Goal: Task Accomplishment & Management: Use online tool/utility

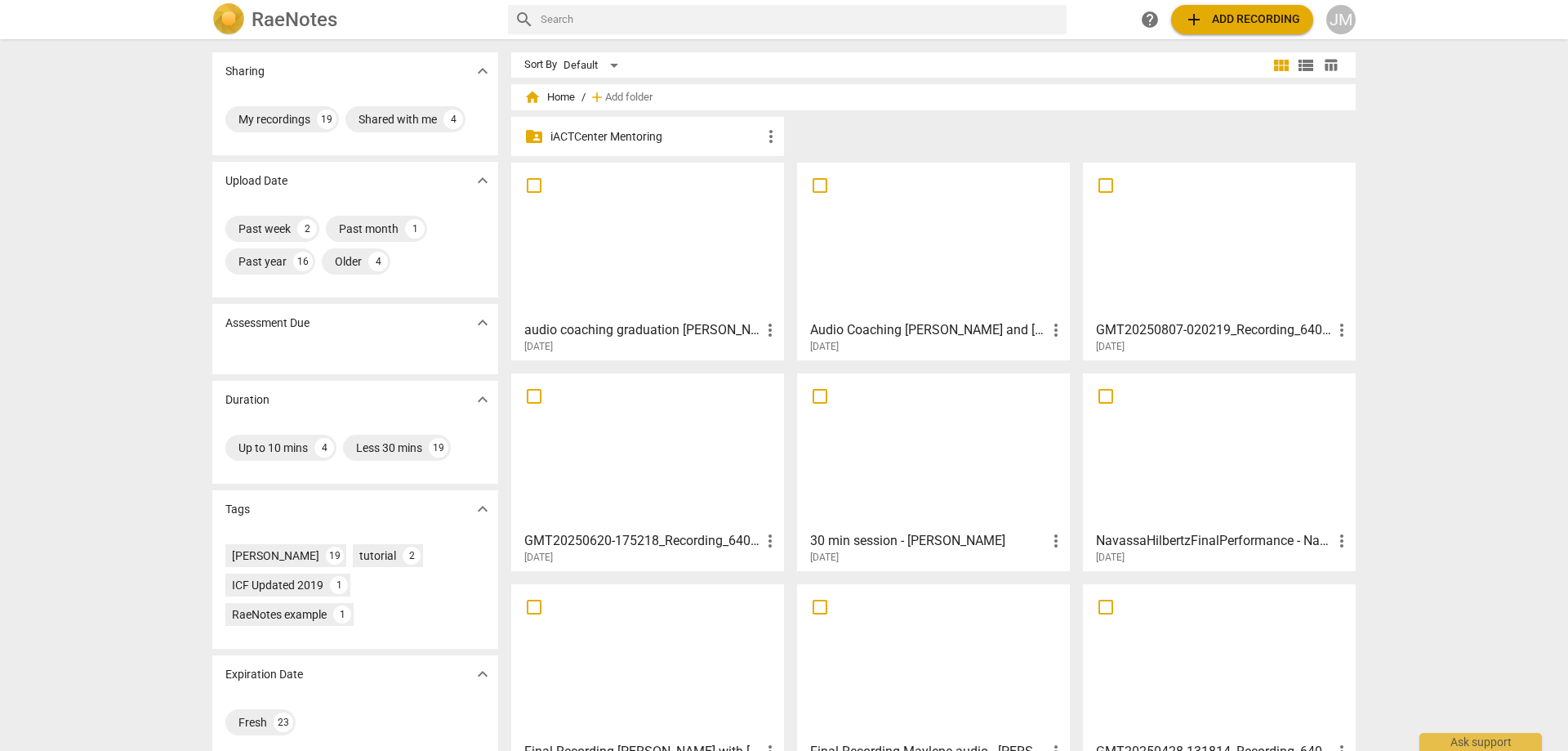
click at [650, 220] on div at bounding box center [648, 241] width 262 height 145
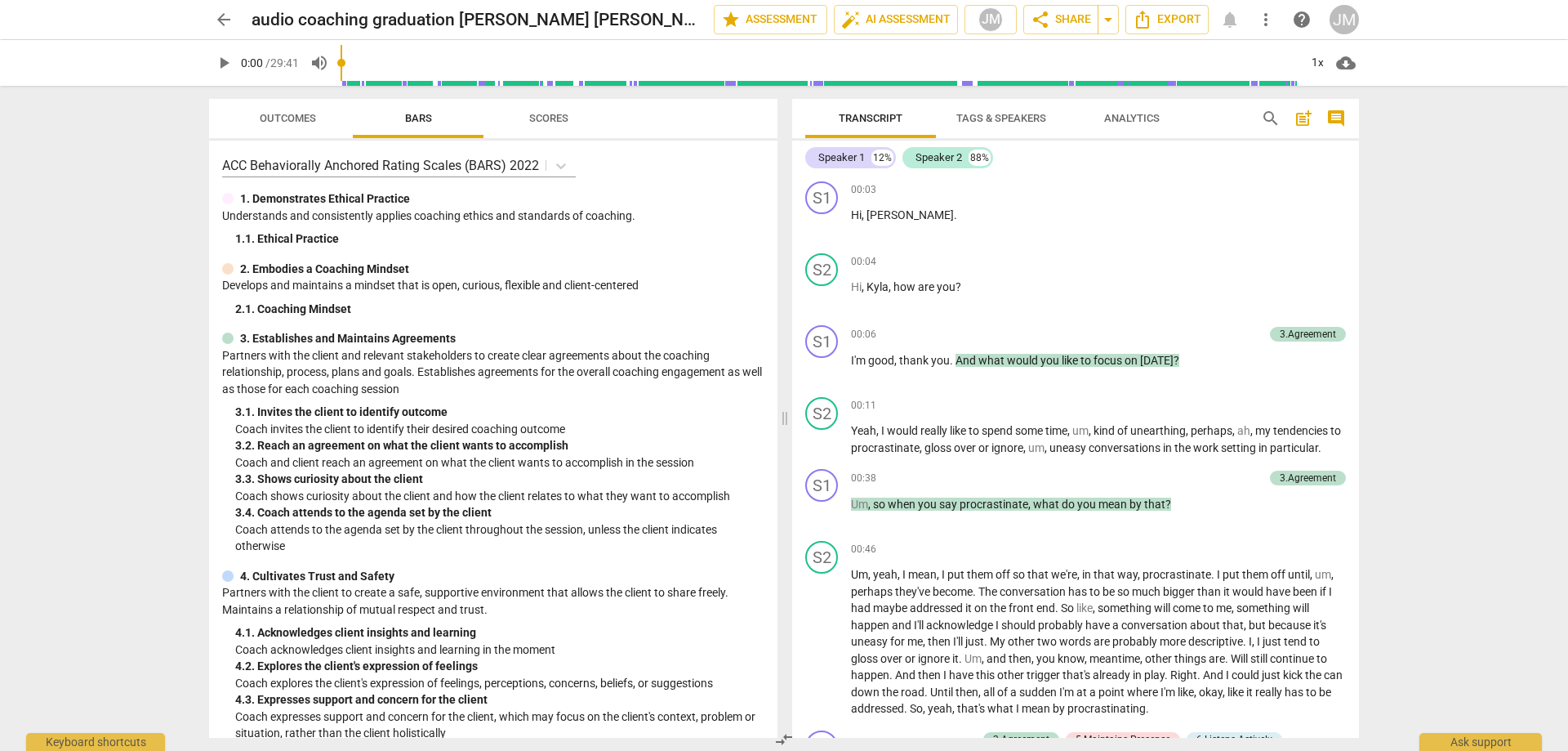
click at [293, 128] on span "Outcomes" at bounding box center [288, 119] width 95 height 22
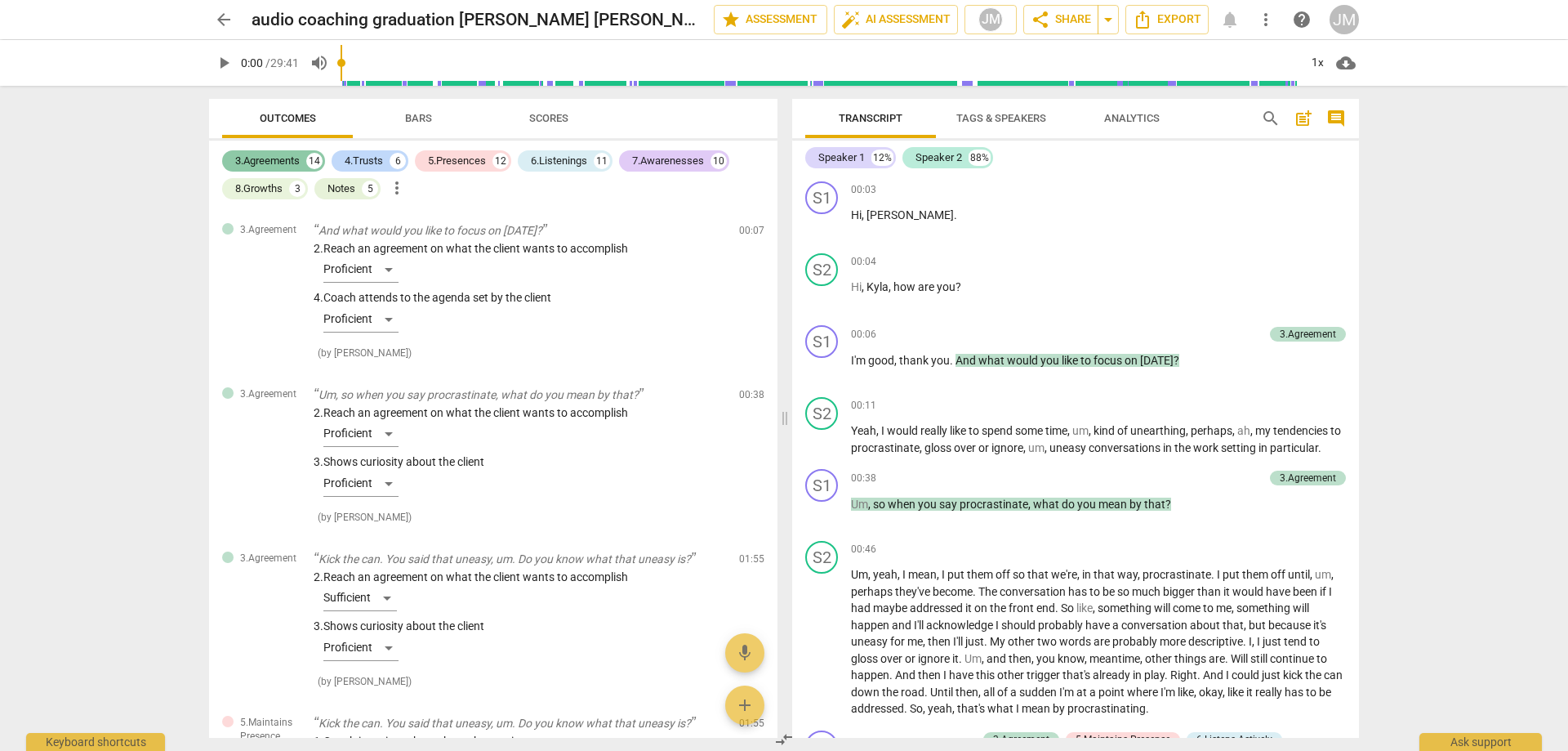
click at [287, 155] on div "3.Agreements" at bounding box center [267, 161] width 65 height 16
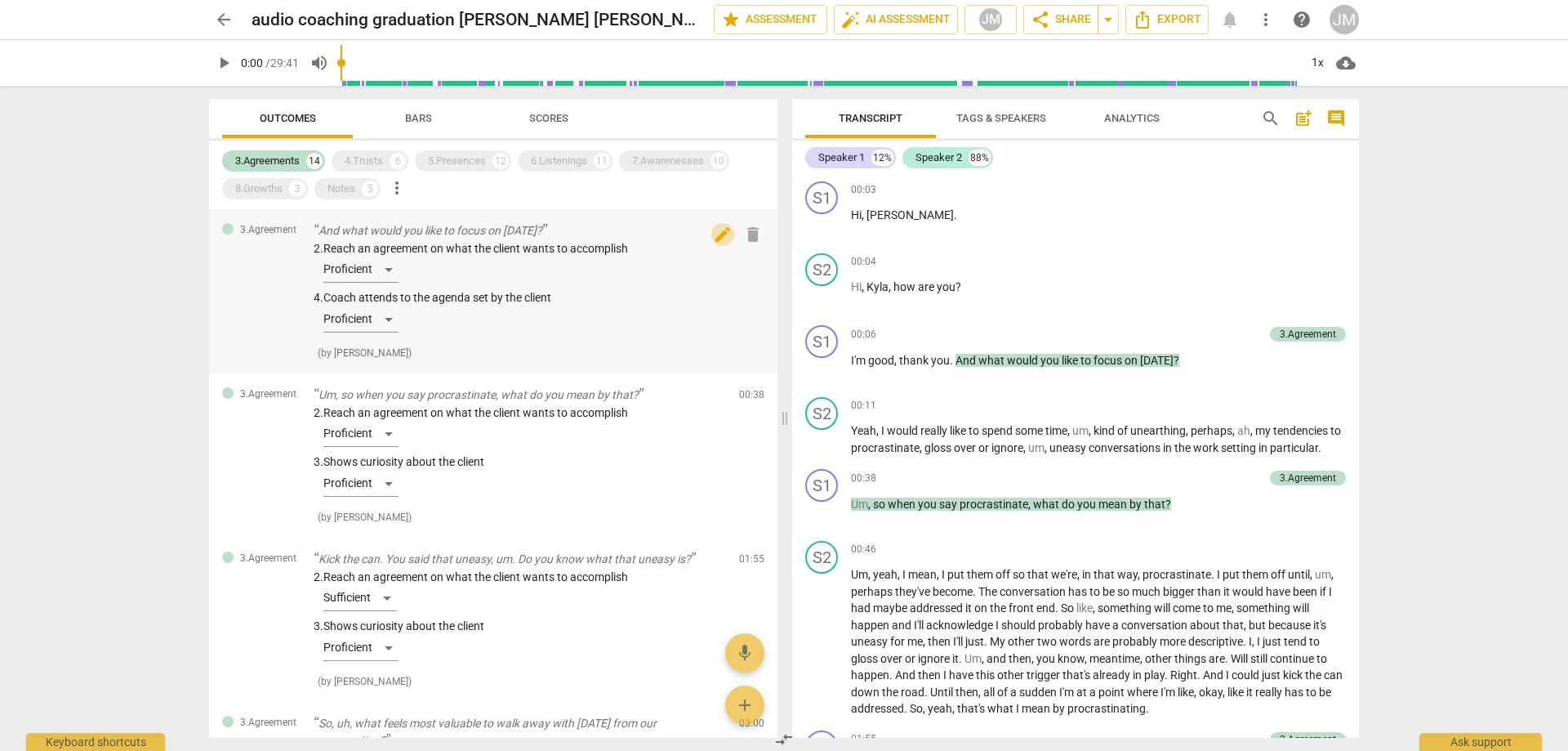
click at [724, 232] on span "edit" at bounding box center [722, 234] width 19 height 19
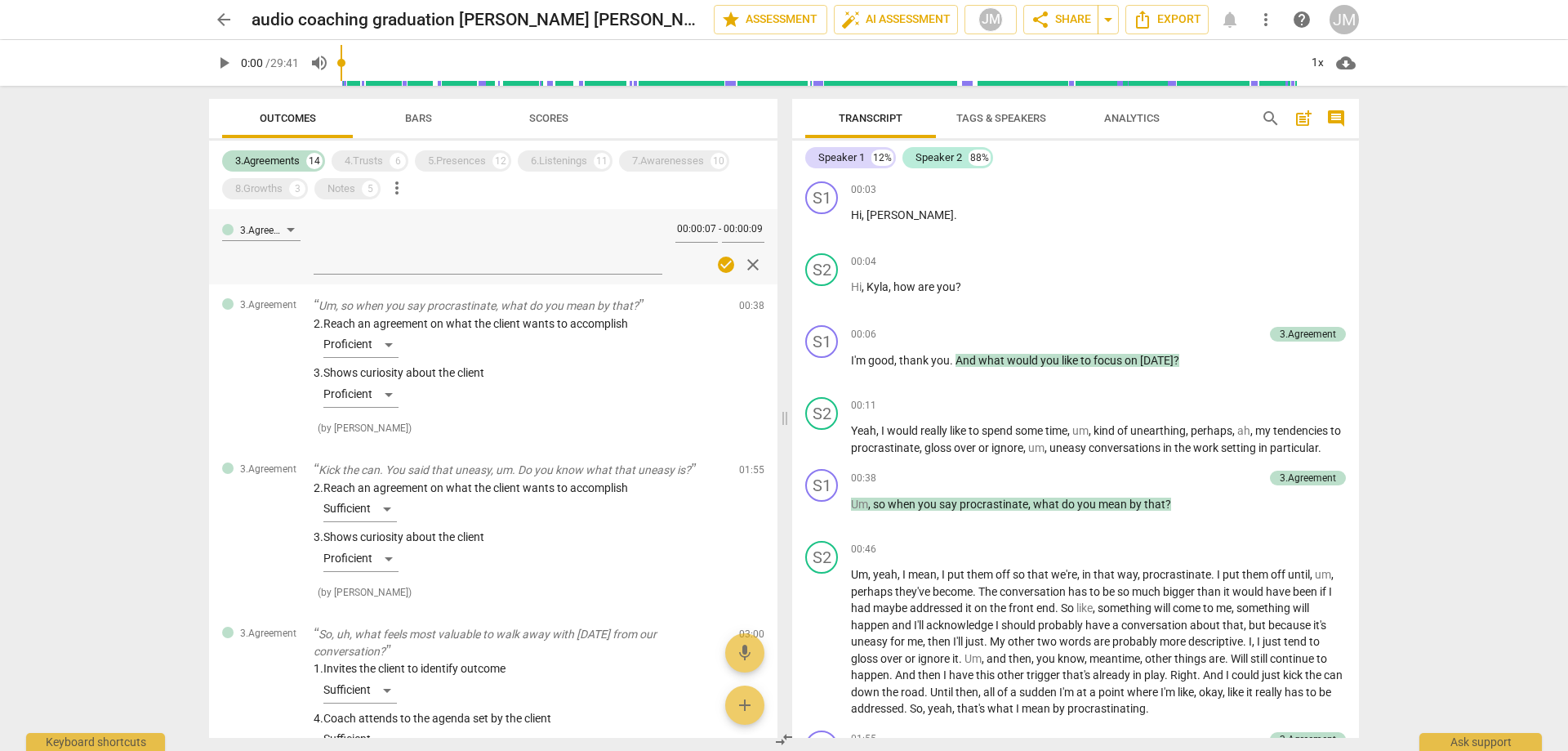
click at [82, 263] on div "arrow_back audio coaching graduation [PERSON_NAME] [PERSON_NAME] edit star Asse…" at bounding box center [784, 375] width 1568 height 751
click at [115, 267] on div "arrow_back audio coaching graduation [PERSON_NAME] [PERSON_NAME] edit star Asse…" at bounding box center [784, 375] width 1568 height 751
click at [115, 268] on div "arrow_back audio coaching graduation [PERSON_NAME] [PERSON_NAME] edit star Asse…" at bounding box center [784, 375] width 1568 height 751
click at [750, 262] on span "close" at bounding box center [753, 264] width 19 height 19
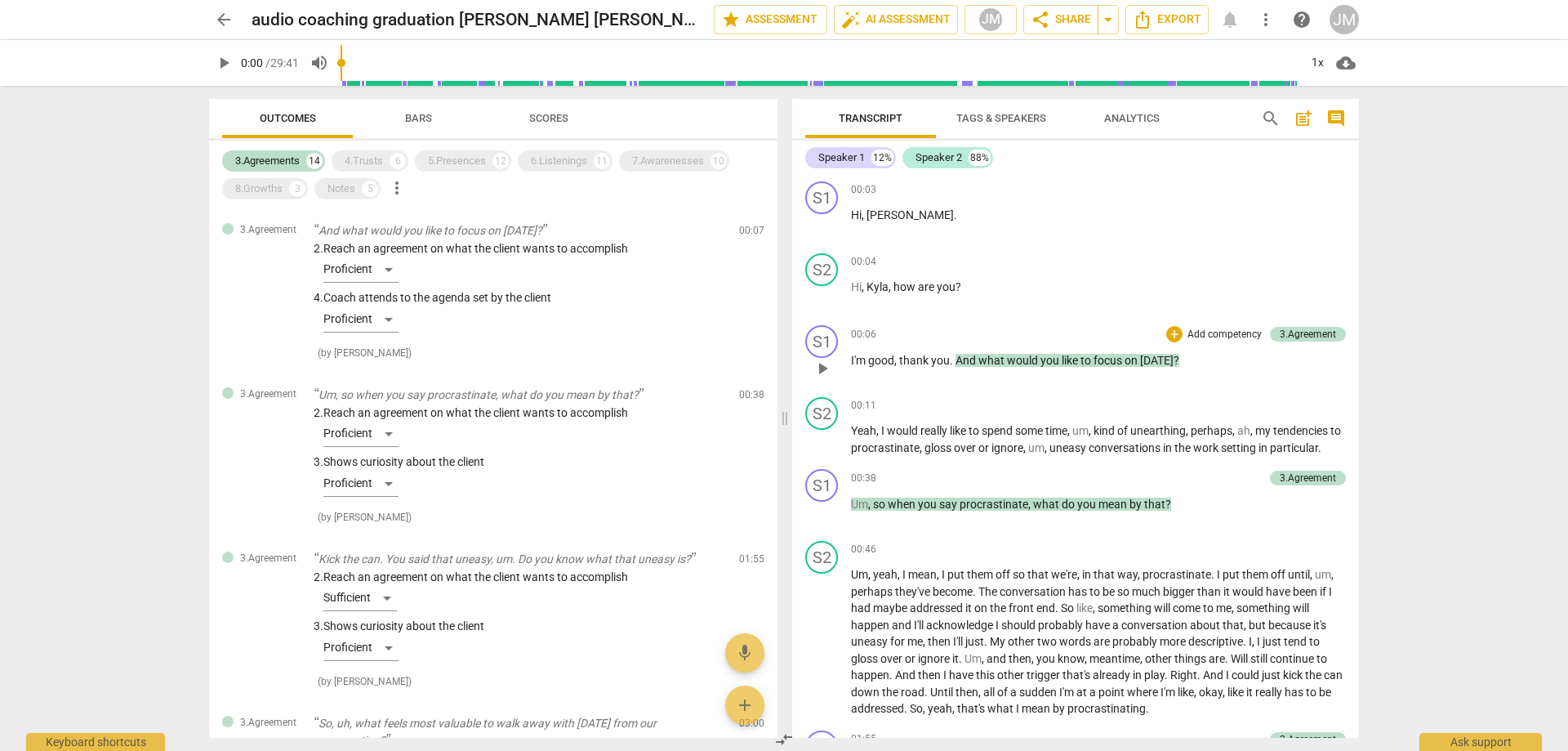
click at [1031, 366] on span "would" at bounding box center [1024, 360] width 34 height 13
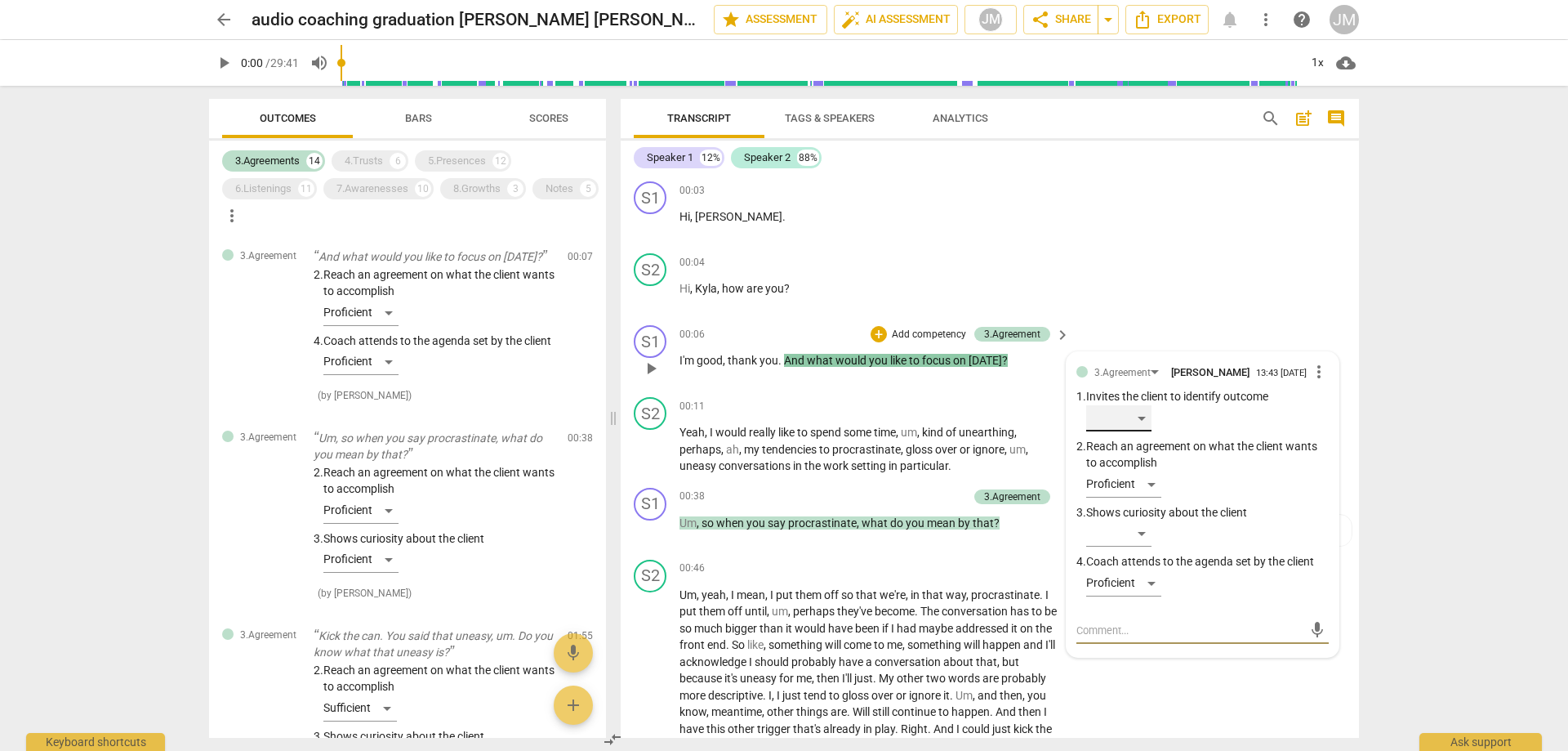
click at [1141, 419] on div "​" at bounding box center [1119, 418] width 65 height 27
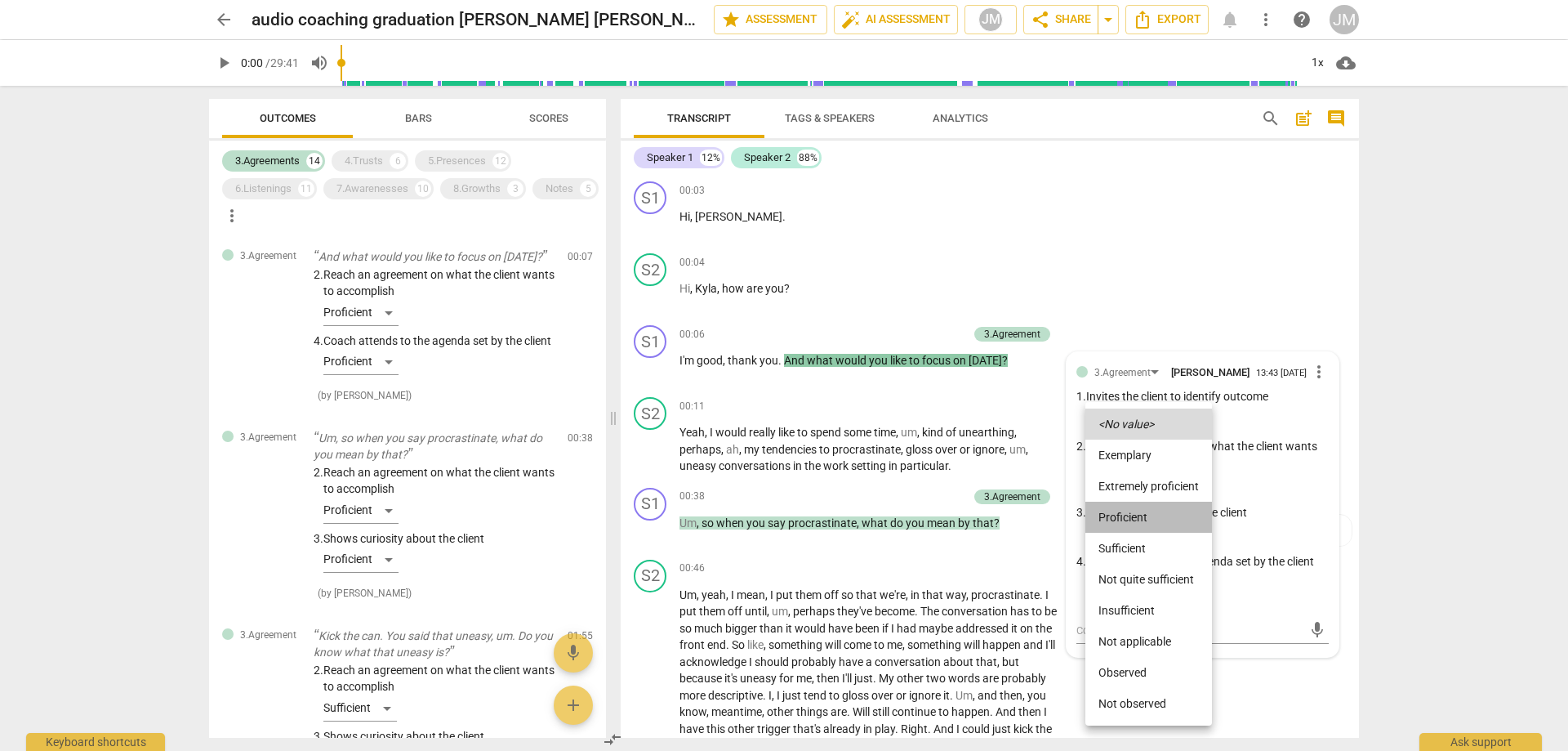
click at [1135, 515] on li "Proficient" at bounding box center [1149, 517] width 126 height 31
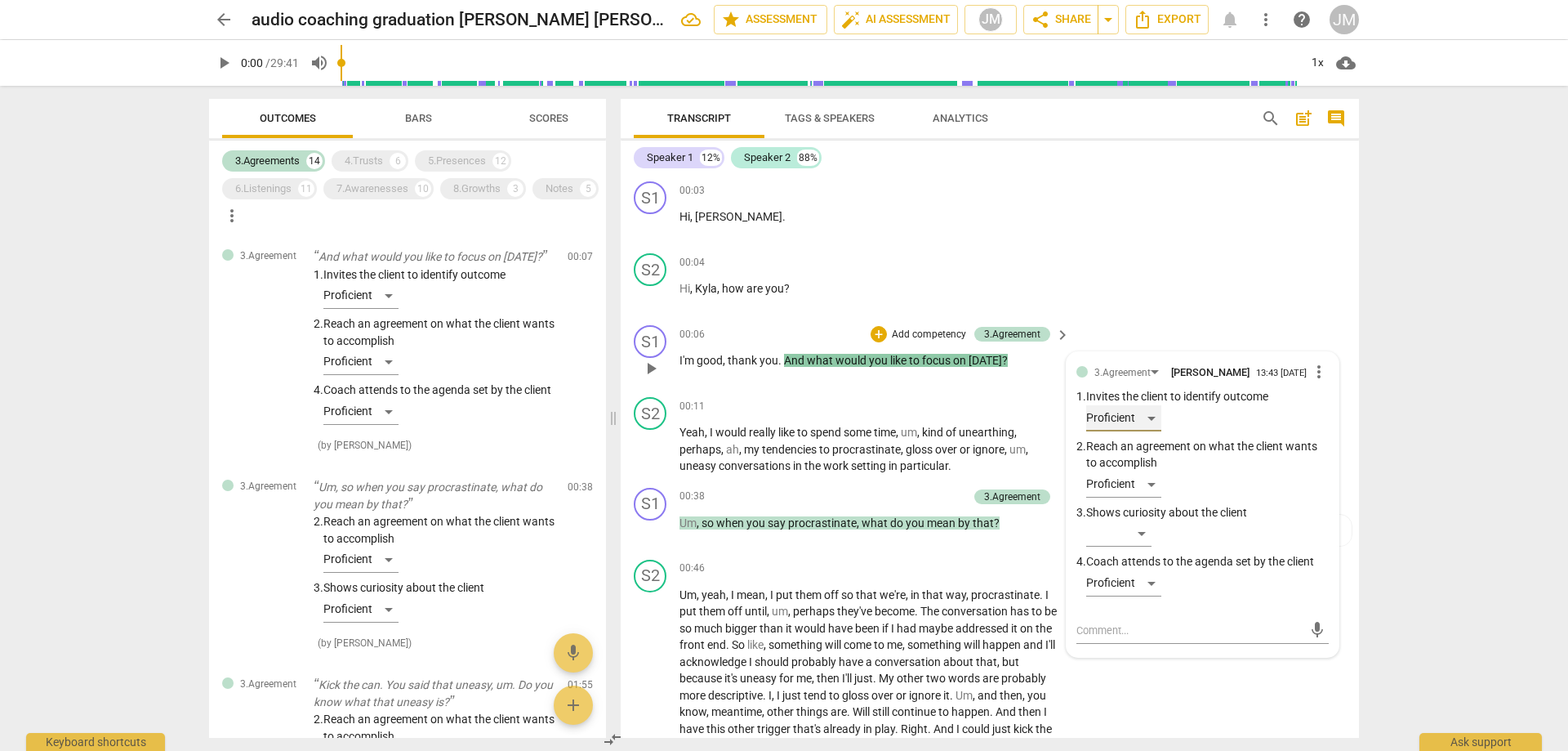
click at [1154, 430] on div "Proficient" at bounding box center [1124, 418] width 75 height 27
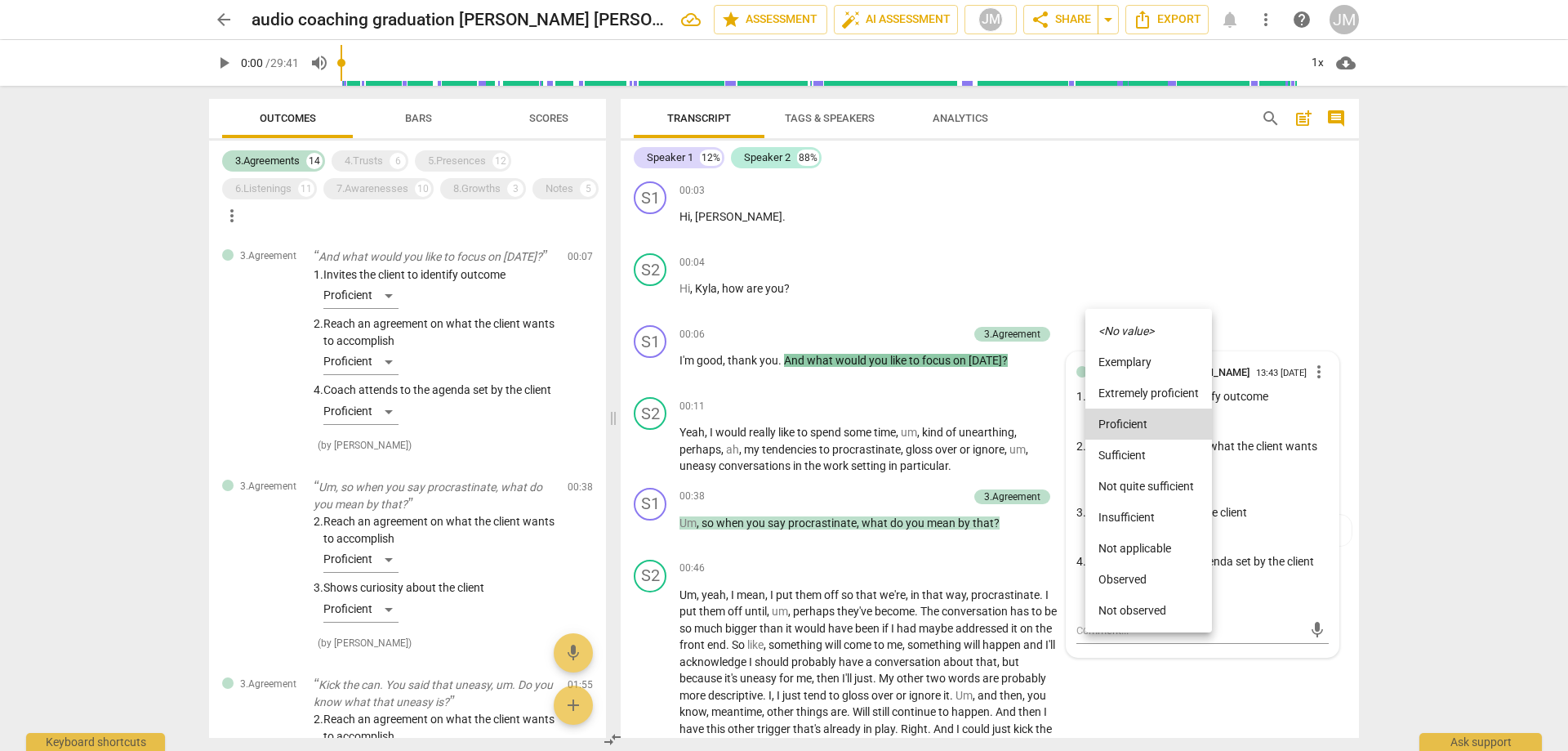
click at [1158, 319] on li "<No value>" at bounding box center [1149, 331] width 126 height 31
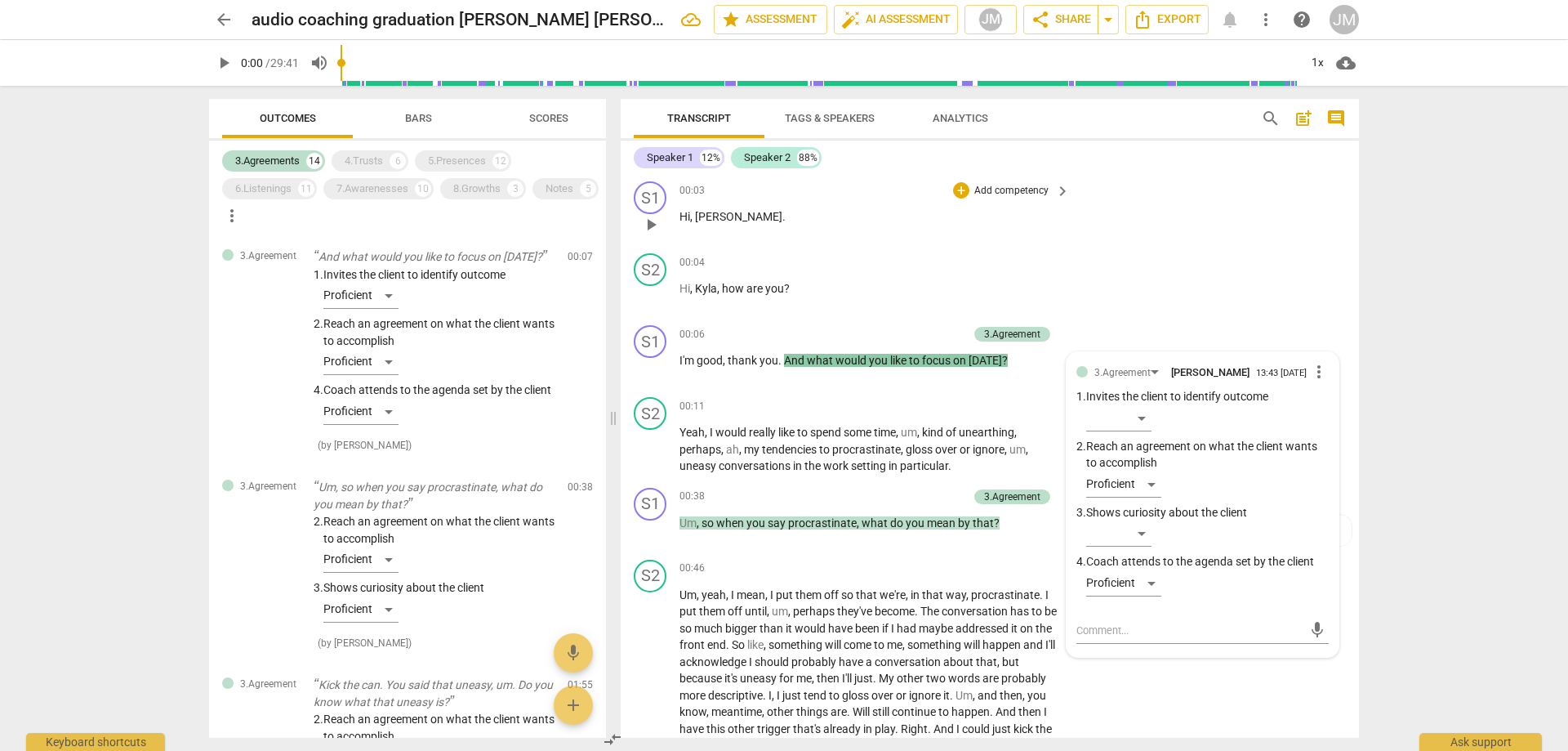
click at [1230, 241] on div "S1 play_arrow pause 00:03 + Add competency keyboard_arrow_right Hi , [PERSON_NA…" at bounding box center [990, 210] width 738 height 72
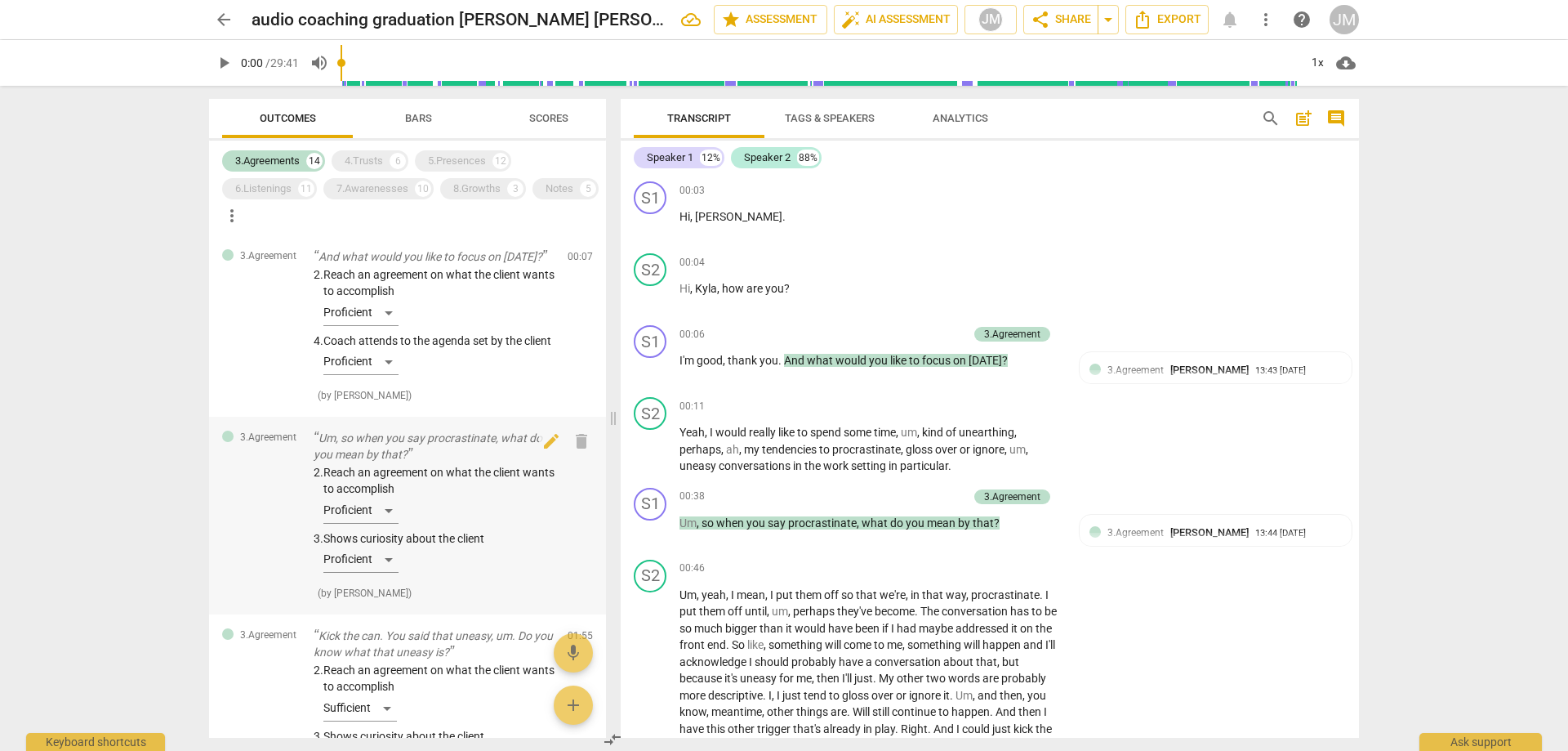
scroll to position [81, 0]
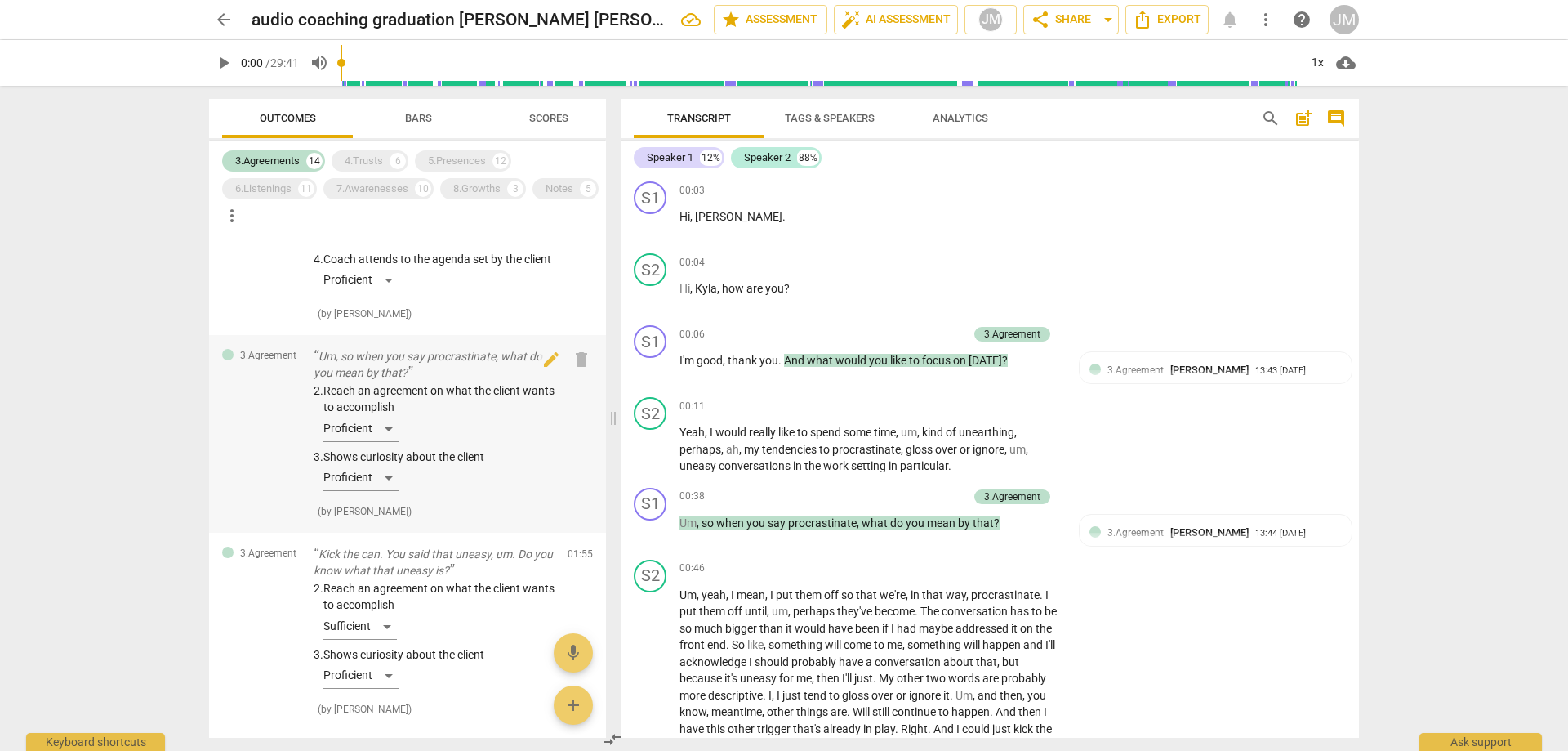
click at [499, 380] on p "Um, so when you say procrastinate, what do you mean by that?" at bounding box center [434, 364] width 241 height 34
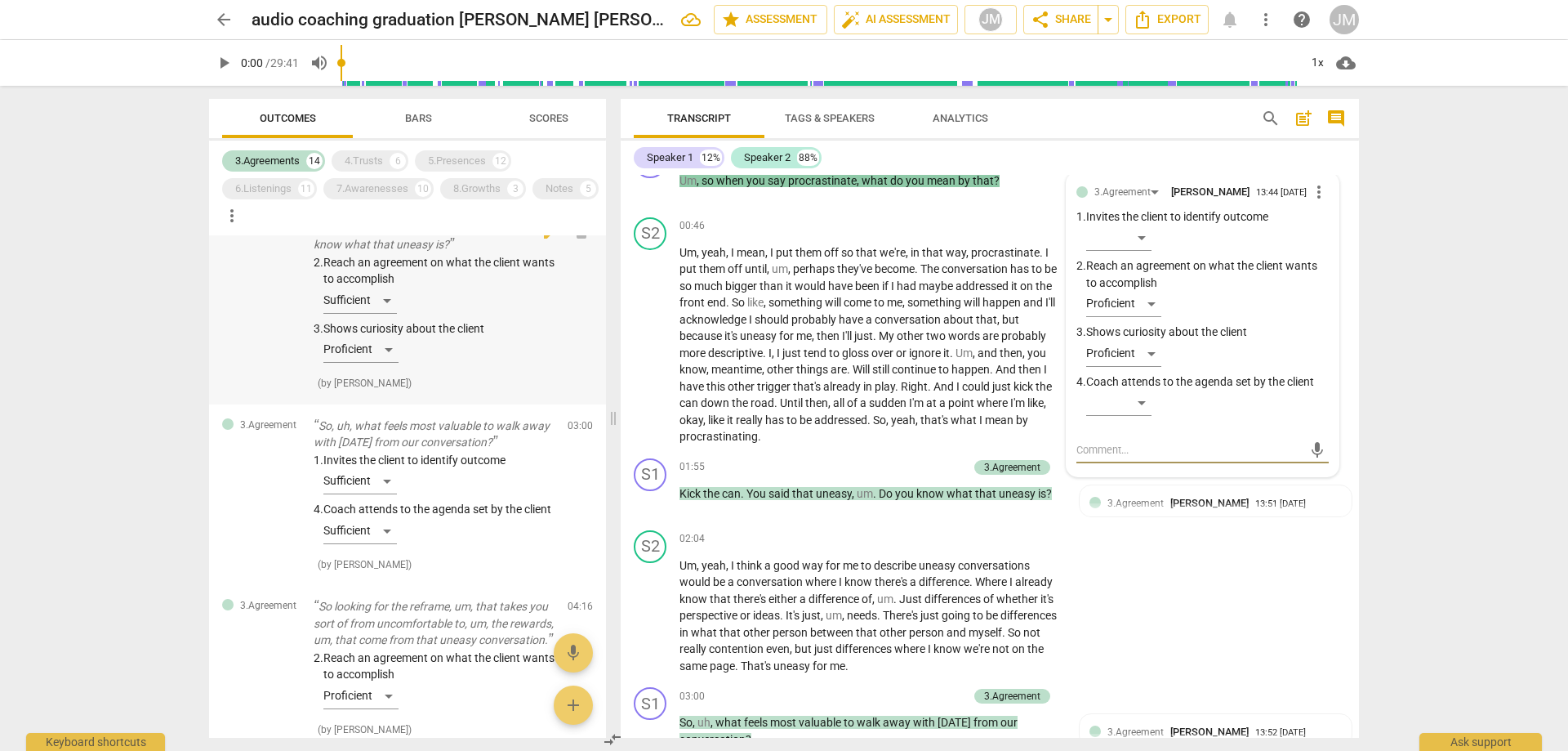
scroll to position [408, 0]
click at [453, 450] on p "So, uh, what feels most valuable to walk away with [DATE] from our conversation?" at bounding box center [434, 433] width 241 height 34
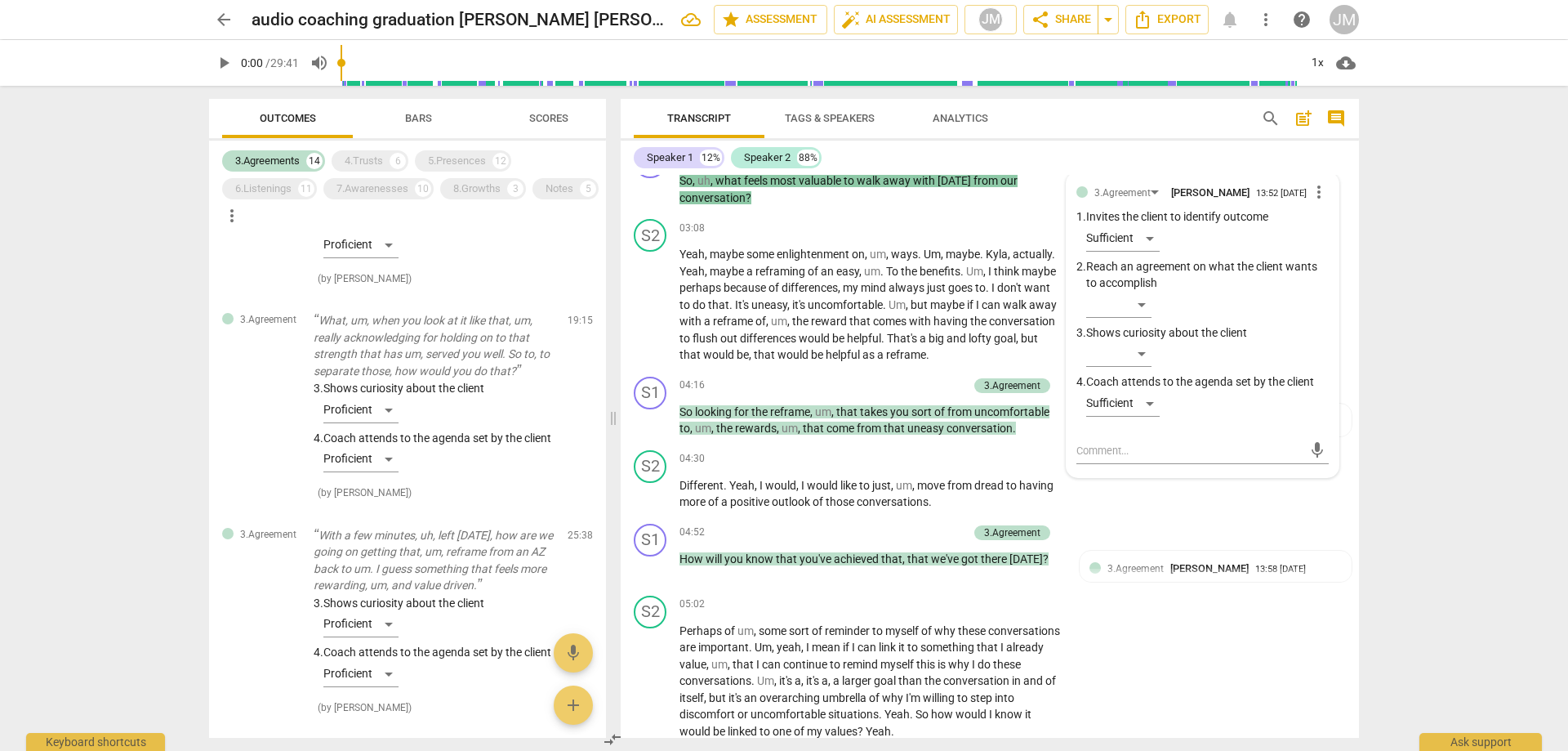
scroll to position [1715, 0]
click at [367, 151] on div "4.Trusts 6" at bounding box center [371, 160] width 77 height 21
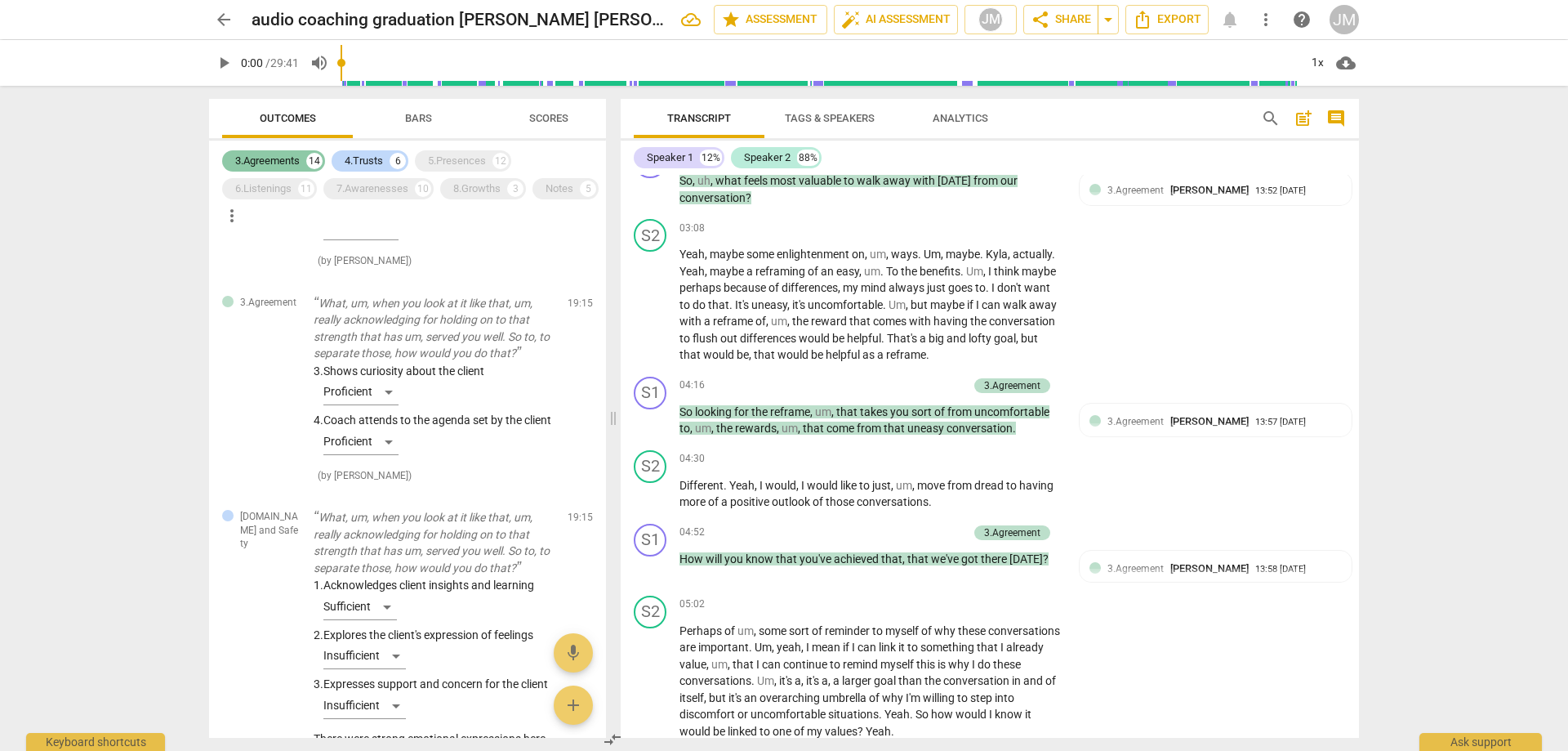
click at [248, 165] on div "3.Agreements" at bounding box center [267, 161] width 65 height 16
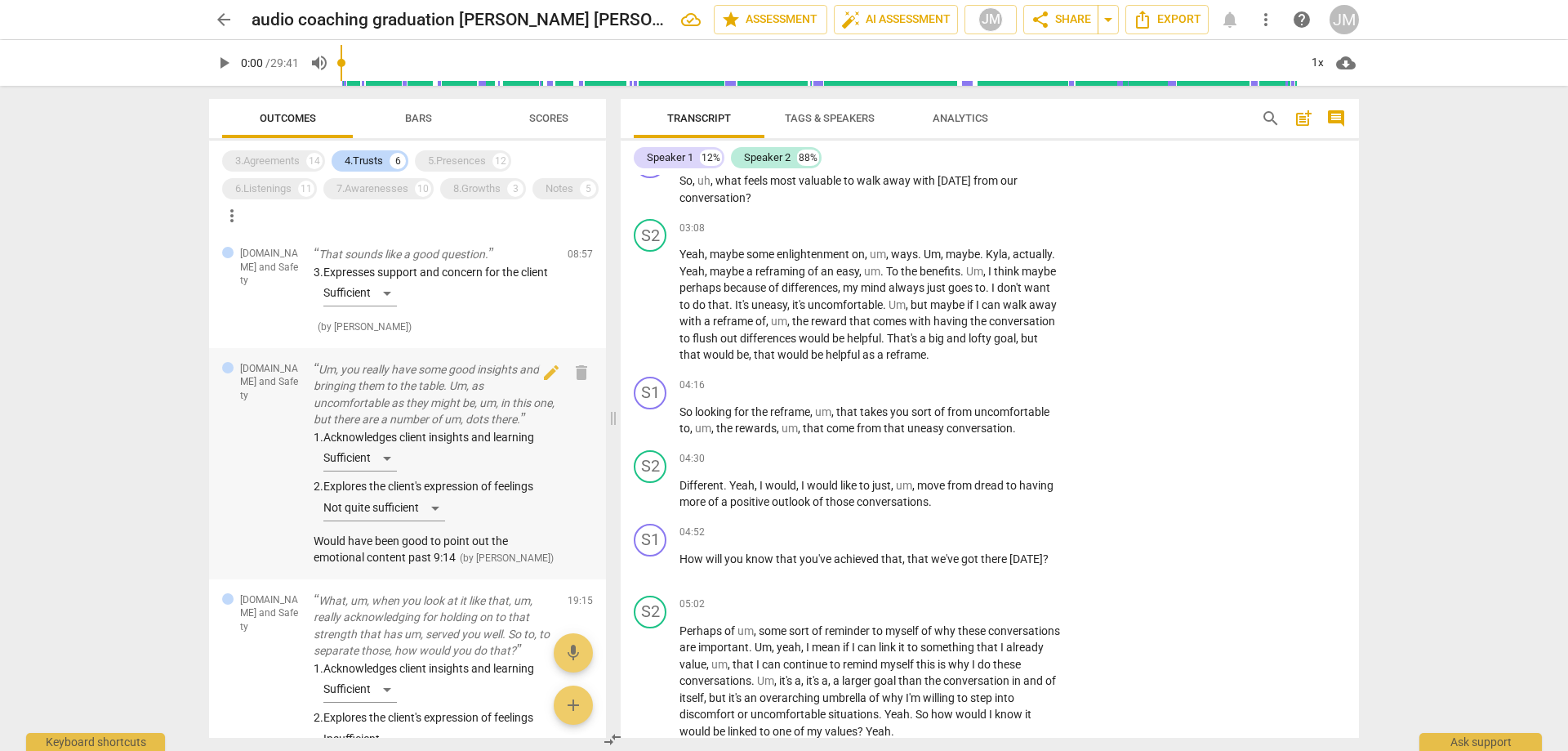
scroll to position [0, 0]
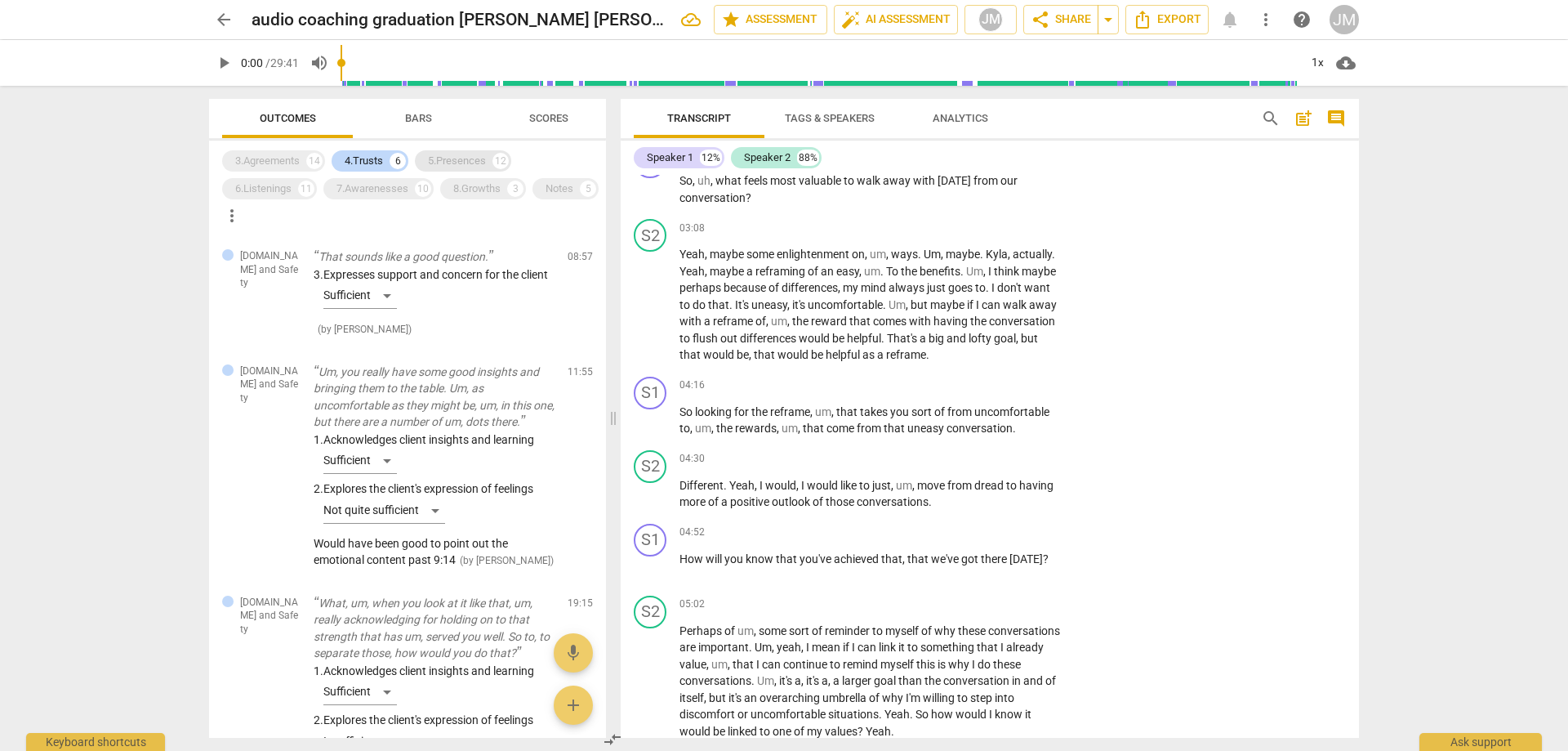
click at [464, 161] on div "5.Presences" at bounding box center [456, 161] width 58 height 16
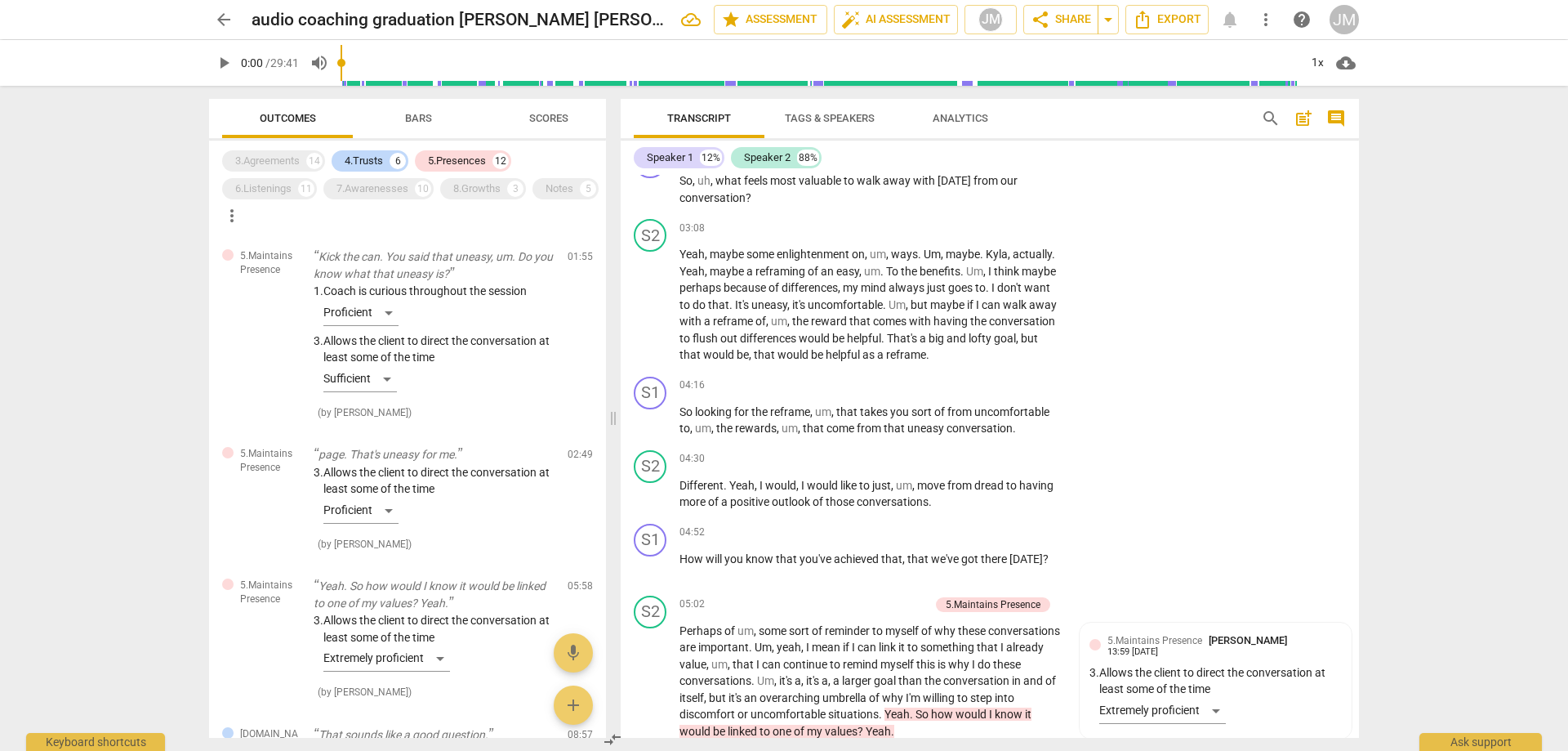
click at [353, 148] on div "3.Agreements 14 4.Trusts 6 5.Presences 12 6.Listenings 11 7.Awarenesses 10 8.Gr…" at bounding box center [414, 188] width 384 height 81
click at [368, 153] on div "4.Trusts" at bounding box center [364, 161] width 38 height 16
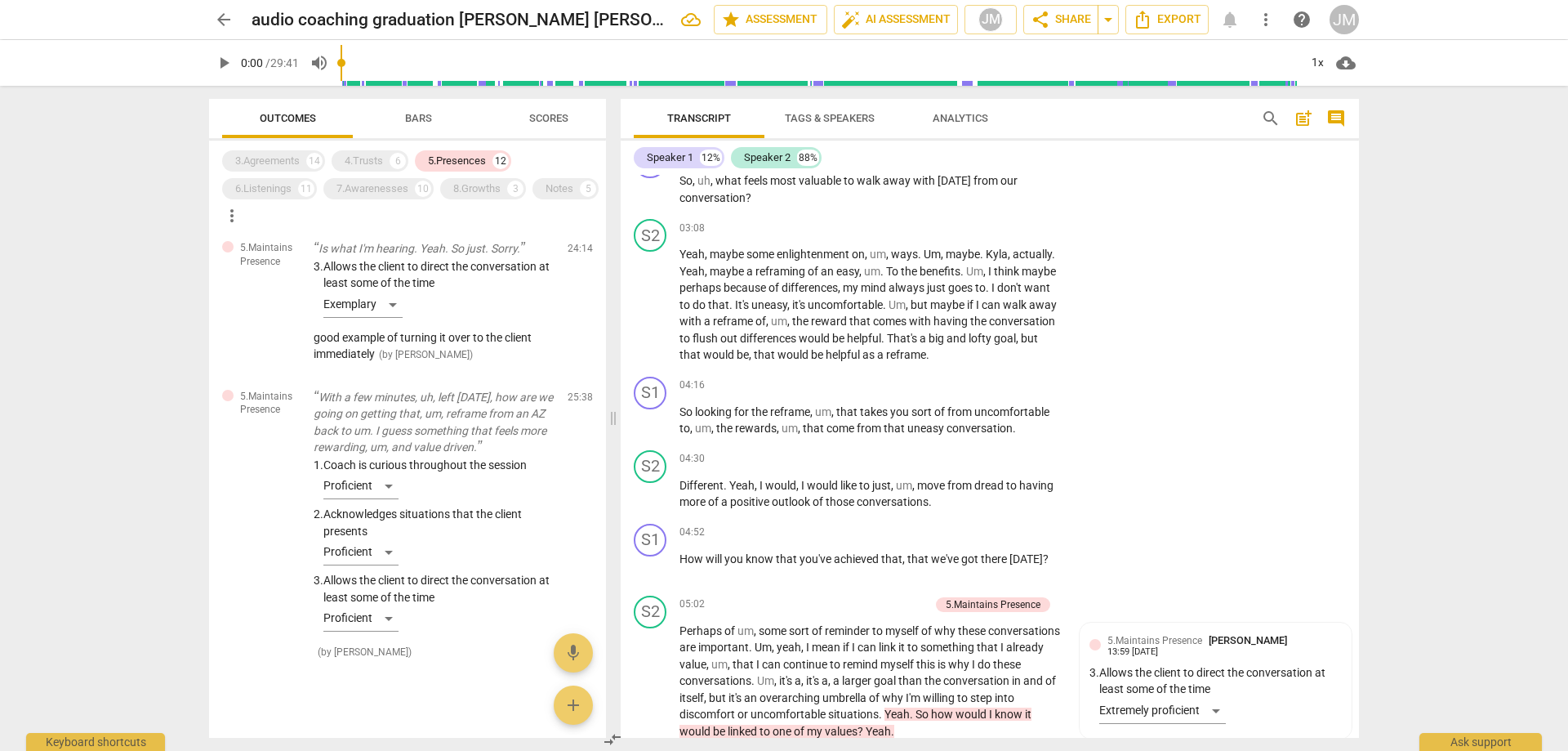
scroll to position [1808, 0]
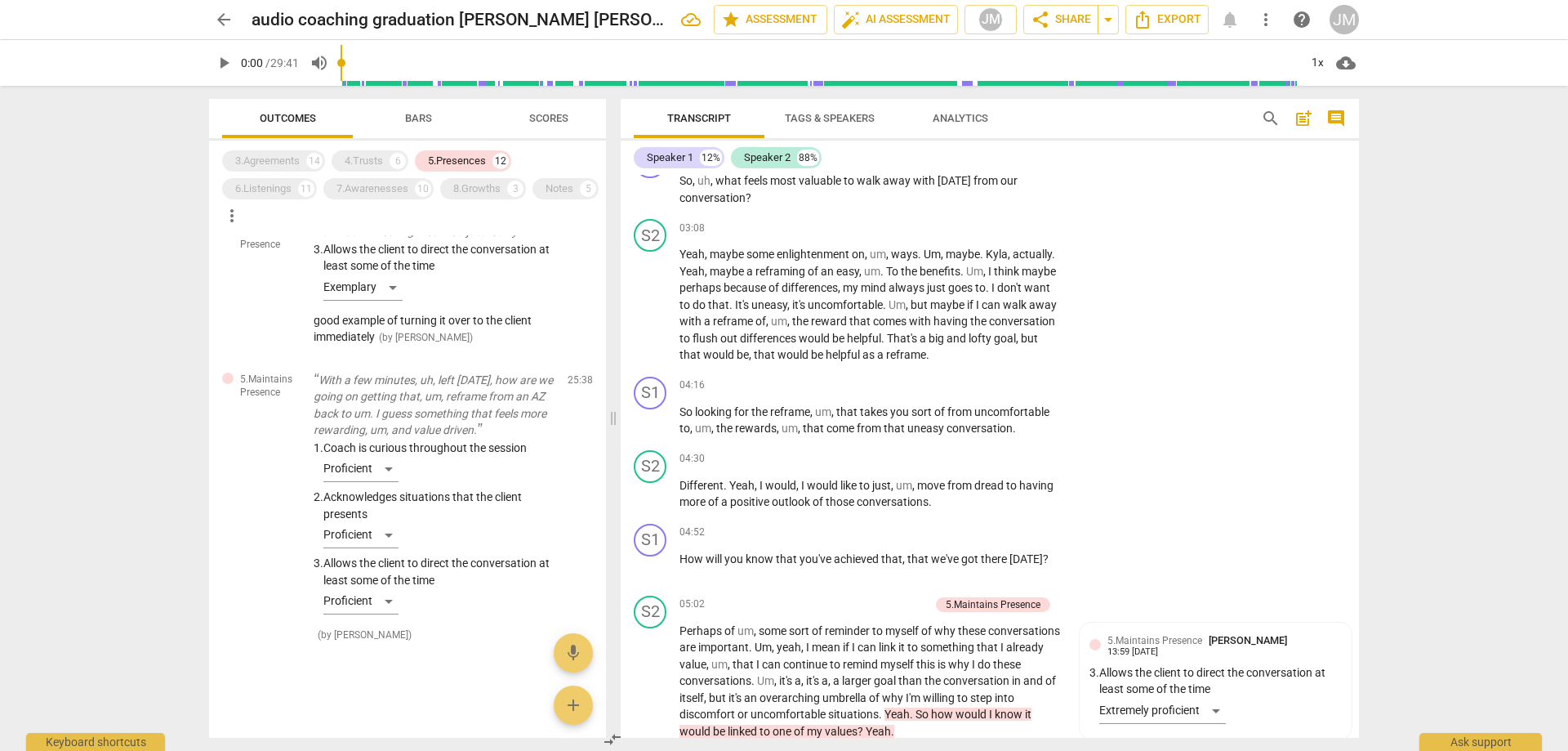
drag, startPoint x: 248, startPoint y: 187, endPoint x: 465, endPoint y: 172, distance: 217.5
click at [248, 187] on div "6.Listenings" at bounding box center [263, 188] width 57 height 16
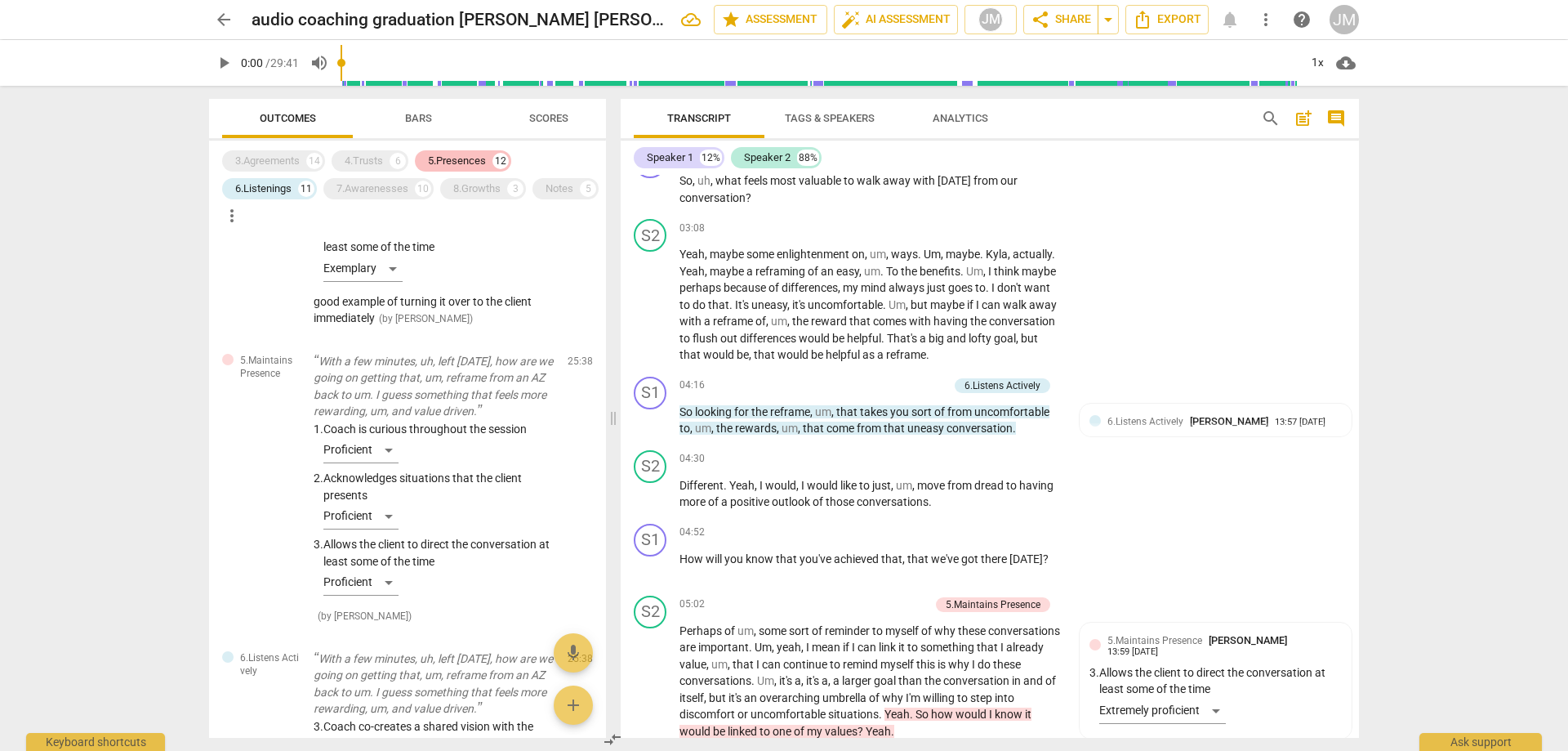
click at [499, 167] on div "12" at bounding box center [500, 161] width 16 height 16
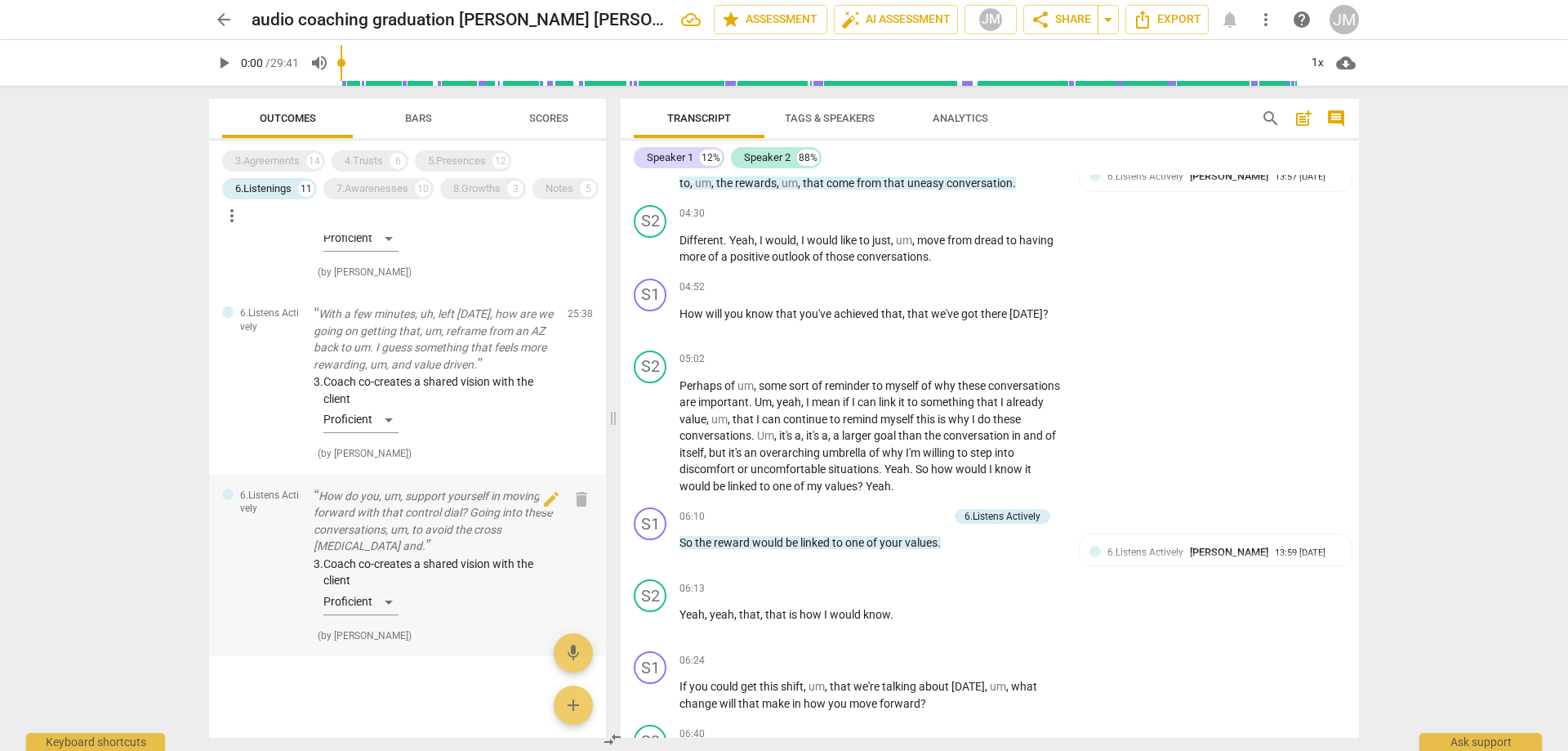
scroll to position [1810, 0]
drag, startPoint x: 370, startPoint y: 191, endPoint x: 301, endPoint y: 195, distance: 69.1
click at [370, 191] on div "7.Awarenesses" at bounding box center [372, 188] width 72 height 16
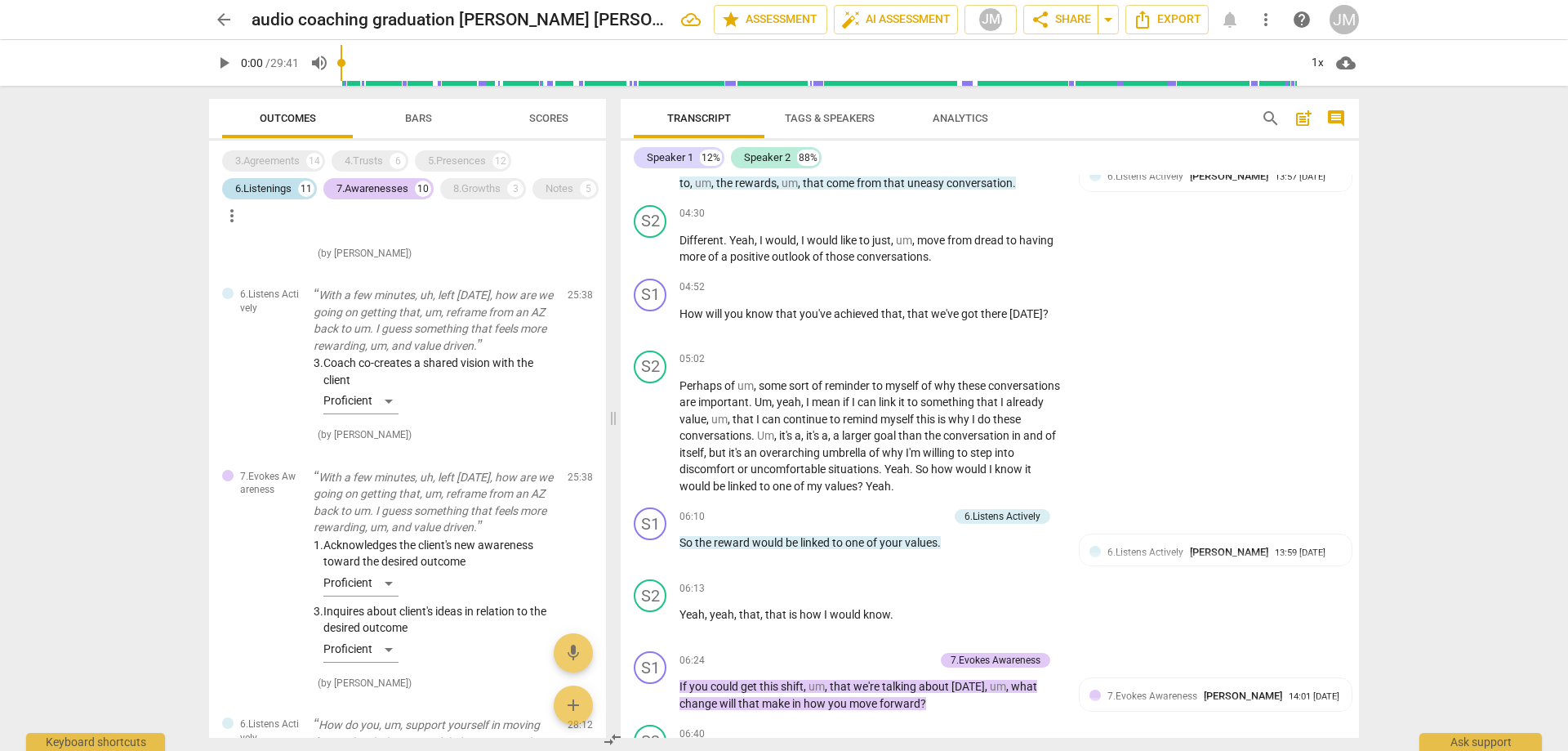
click at [267, 195] on div "6.Listenings" at bounding box center [263, 188] width 57 height 16
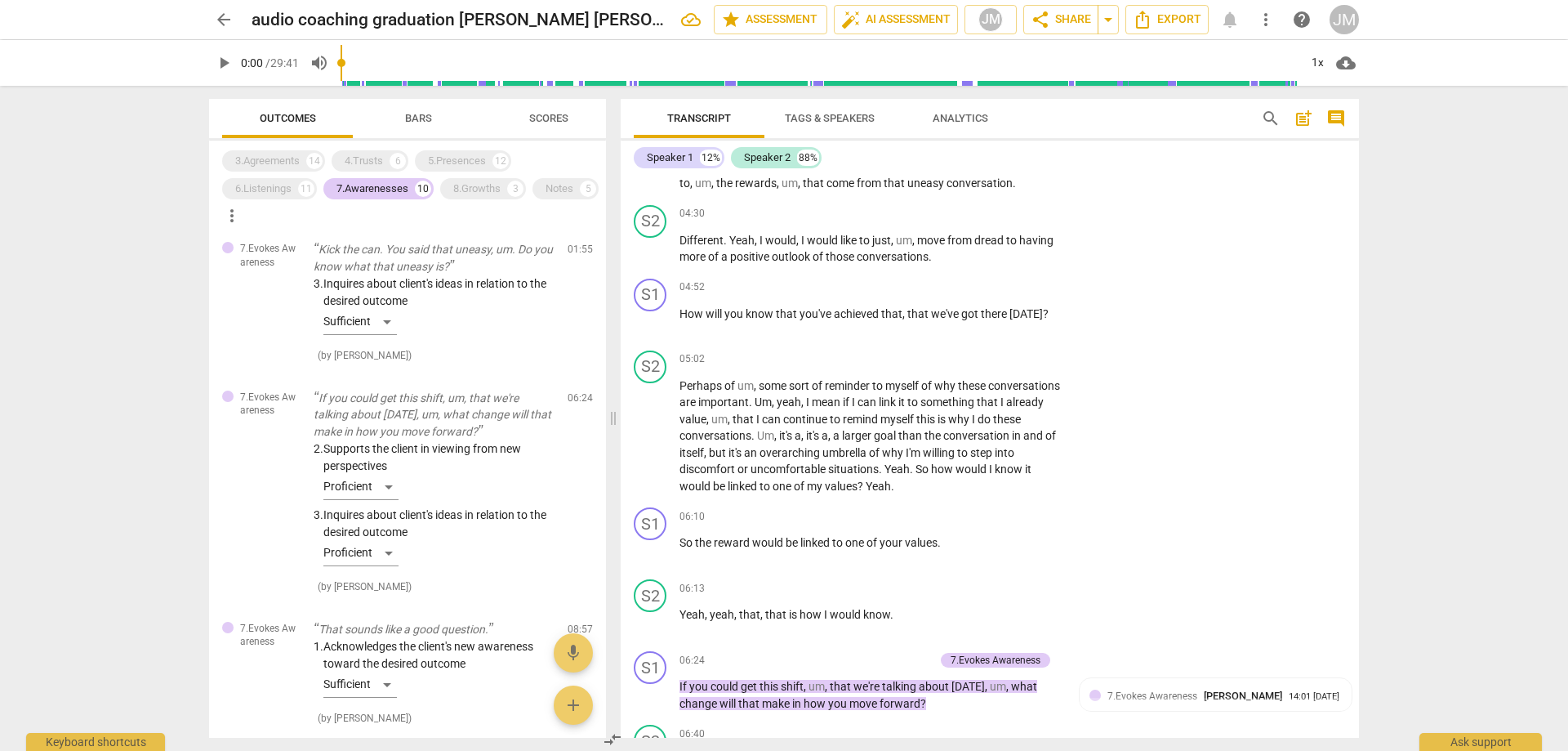
scroll to position [0, 0]
click at [465, 186] on div "8.Growths" at bounding box center [478, 188] width 48 height 16
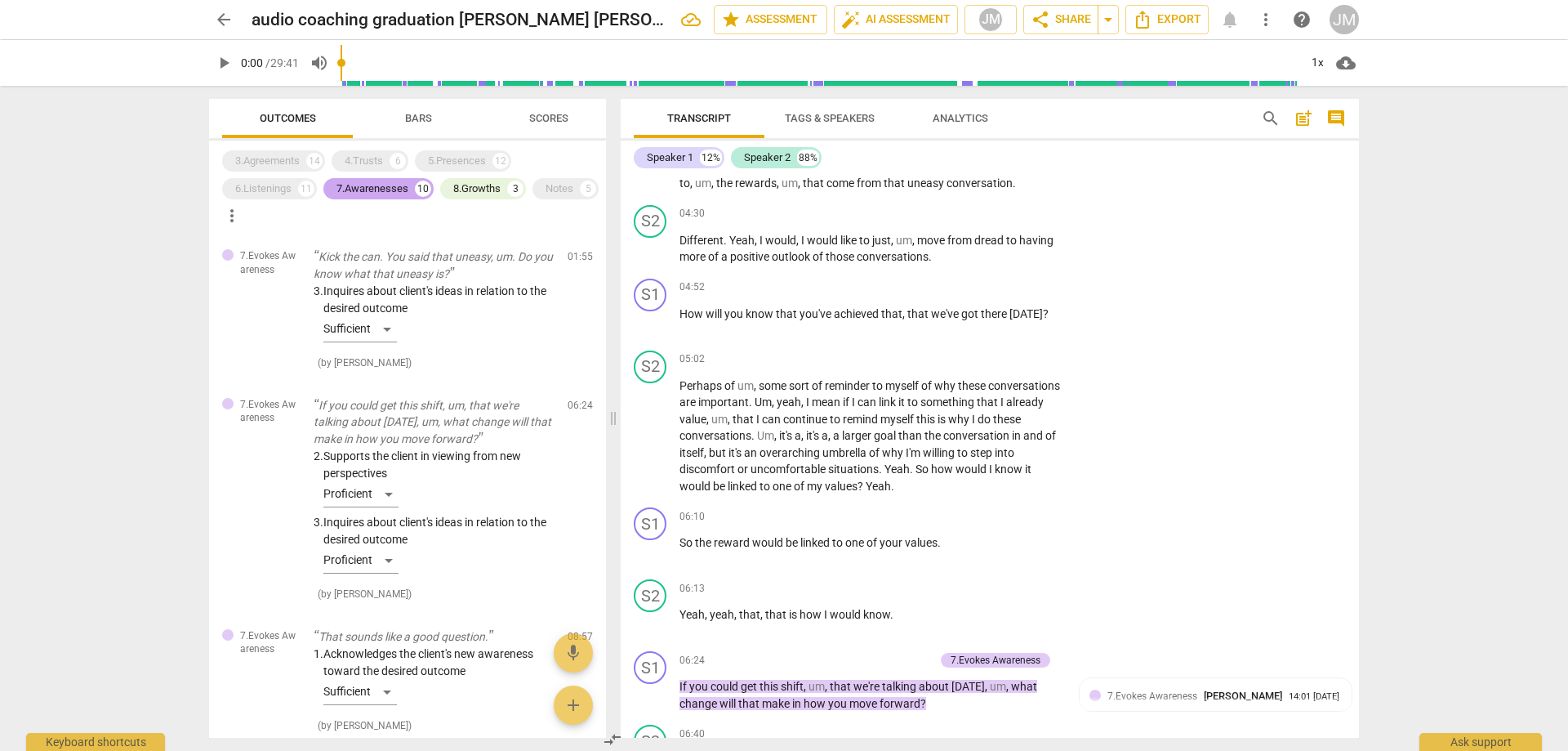
click at [385, 189] on div "7.Awarenesses" at bounding box center [372, 188] width 72 height 16
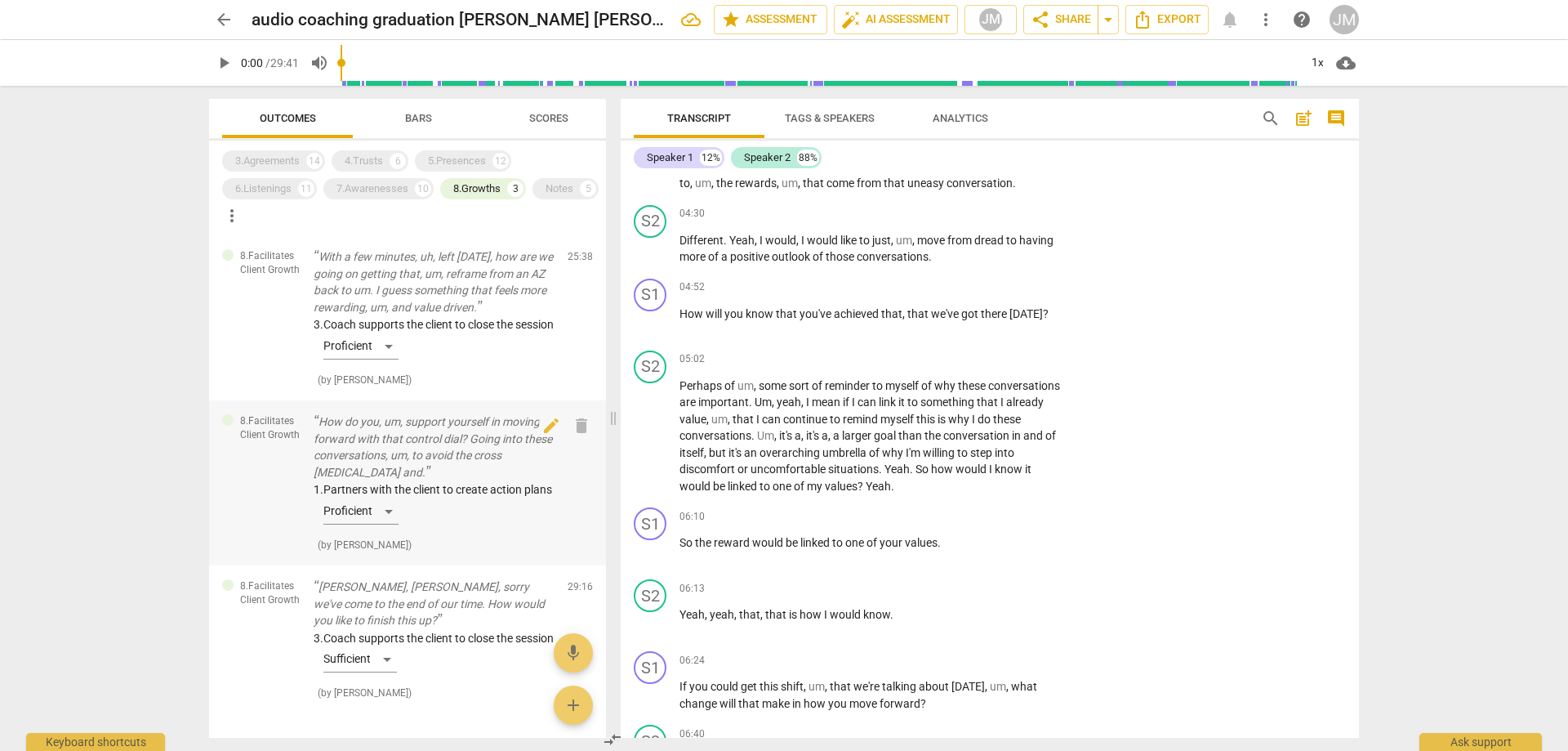
click at [445, 465] on p "How do you, um, support yourself in moving forward with that control dial? Goin…" at bounding box center [434, 446] width 241 height 67
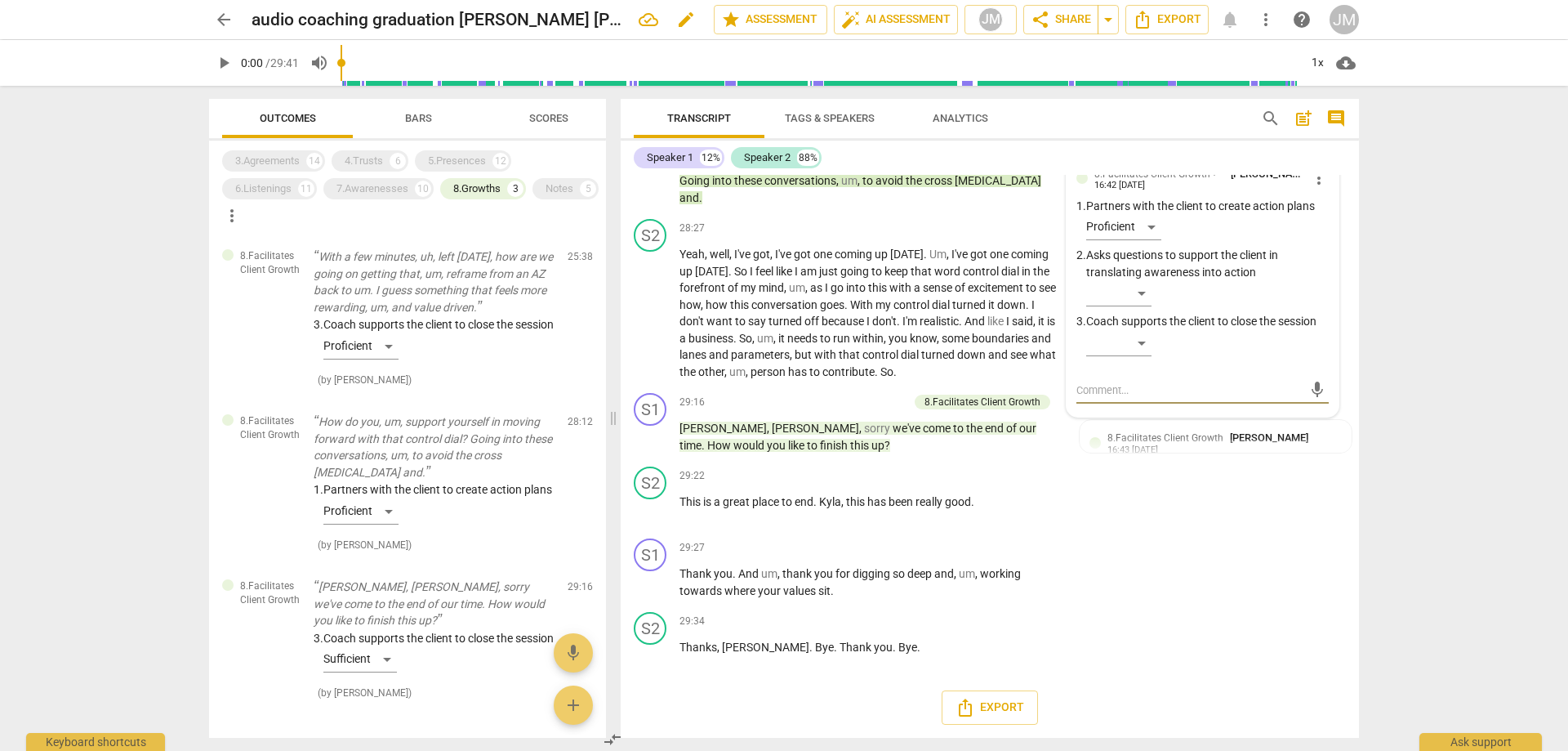
click at [357, 17] on h2 "audio coaching graduation [PERSON_NAME] [PERSON_NAME]" at bounding box center [438, 20] width 374 height 20
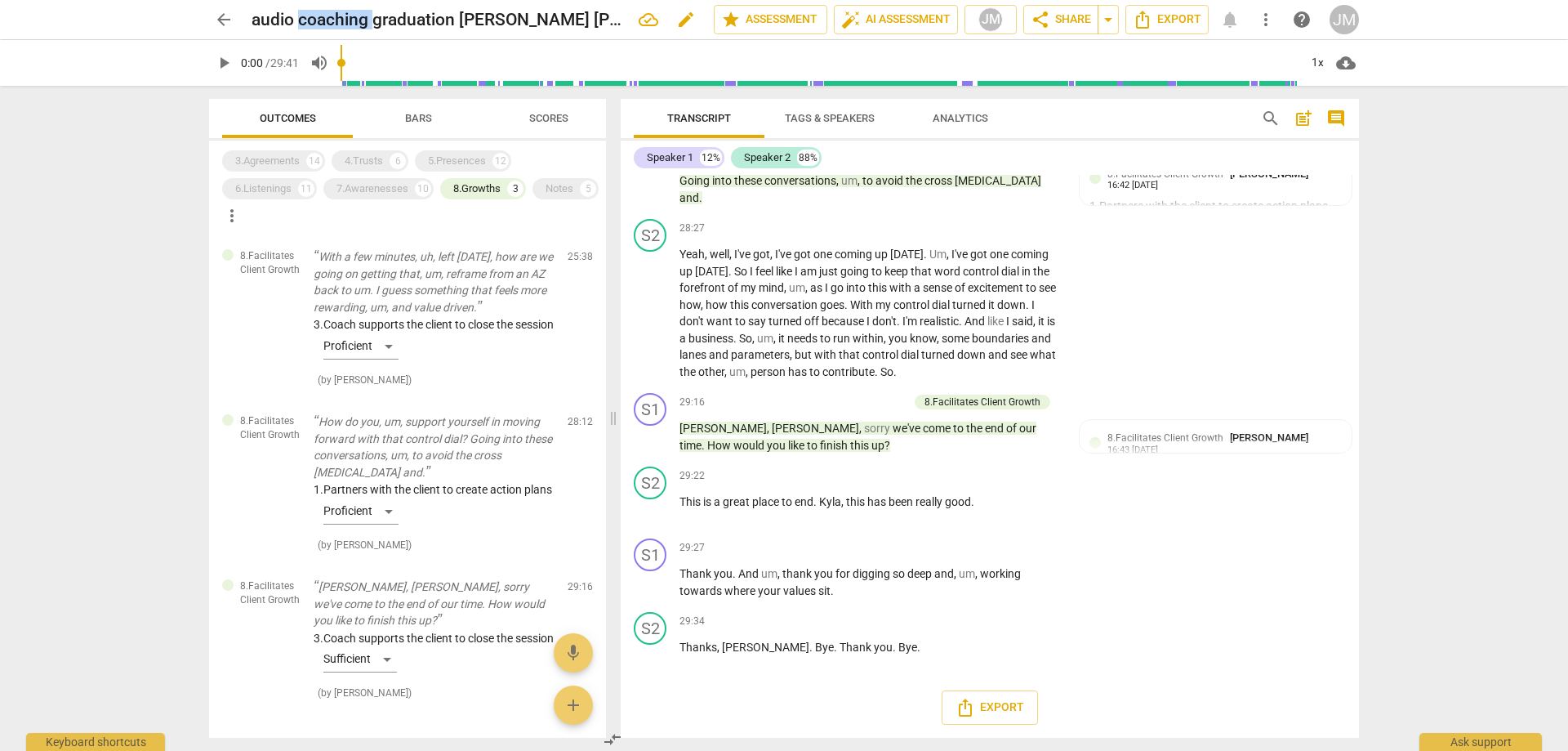
click at [357, 17] on h2 "audio coaching graduation [PERSON_NAME] [PERSON_NAME]" at bounding box center [438, 20] width 374 height 20
click at [275, 21] on h2 "audio coaching graduation [PERSON_NAME] [PERSON_NAME]" at bounding box center [438, 20] width 374 height 20
drag, startPoint x: 249, startPoint y: 17, endPoint x: 654, endPoint y: 29, distance: 405.2
click at [860, 32] on div "arrow_back audio coaching graduation [PERSON_NAME] [PERSON_NAME] edit star Asse…" at bounding box center [784, 19] width 1150 height 29
copy div "audio coaching graduation [PERSON_NAME] [PERSON_NAME] edit star Assessment auto…"
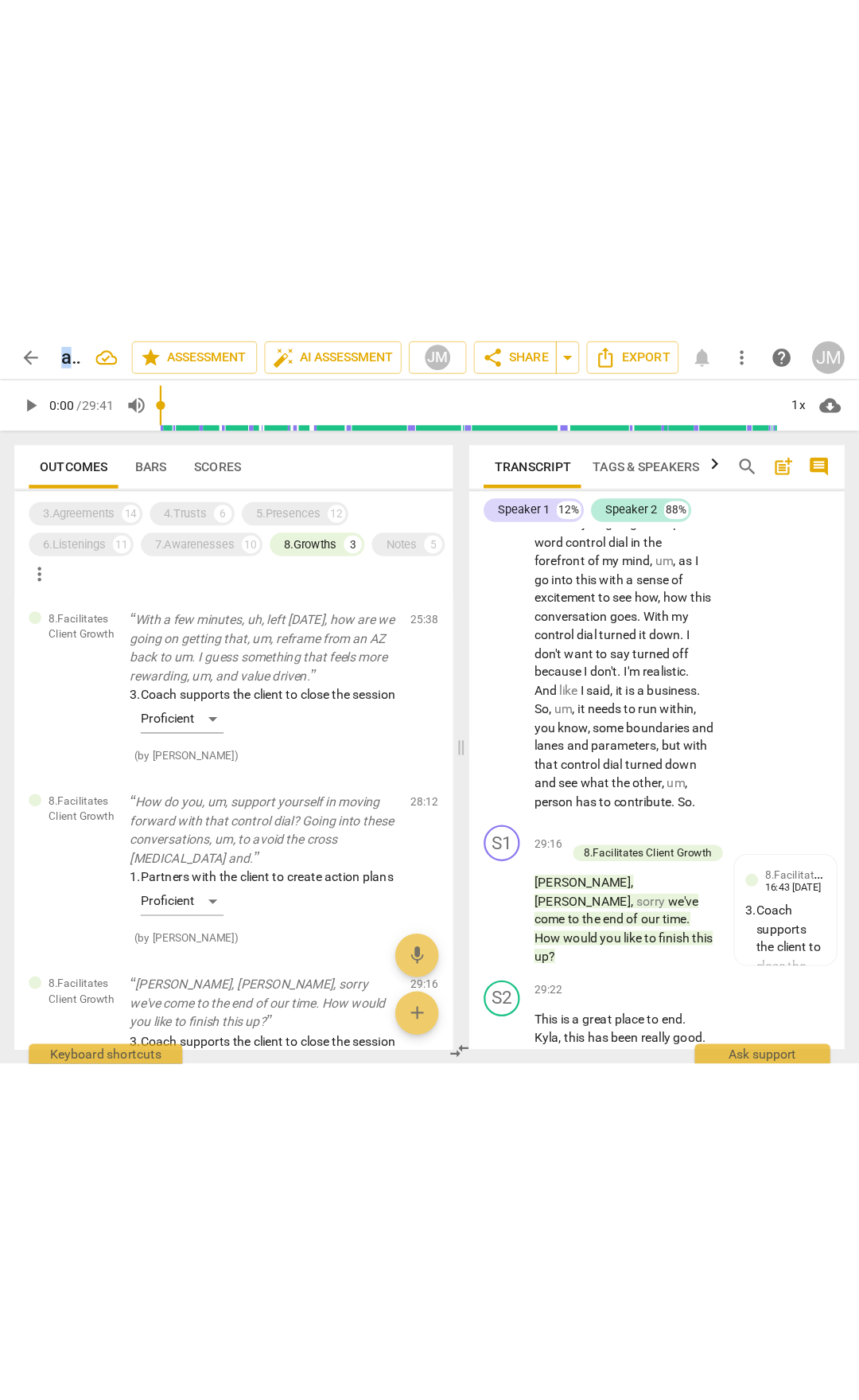
scroll to position [6992, 0]
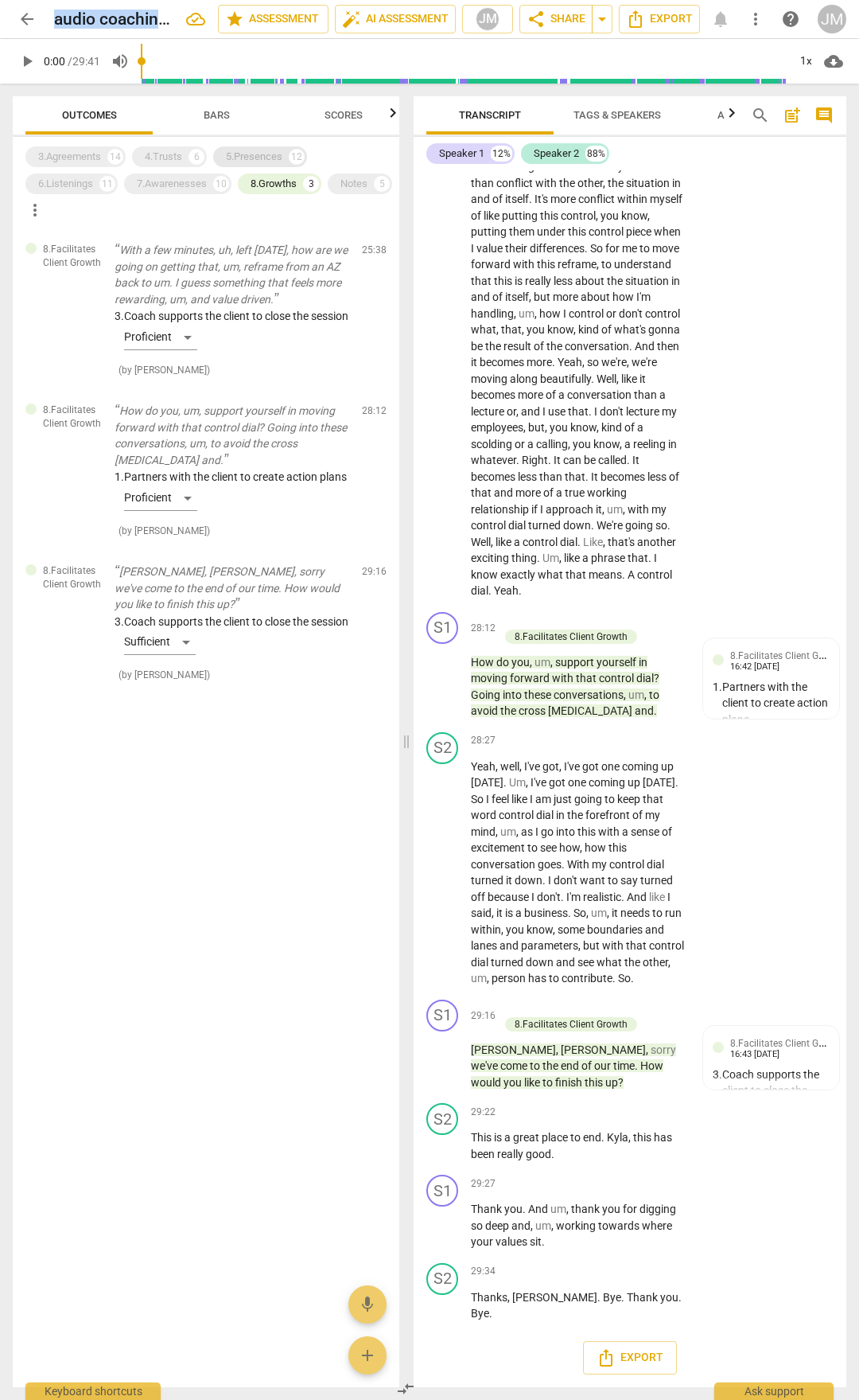
click at [239, 151] on div "5.Presences" at bounding box center [254, 157] width 56 height 16
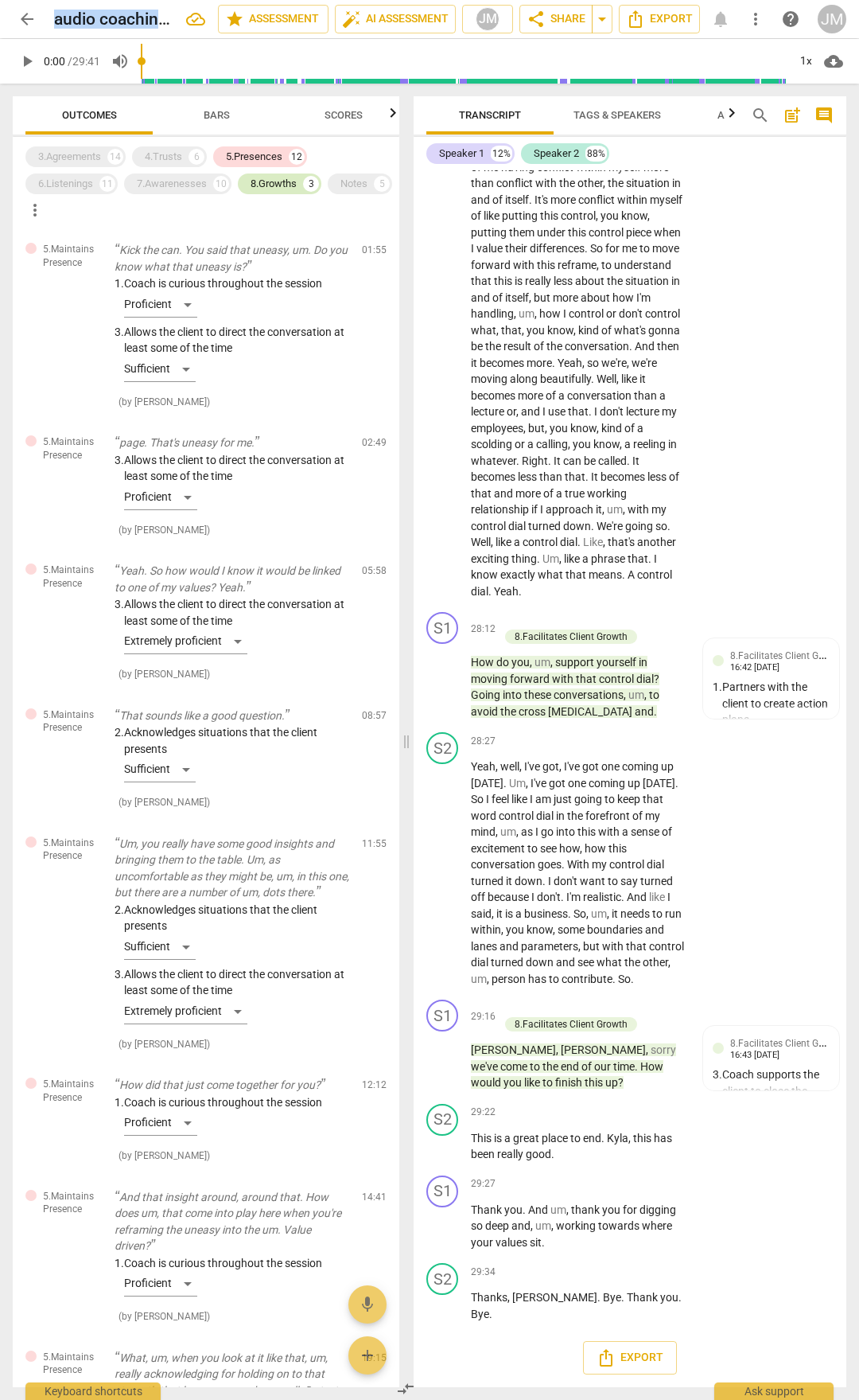
click at [268, 187] on div "8.Growths" at bounding box center [274, 184] width 46 height 16
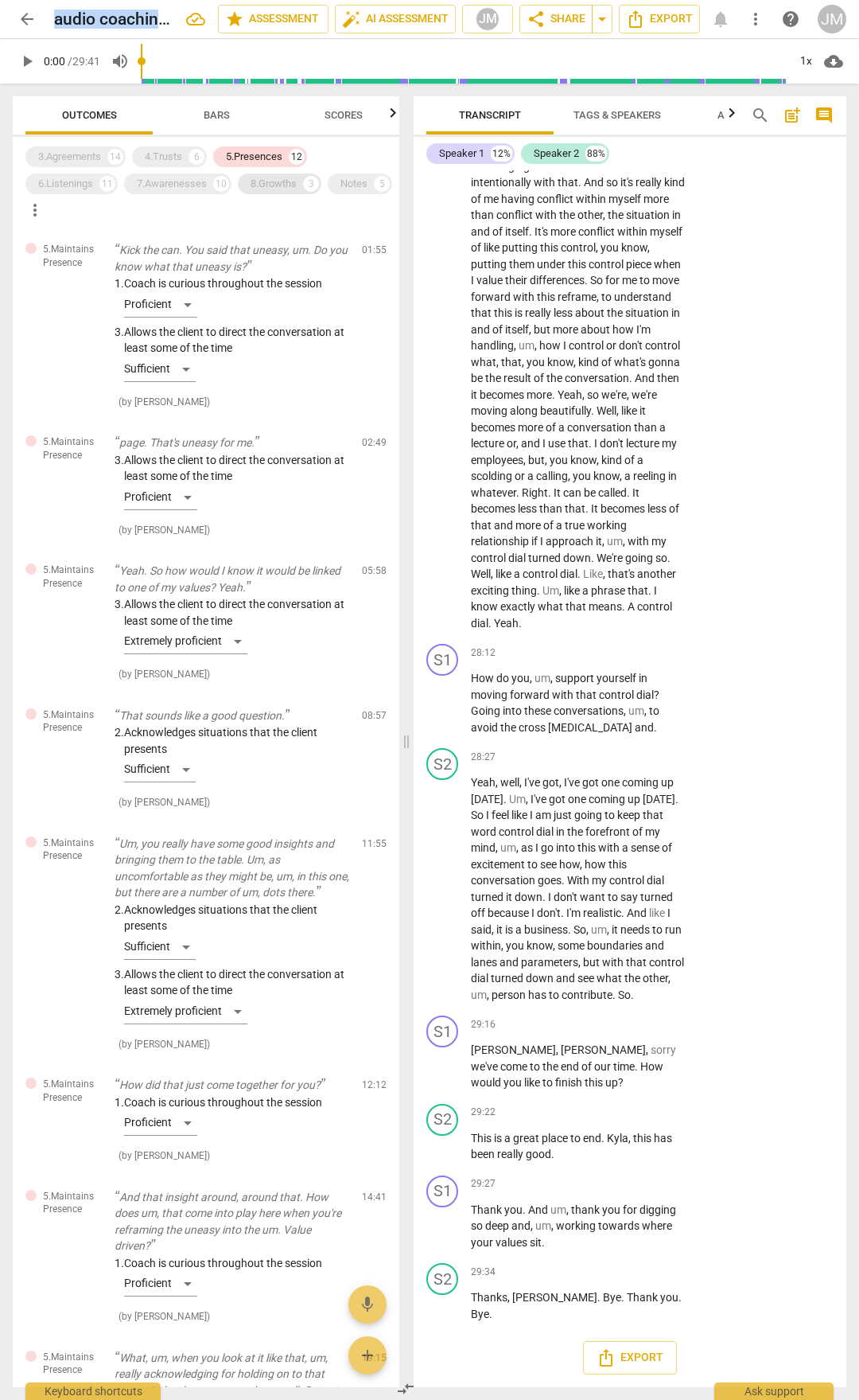
scroll to position [7088, 0]
click at [208, 442] on p "page. That's uneasy for me." at bounding box center [232, 443] width 234 height 17
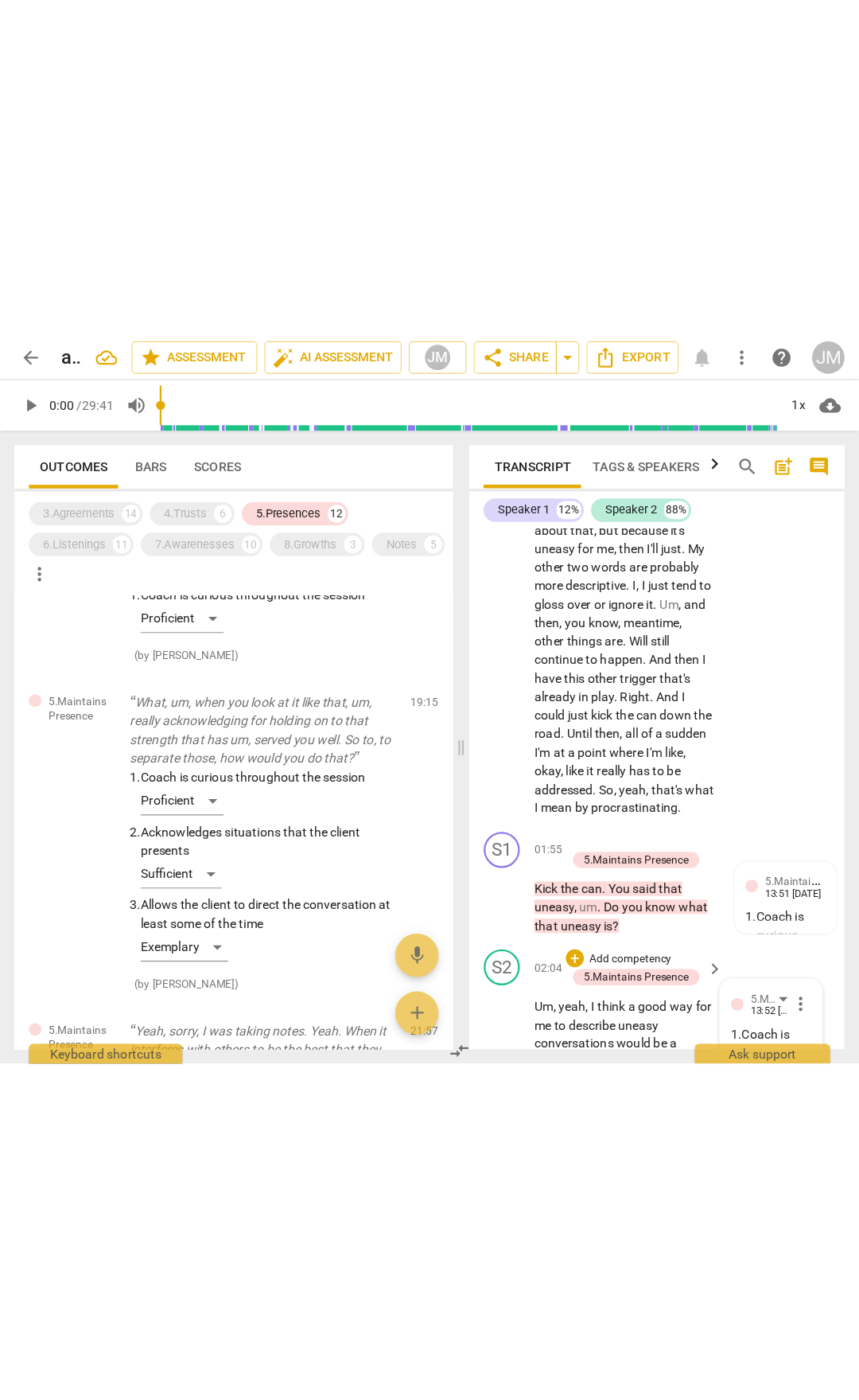
scroll to position [640, 0]
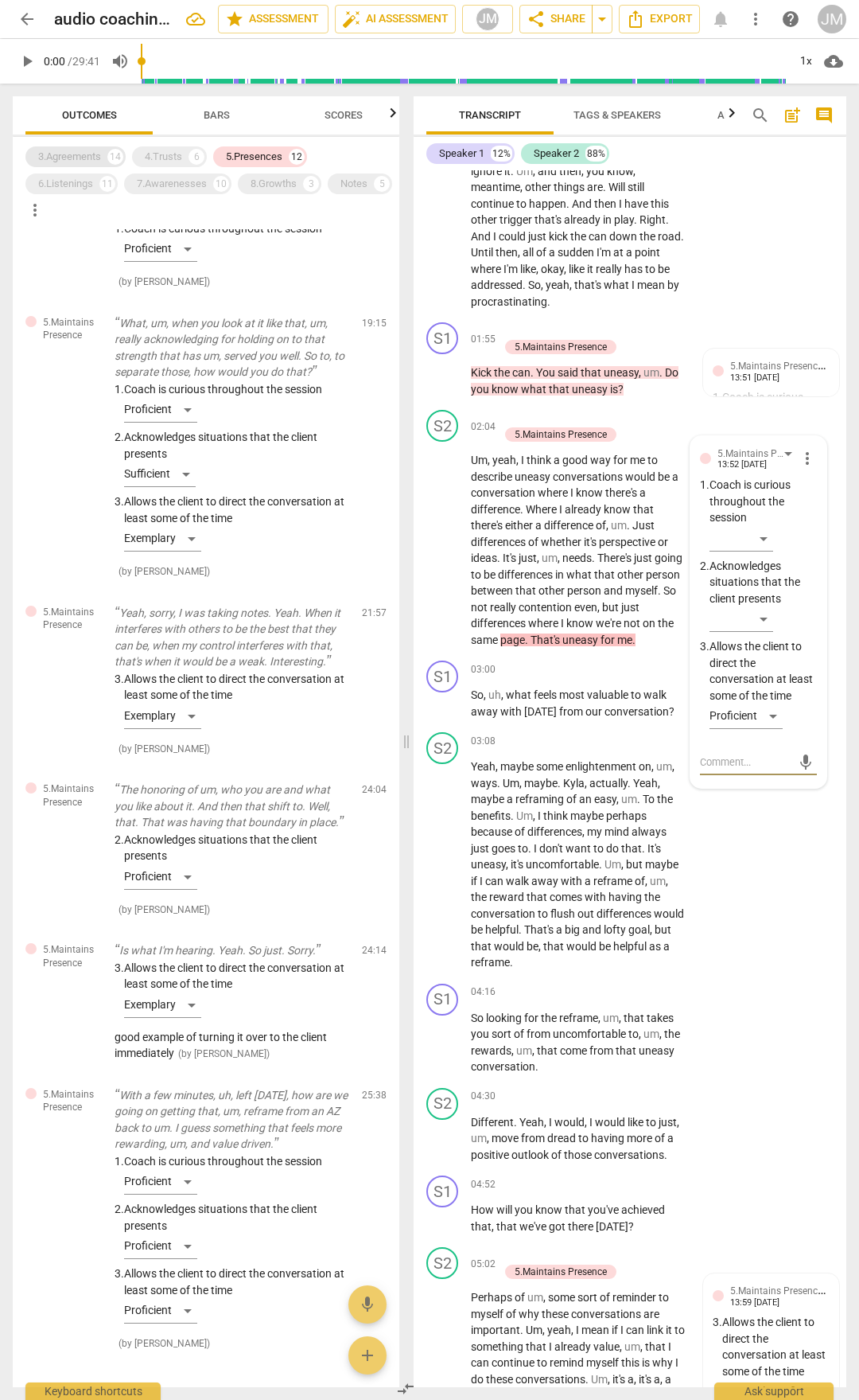
click at [62, 158] on div "3.Agreements" at bounding box center [70, 157] width 63 height 16
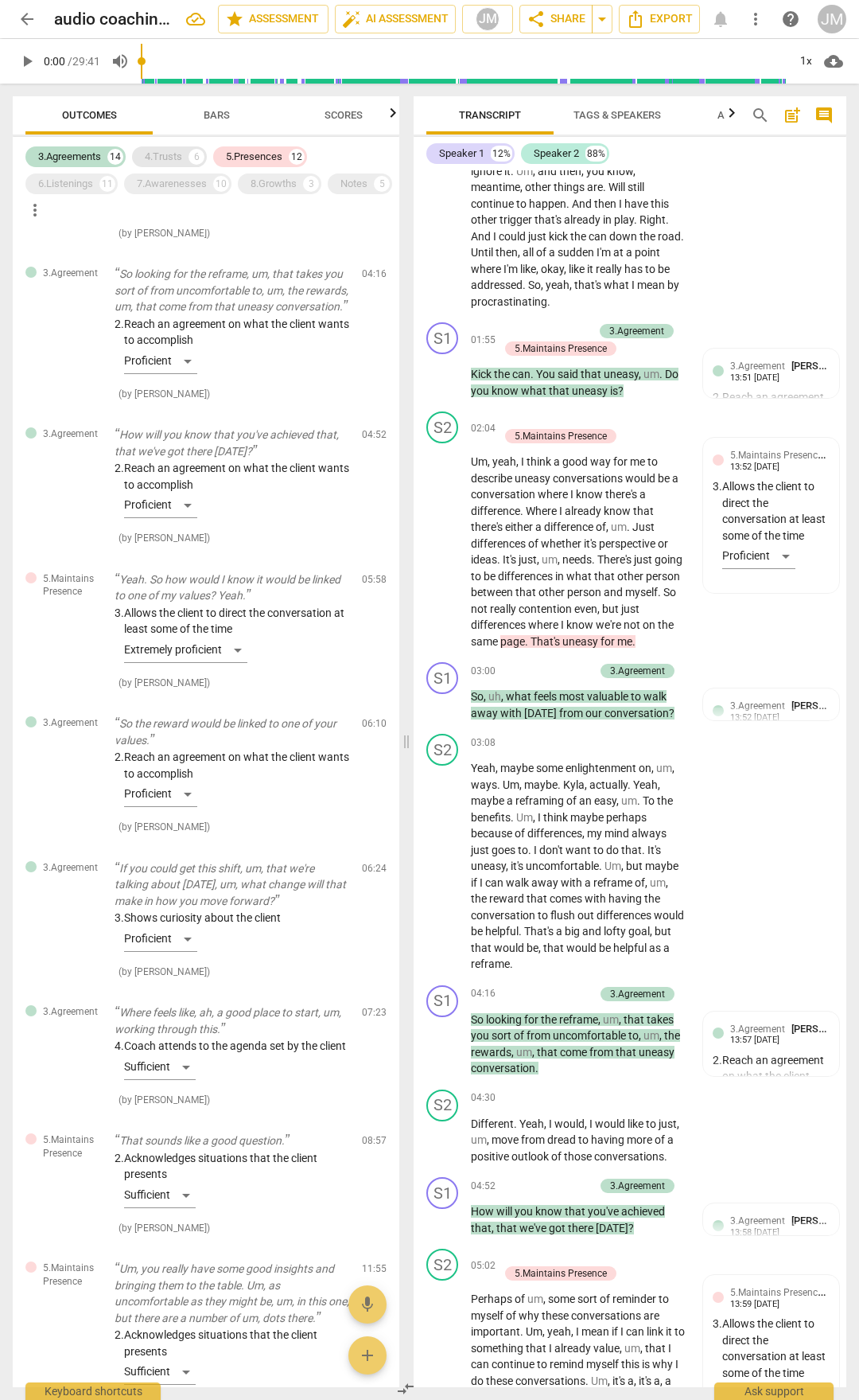
scroll to position [672, 0]
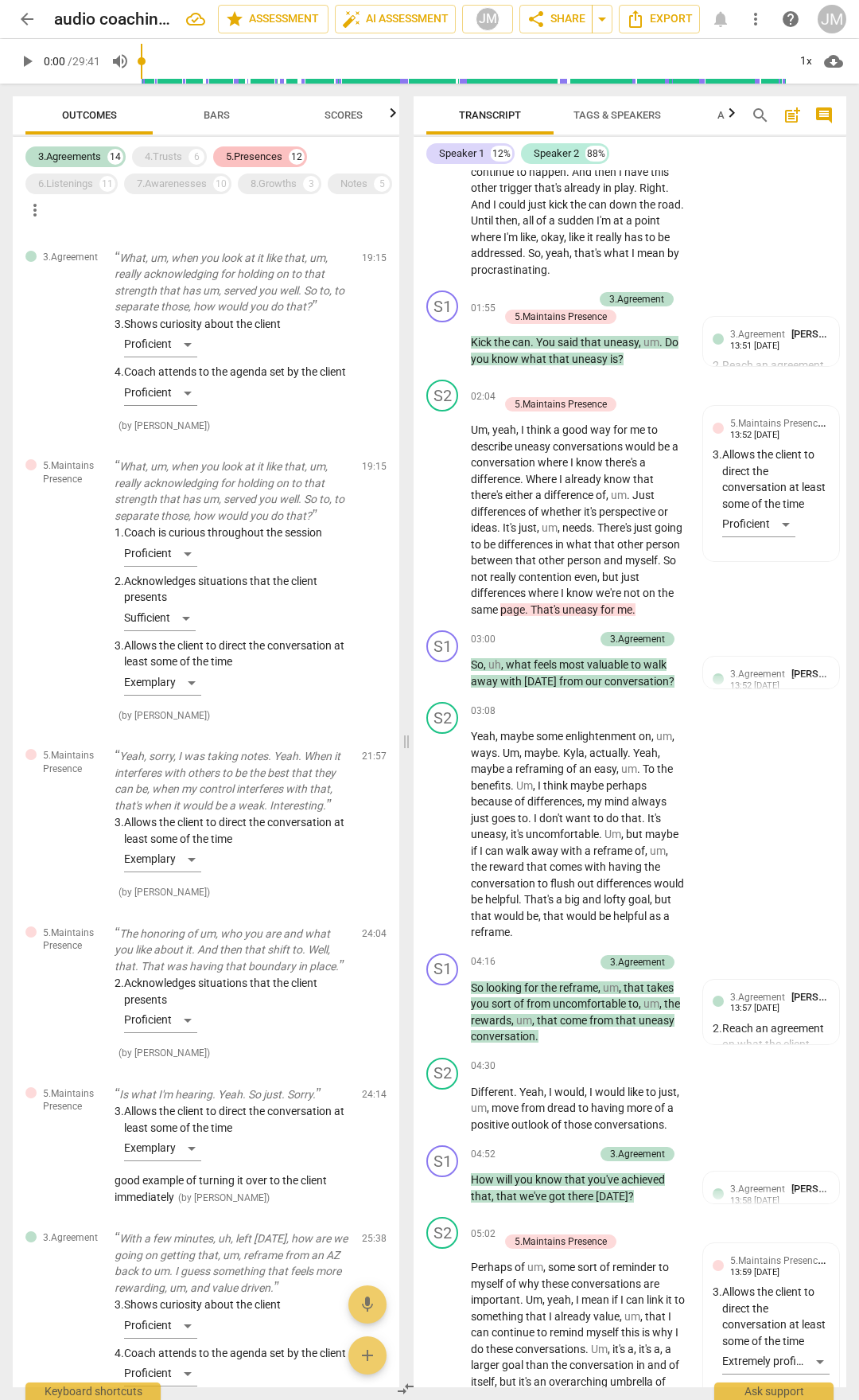
click at [248, 156] on div "5.Presences" at bounding box center [254, 157] width 56 height 16
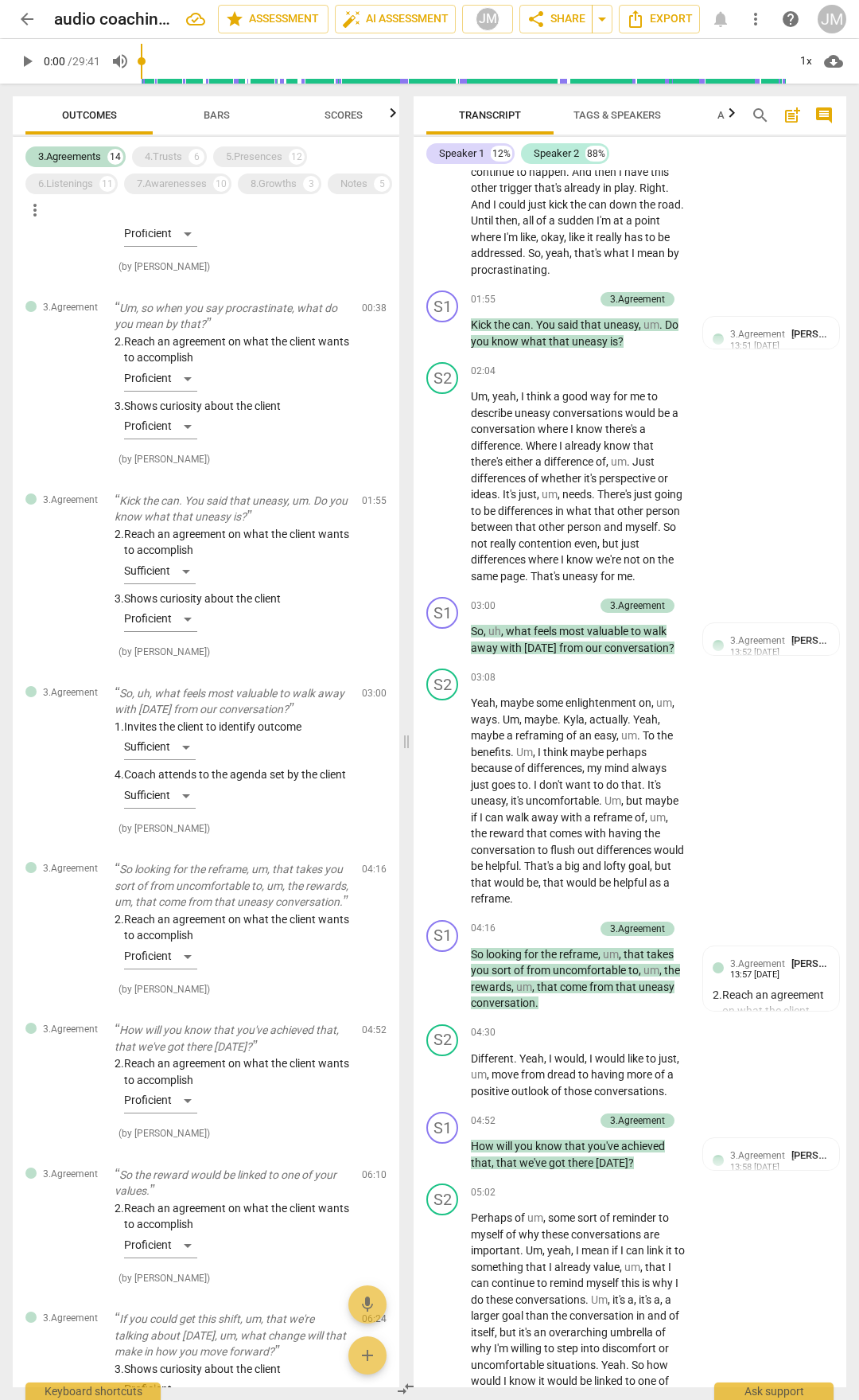
scroll to position [0, 0]
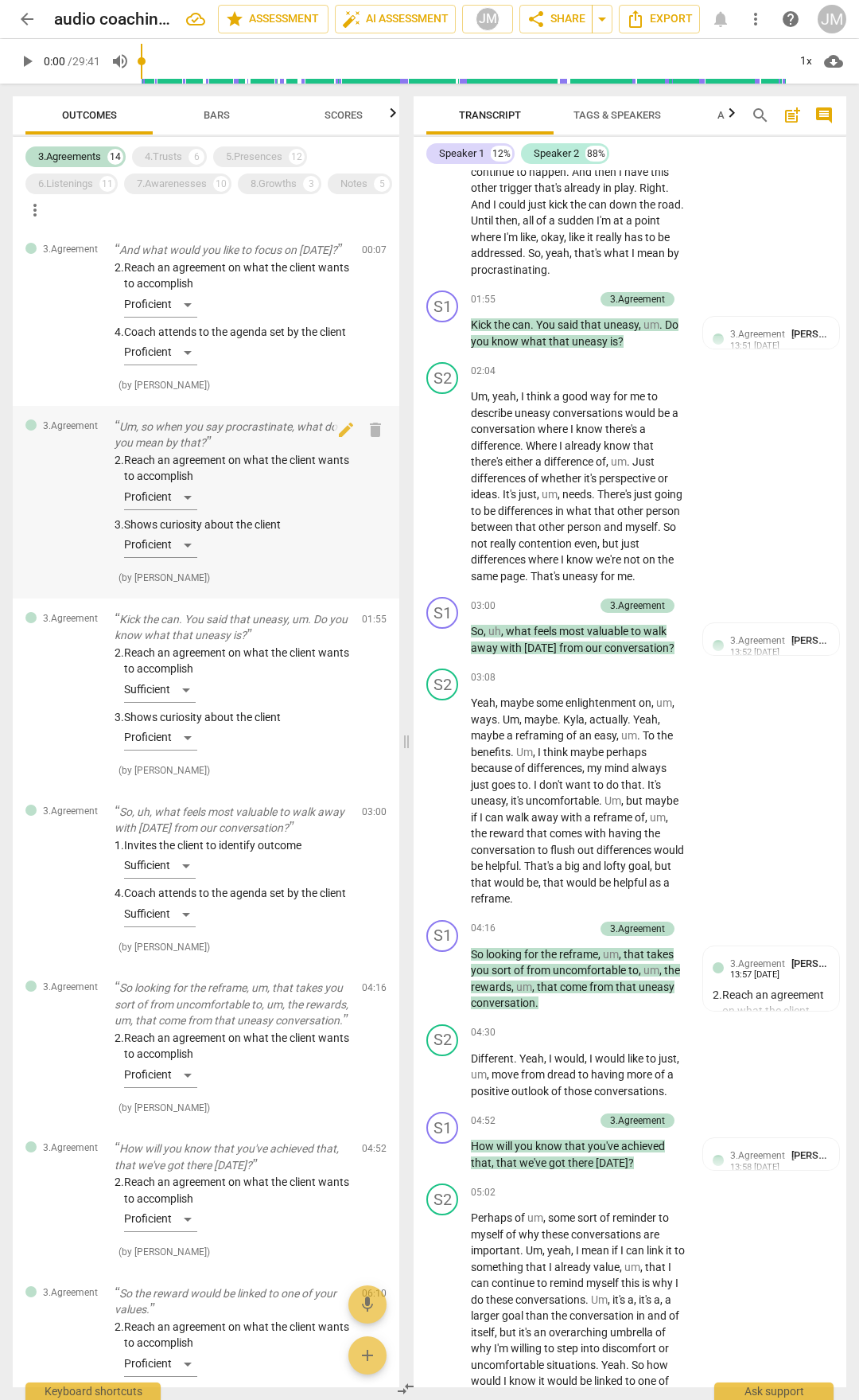
click at [122, 438] on p "Um, so when you say procrastinate, what do you mean by that?" at bounding box center [232, 435] width 234 height 33
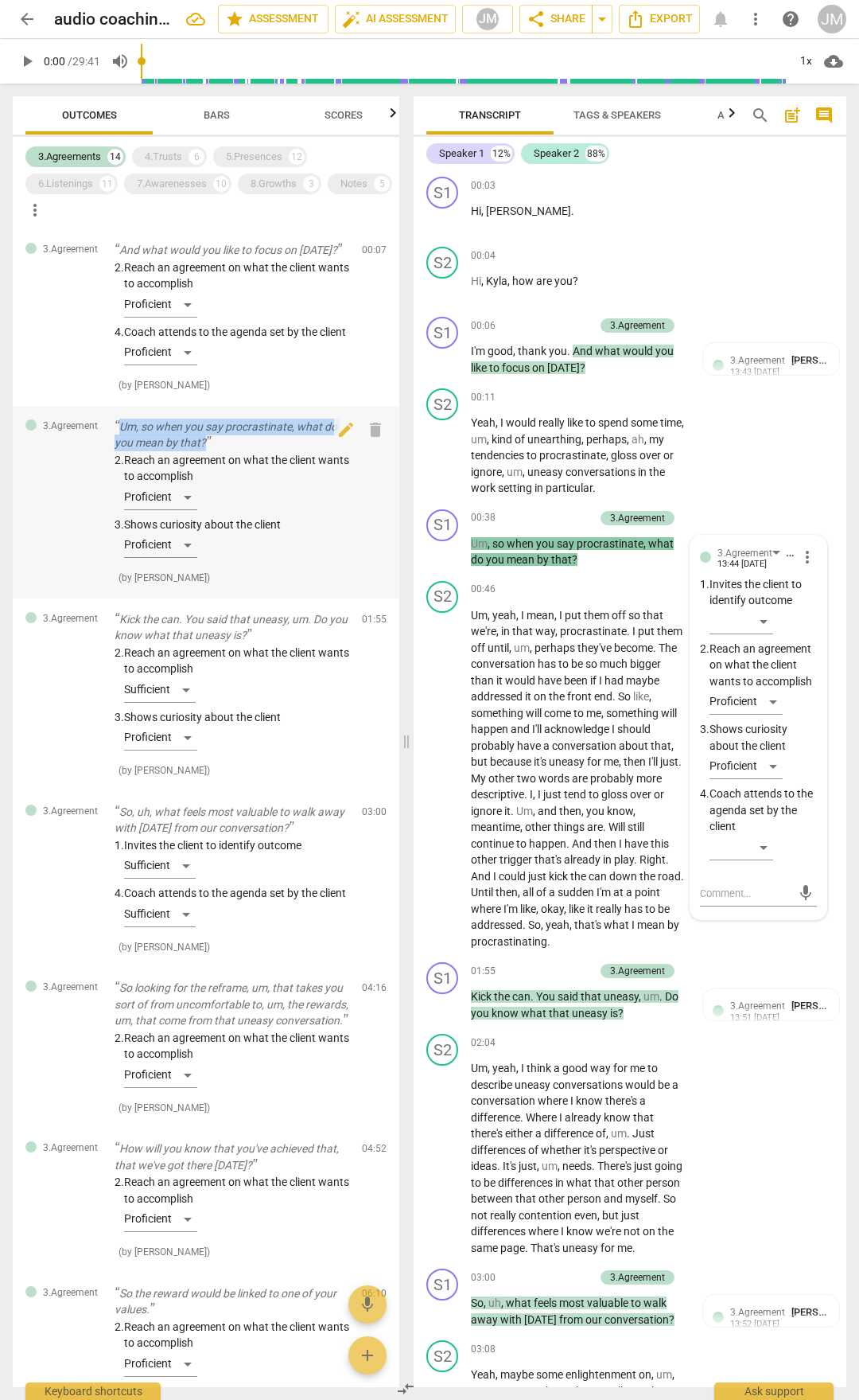
drag, startPoint x: 119, startPoint y: 441, endPoint x: 210, endPoint y: 463, distance: 93.6
click at [210, 451] on p "Um, so when you say procrastinate, what do you mean by that?" at bounding box center [232, 435] width 234 height 33
copy p "Um, so when you say procrastinate, what do you mean by that?"
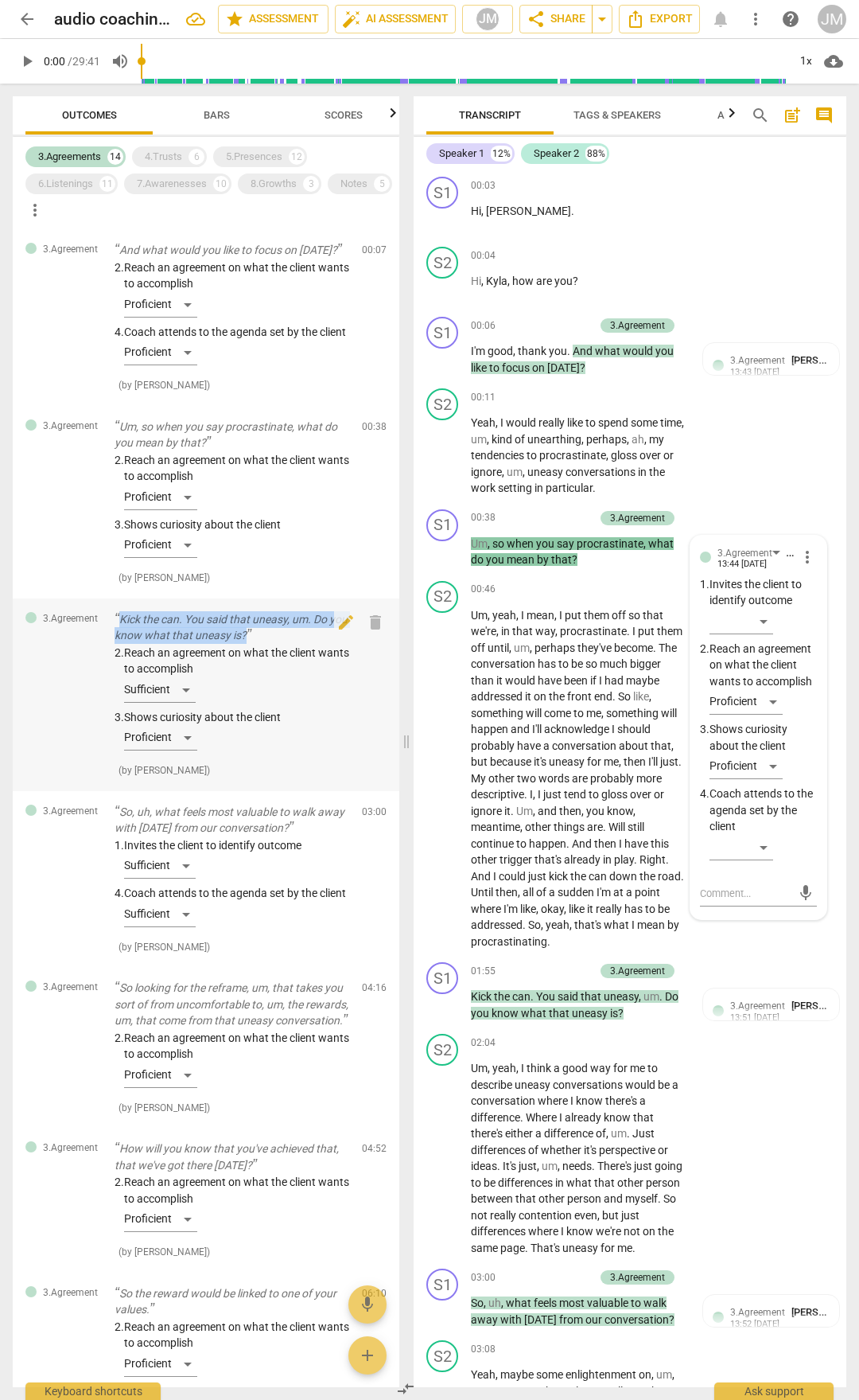
drag, startPoint x: 122, startPoint y: 635, endPoint x: 267, endPoint y: 658, distance: 146.8
click at [267, 643] on p "Kick the can. You said that uneasy, um. Do you know what that uneasy is?" at bounding box center [232, 627] width 234 height 33
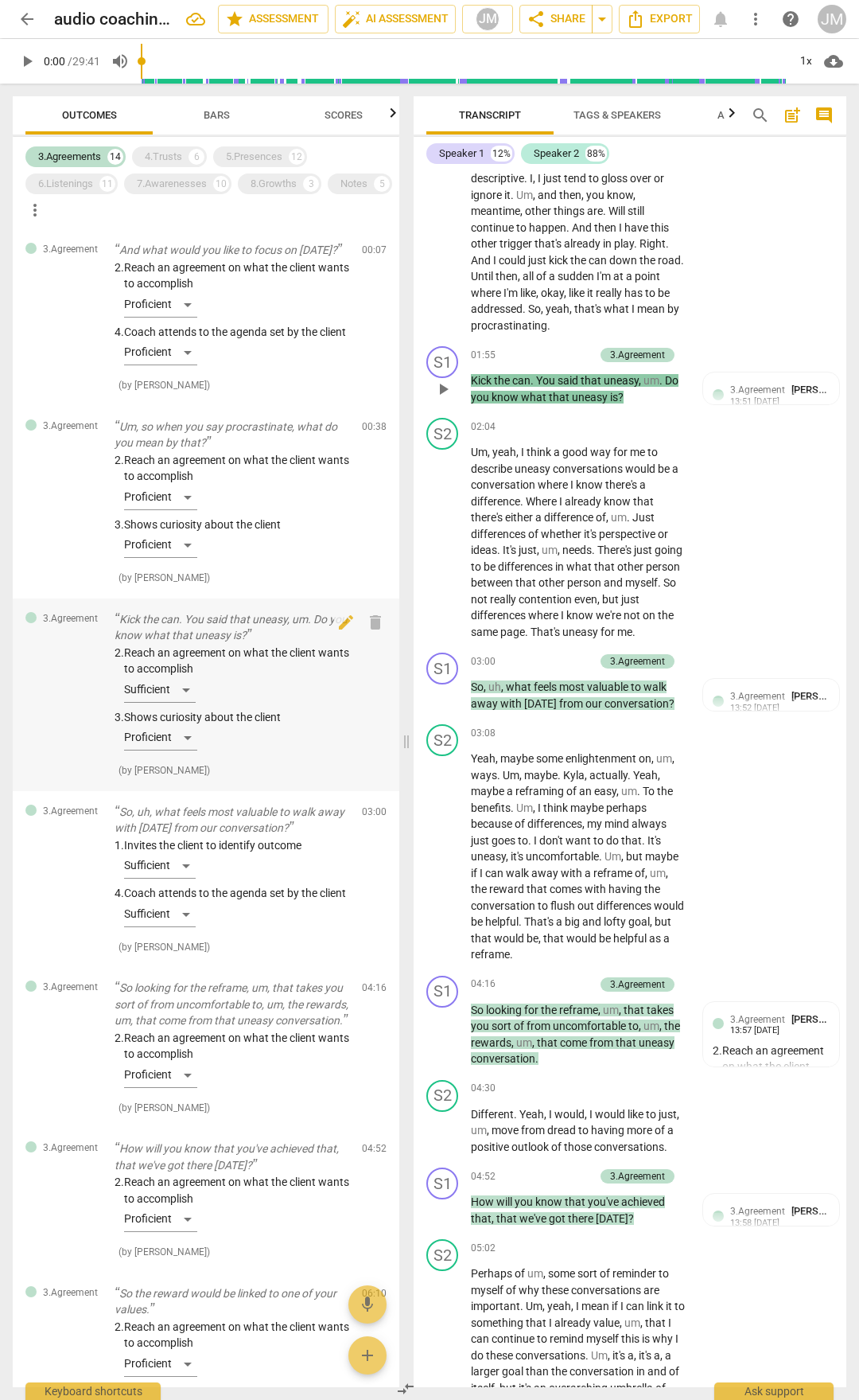
drag, startPoint x: 214, startPoint y: 645, endPoint x: 133, endPoint y: 640, distance: 81.2
click at [151, 643] on p "Kick the can. You said that uneasy, um. Do you know what that uneasy is?" at bounding box center [232, 627] width 234 height 33
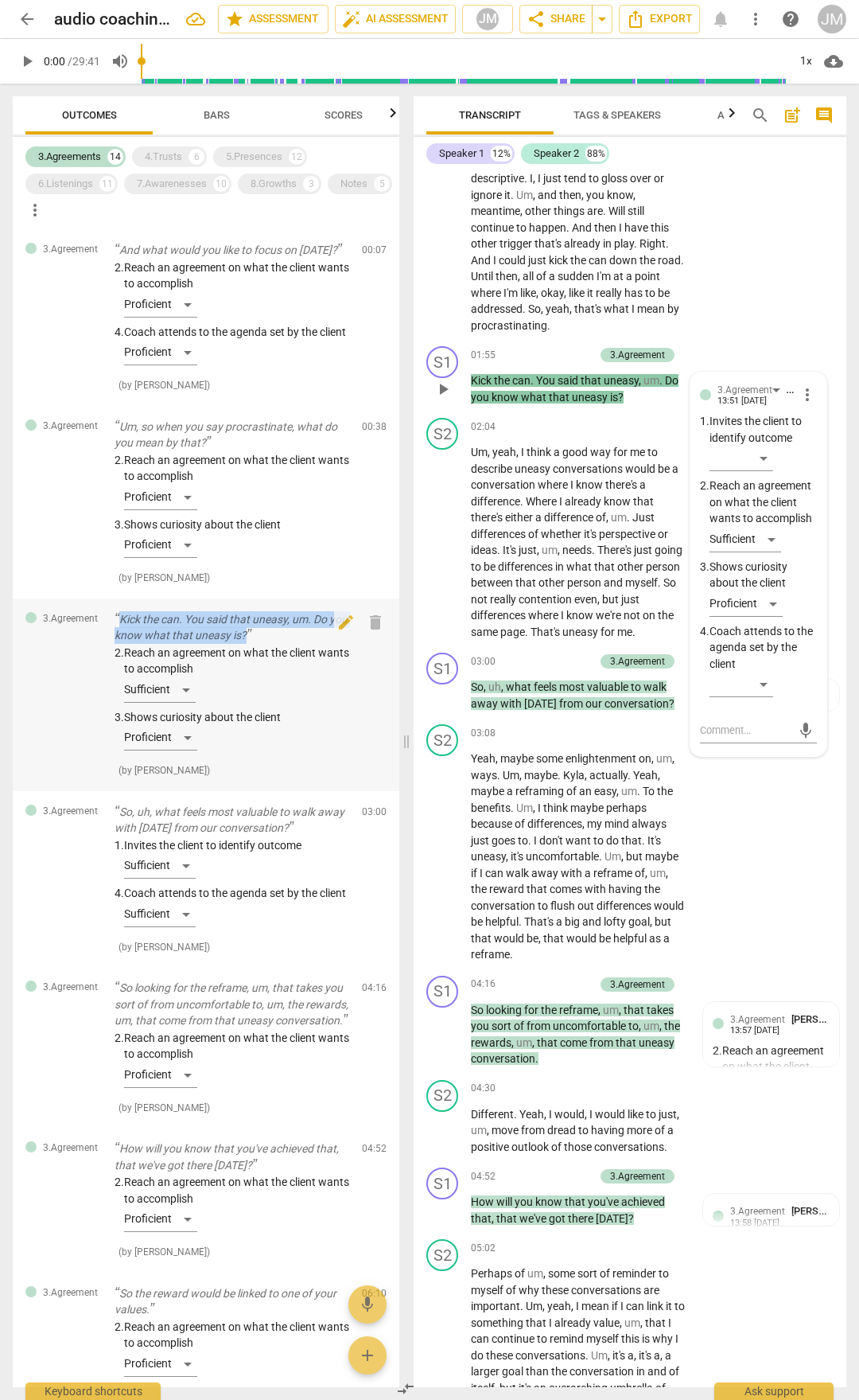
drag, startPoint x: 121, startPoint y: 635, endPoint x: 266, endPoint y: 657, distance: 146.7
click at [266, 643] on p "Kick the can. You said that uneasy, um. Do you know what that uneasy is?" at bounding box center [232, 627] width 234 height 33
copy p "Kick the can. You said that uneasy, um. Do you know what that uneasy is?"
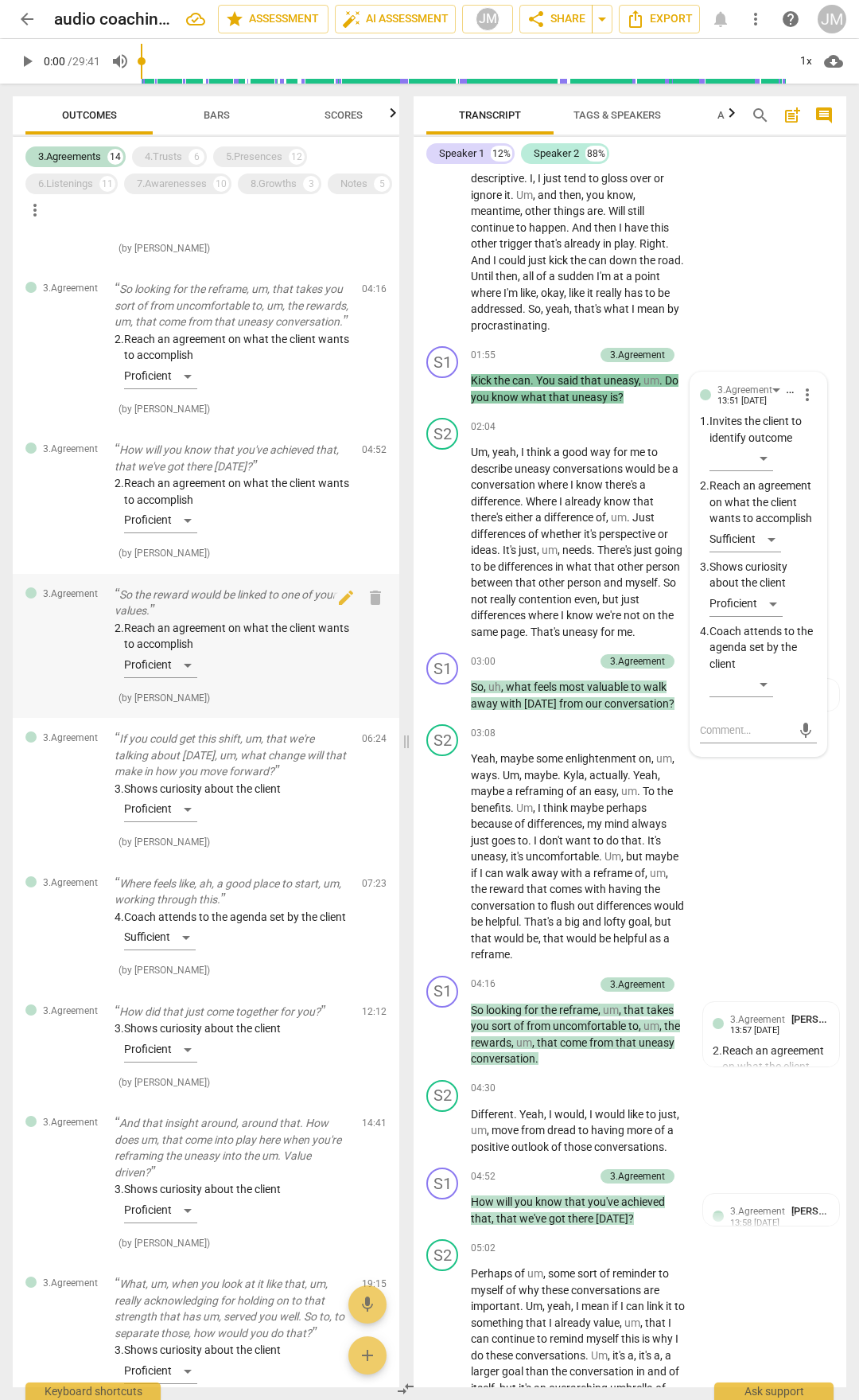
scroll to position [716, 0]
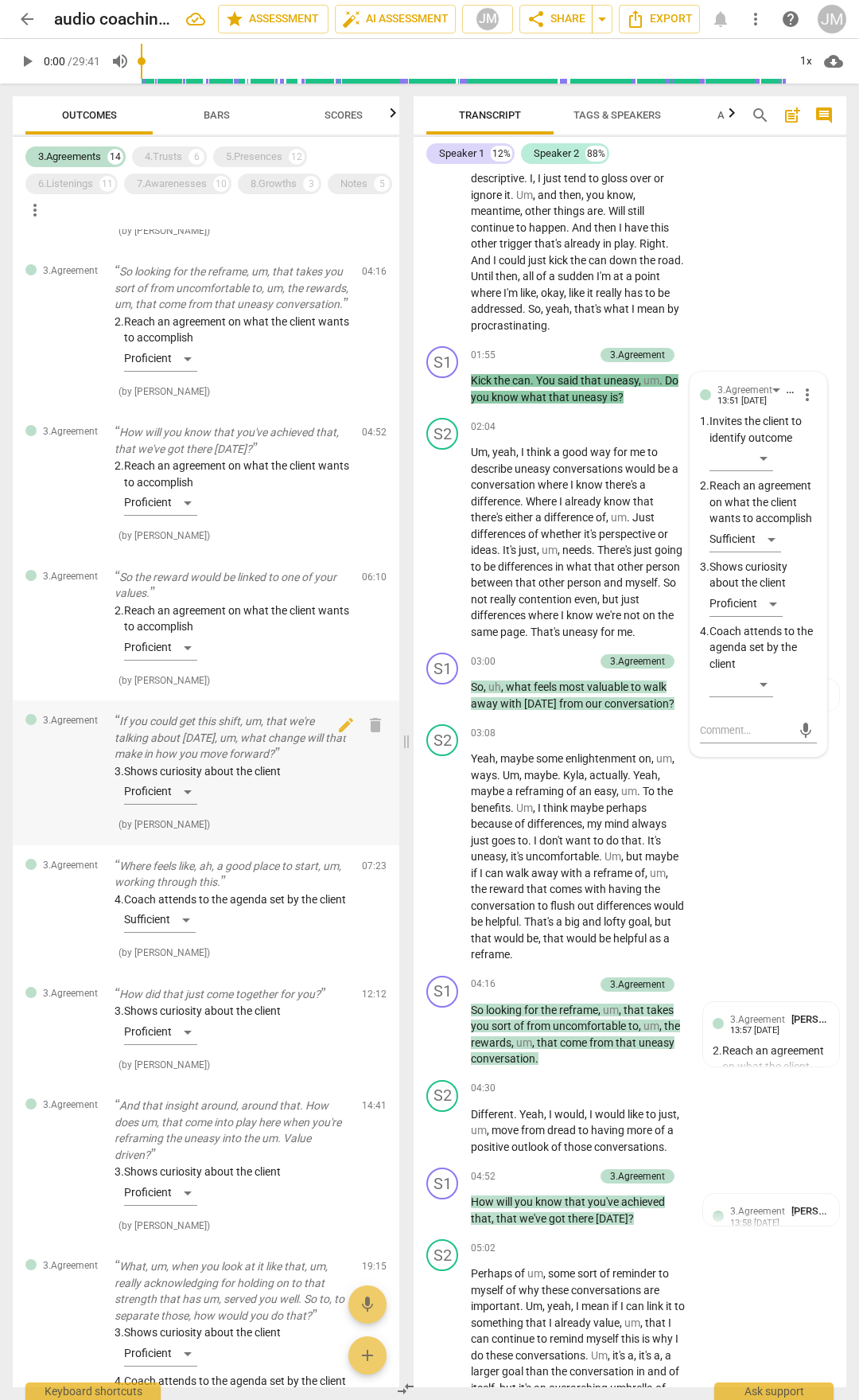
drag, startPoint x: 199, startPoint y: 775, endPoint x: 216, endPoint y: 774, distance: 17.0
click at [199, 731] on p "If you could get this shift, um, that we're talking about [DATE], um, what chan…" at bounding box center [232, 737] width 234 height 49
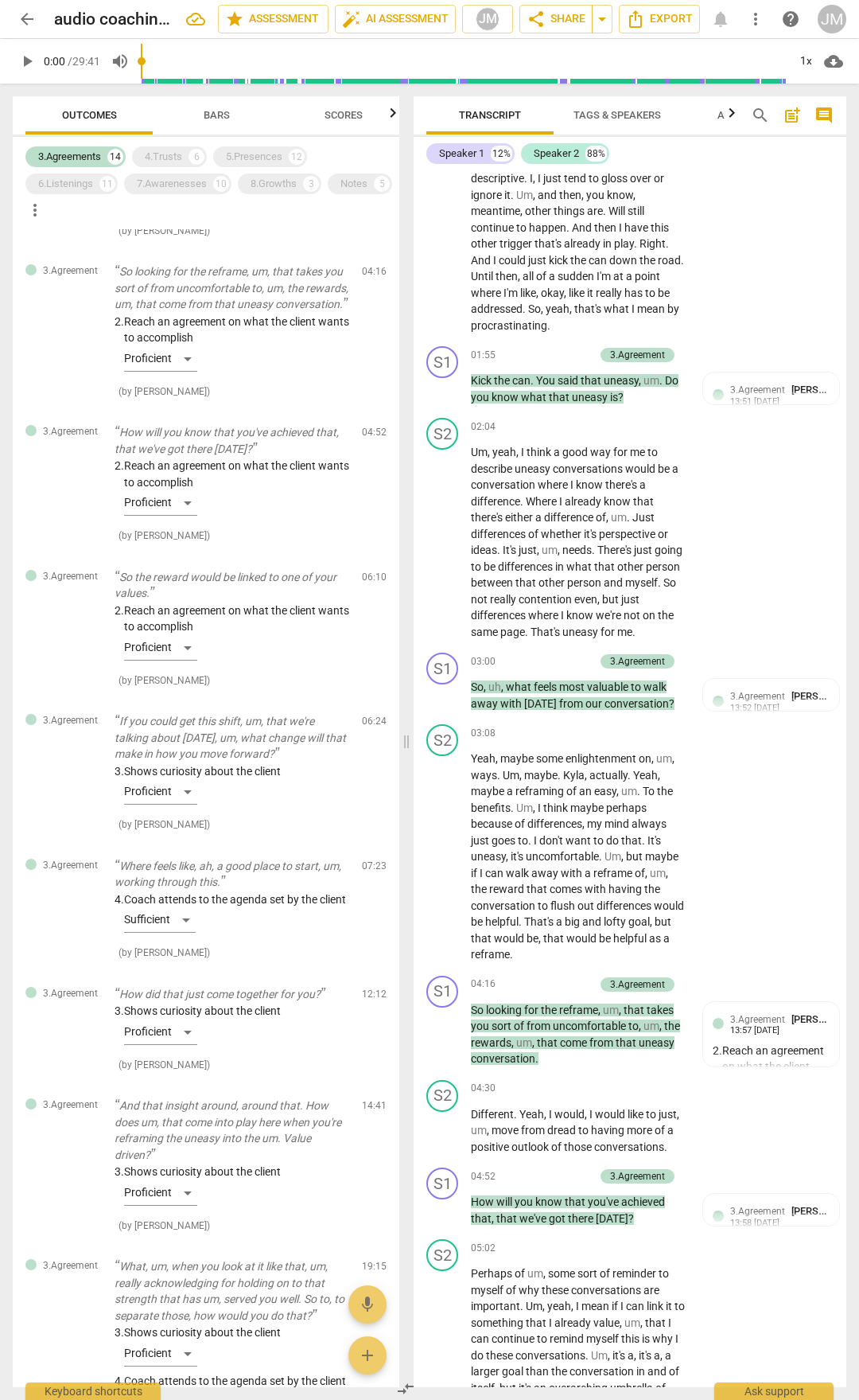
scroll to position [1964, 0]
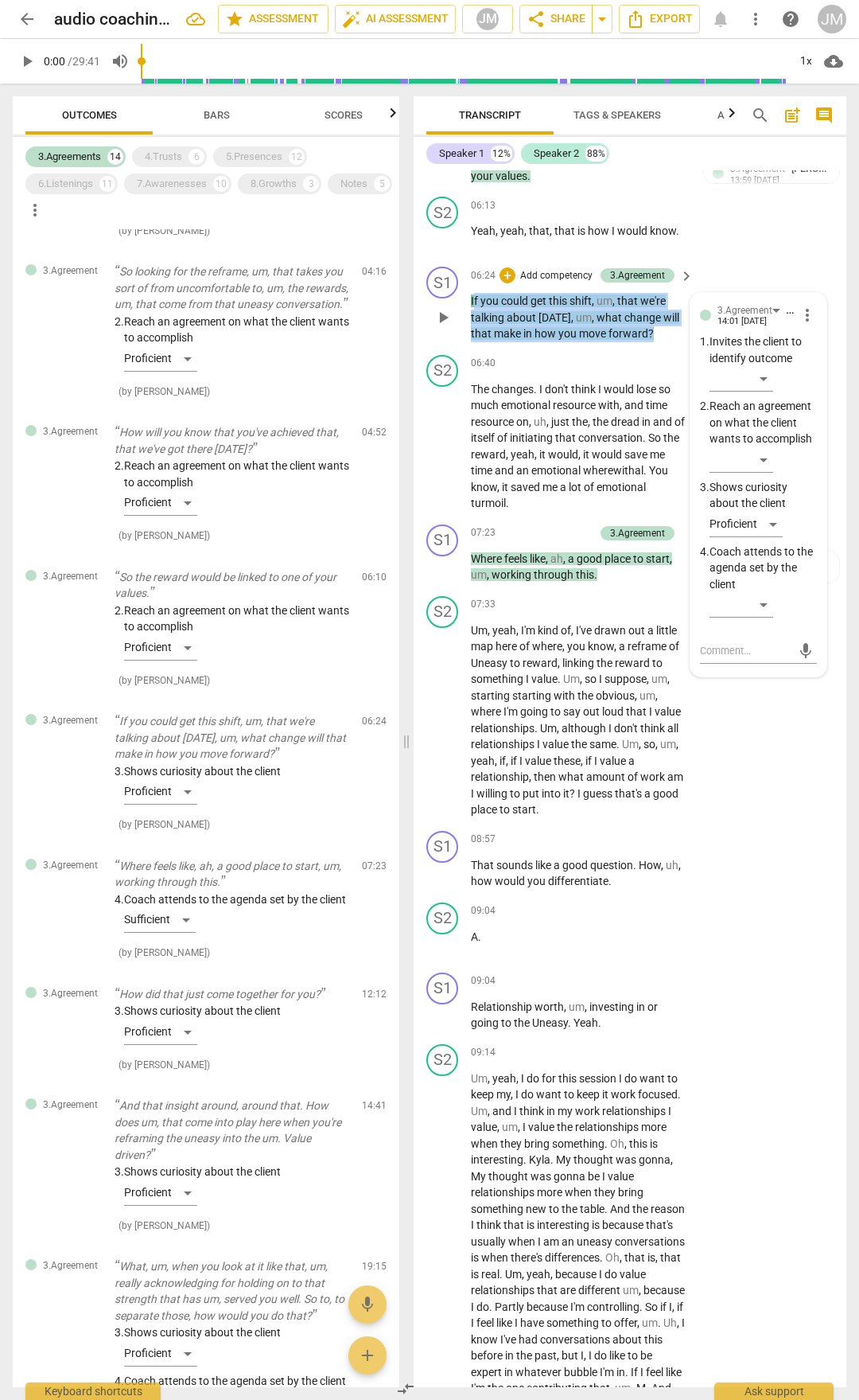
drag, startPoint x: 472, startPoint y: 425, endPoint x: 661, endPoint y: 456, distance: 191.5
click at [661, 342] on p "If you could get this shift , um , that we're talking about [DATE] , um , what …" at bounding box center [578, 317] width 215 height 49
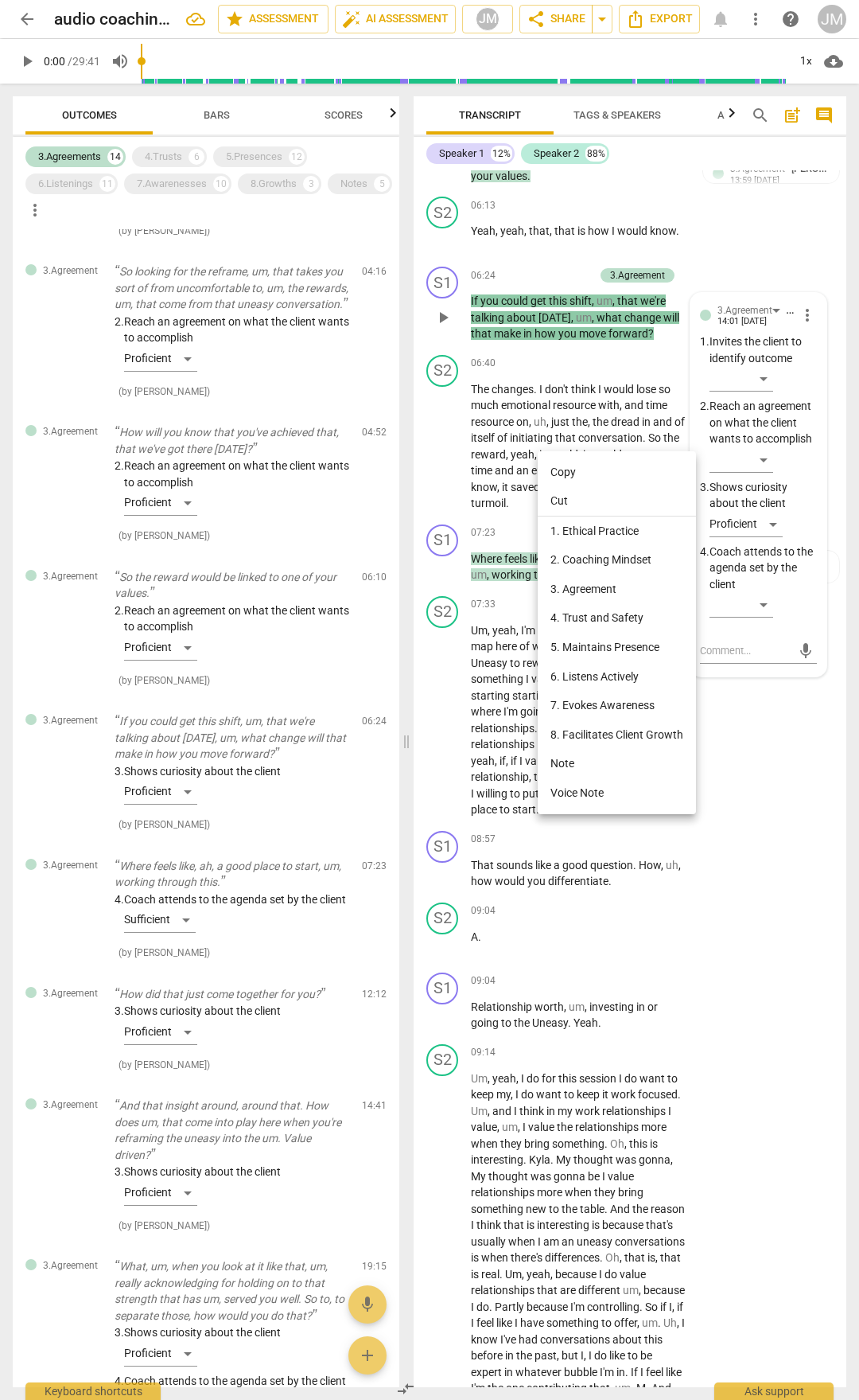
click at [470, 427] on div at bounding box center [430, 700] width 859 height 1400
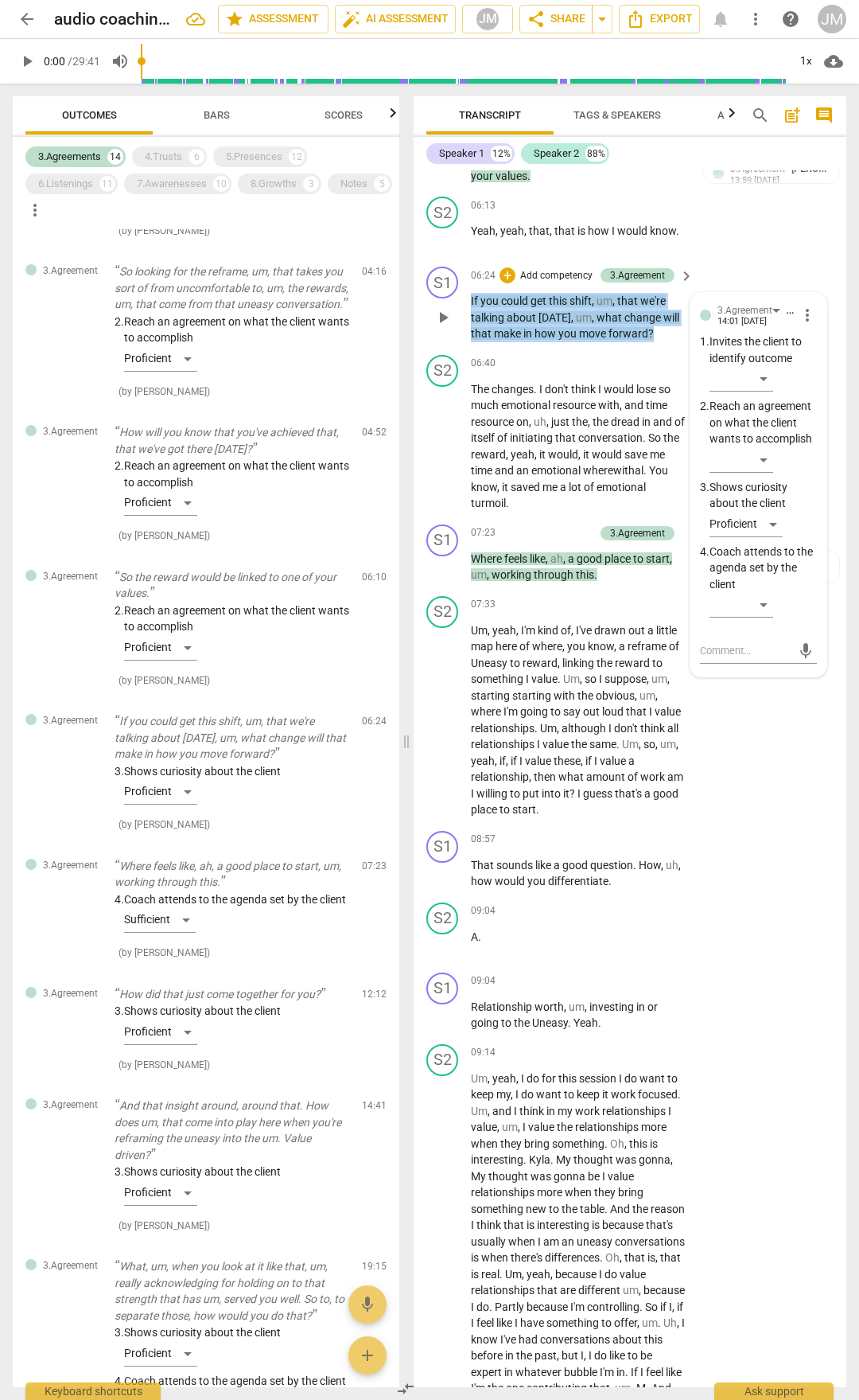
drag, startPoint x: 471, startPoint y: 427, endPoint x: 656, endPoint y: 465, distance: 188.9
click at [656, 342] on p "If you could get this shift , um , that we're talking about [DATE] , um , what …" at bounding box center [578, 317] width 215 height 49
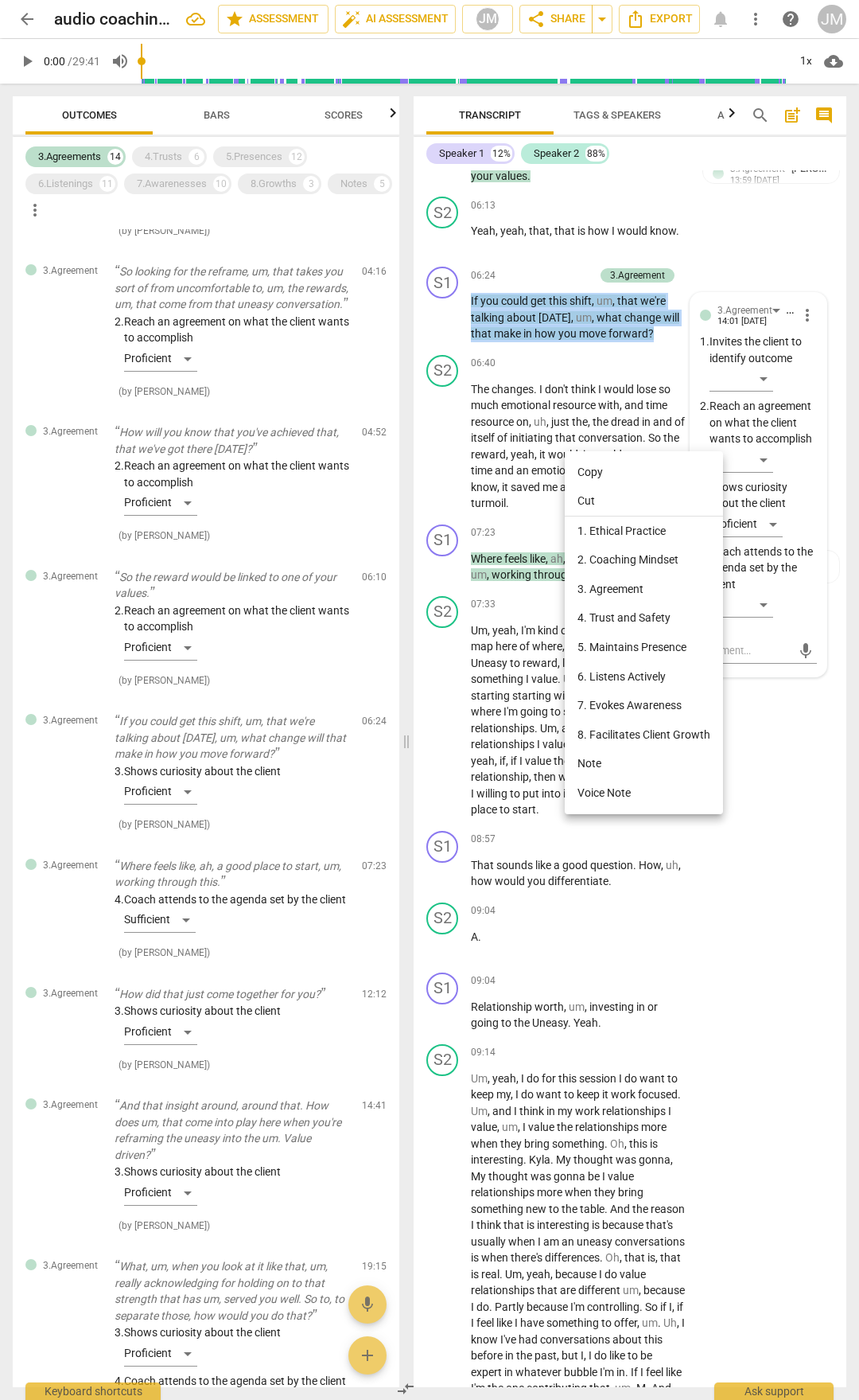
click at [593, 471] on li "Copy" at bounding box center [644, 471] width 159 height 29
copy p "If you could get this shift , um , that we're talking about [DATE] , um , what …"
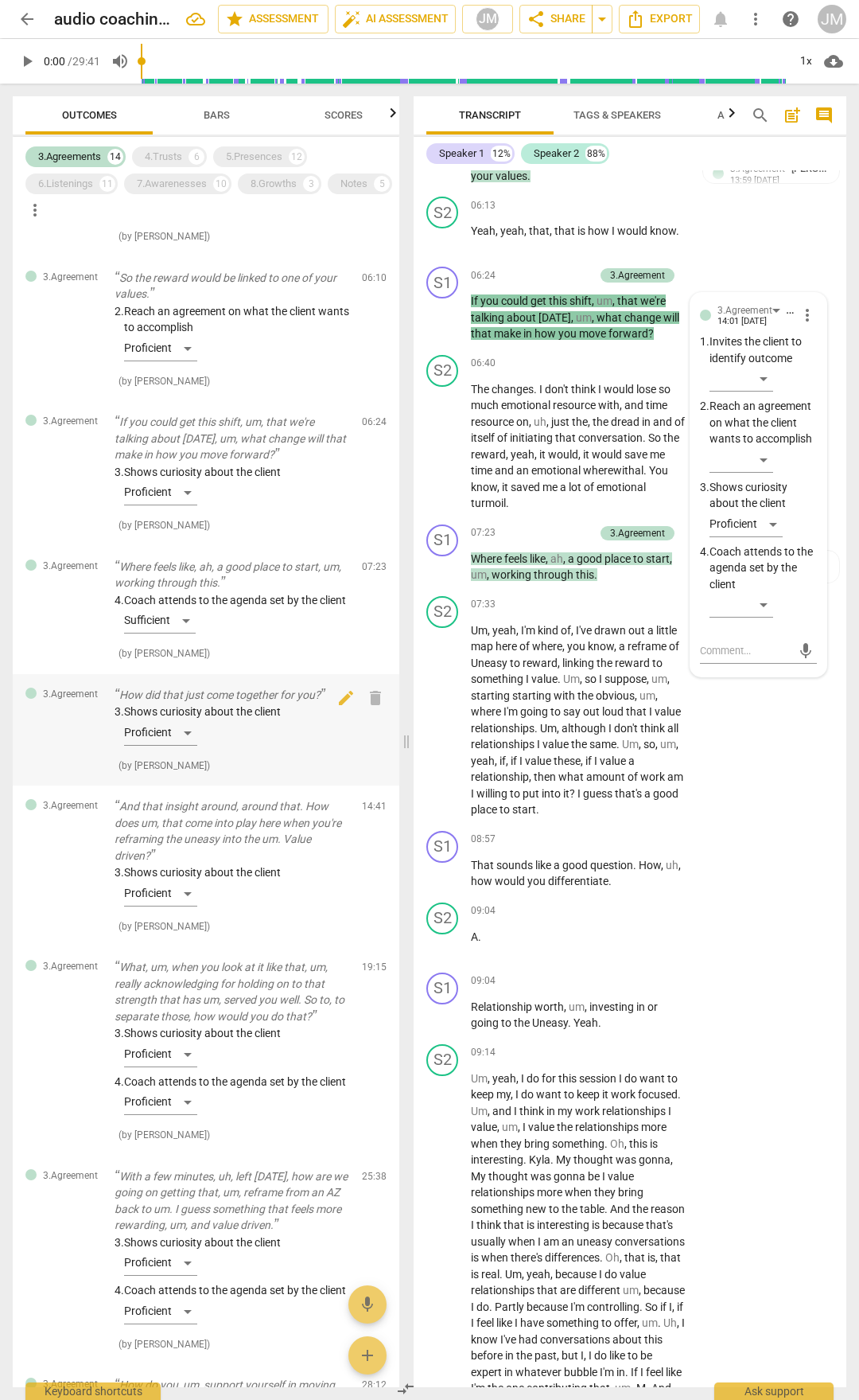
scroll to position [1193, 0]
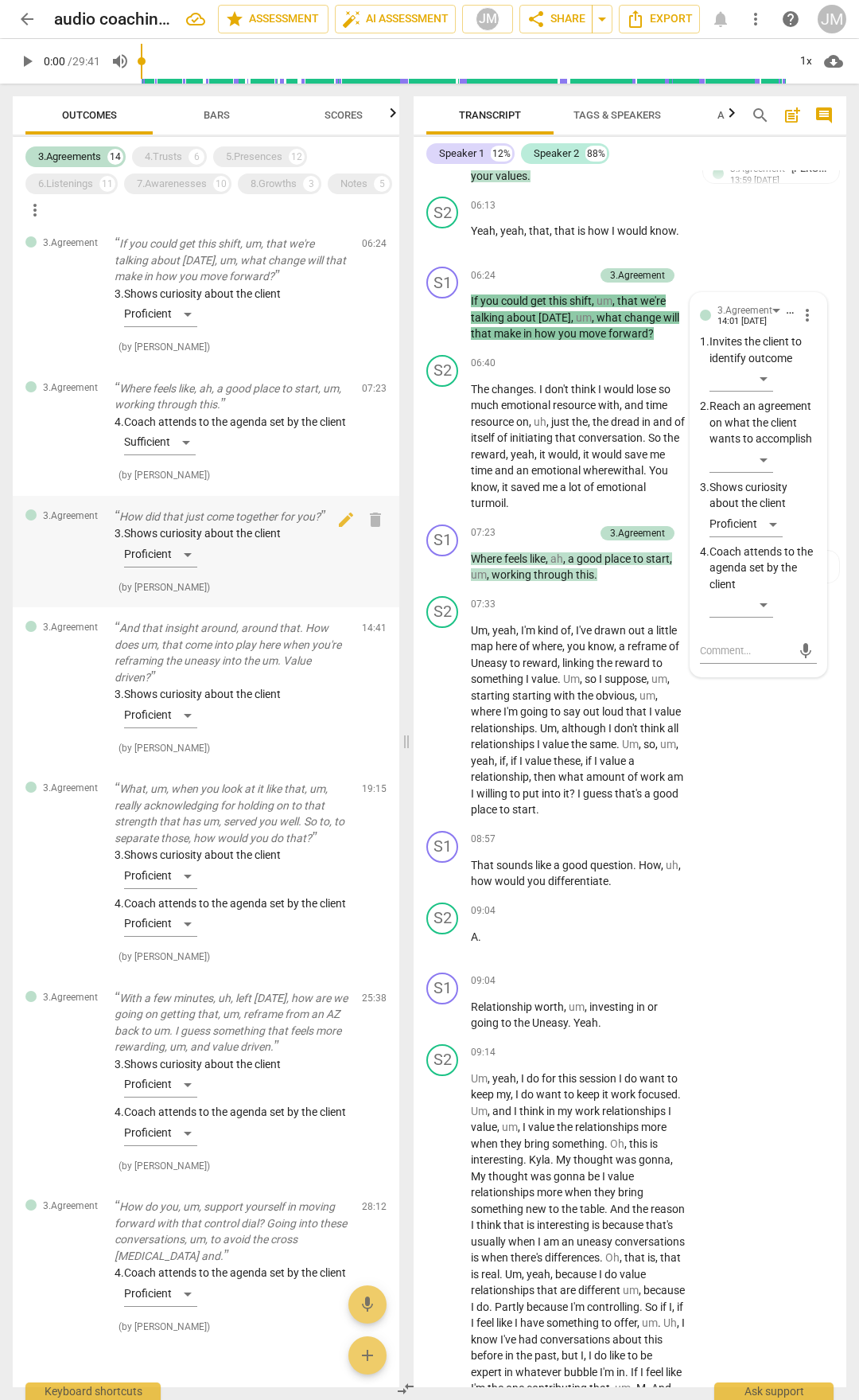
click at [216, 525] on p "How did that just come together for you?" at bounding box center [232, 517] width 234 height 17
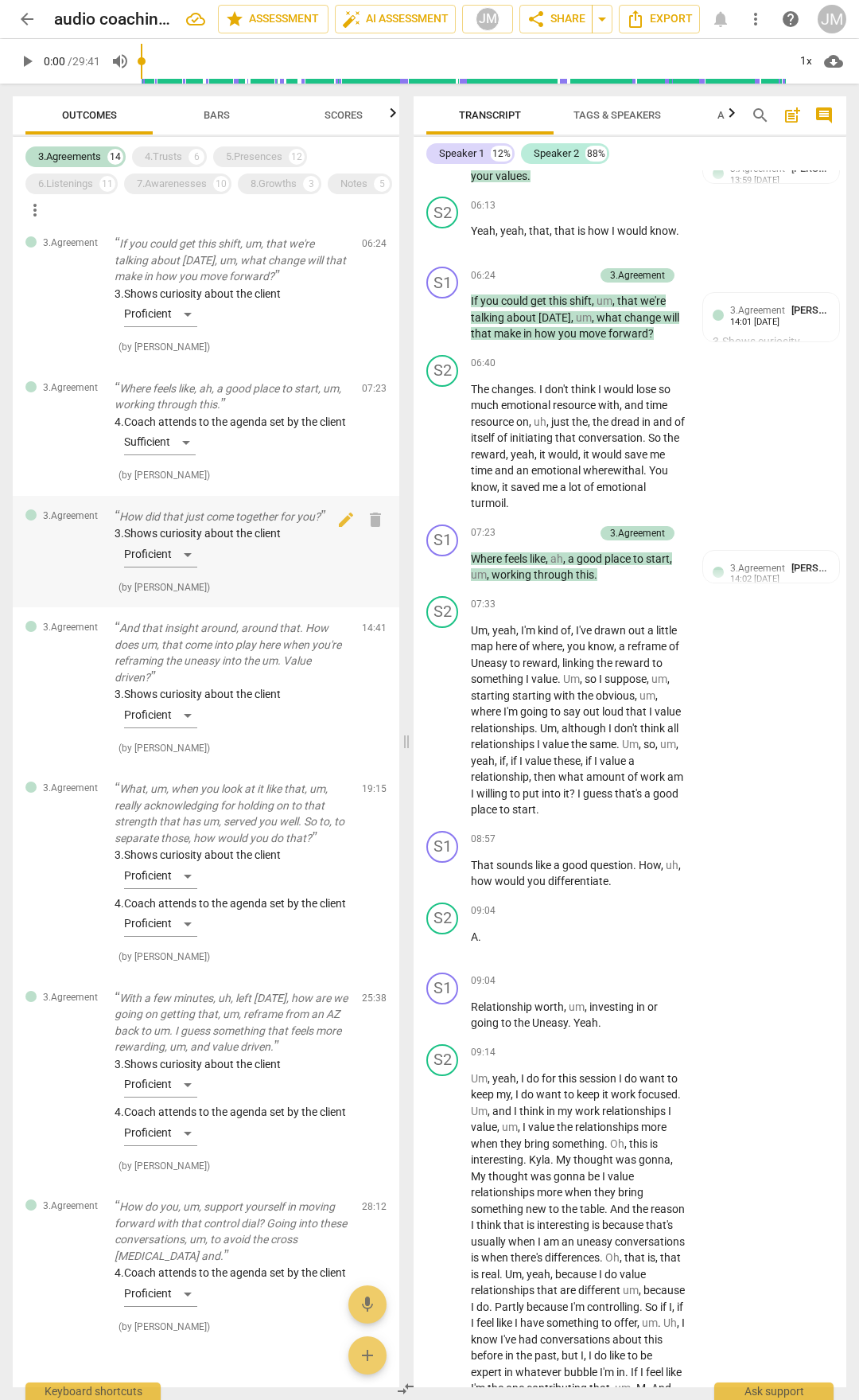
scroll to position [3286, 0]
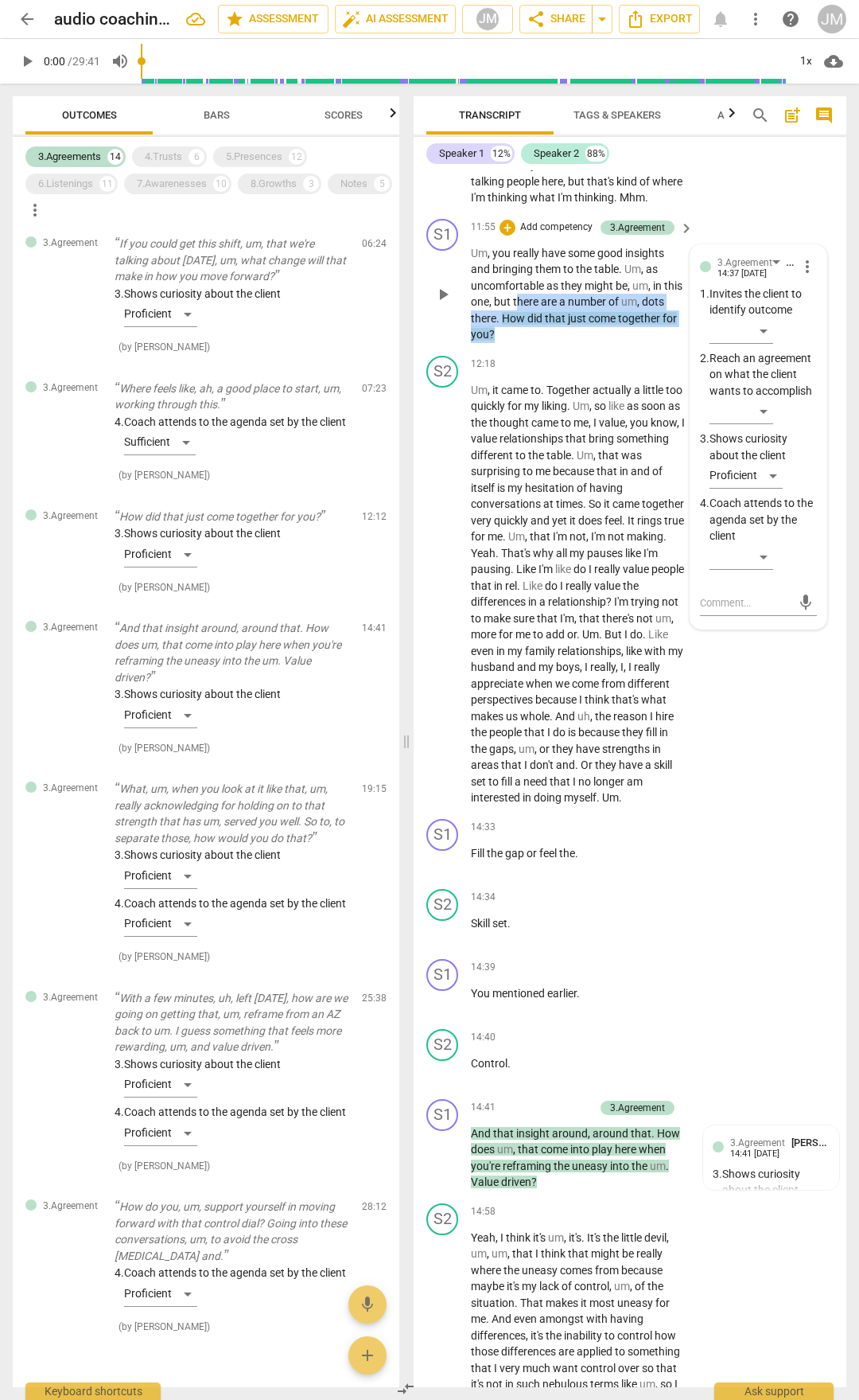
drag, startPoint x: 536, startPoint y: 476, endPoint x: 553, endPoint y: 510, distance: 38.0
click at [553, 343] on p "Um , you really have some good insights and bringing them to the table . Um , a…" at bounding box center [578, 294] width 215 height 98
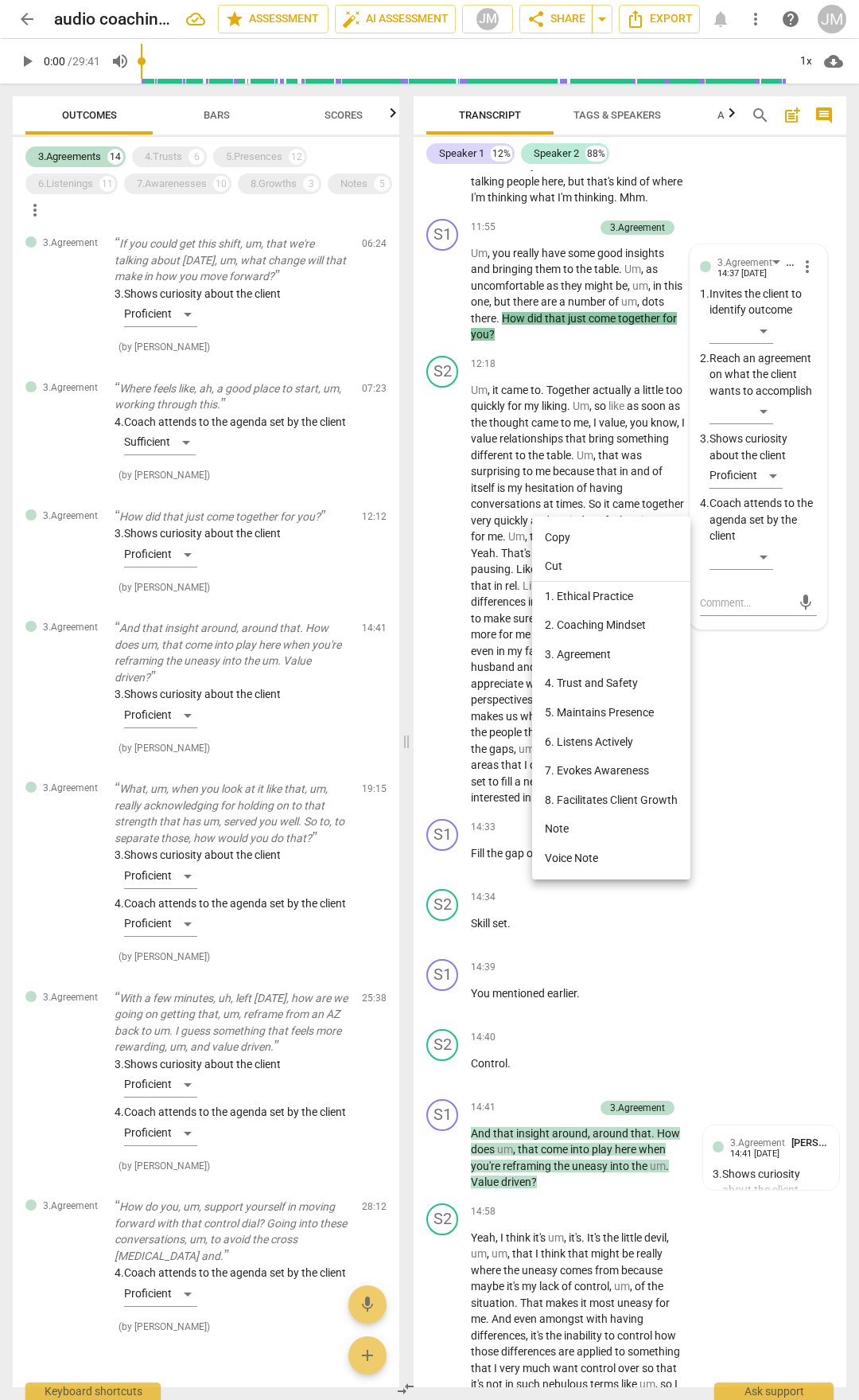
click at [511, 422] on div at bounding box center [430, 700] width 859 height 1400
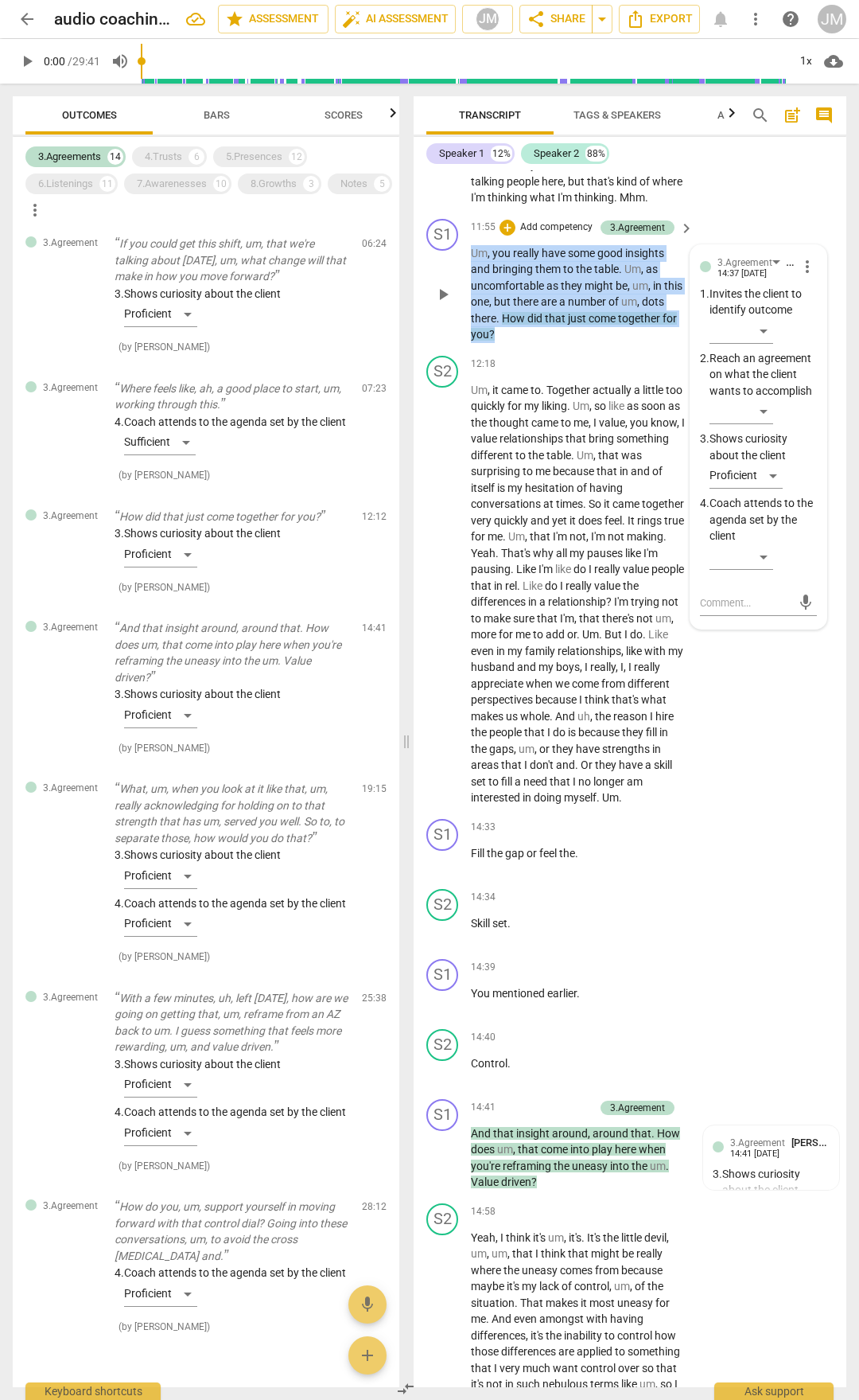
drag, startPoint x: 471, startPoint y: 427, endPoint x: 555, endPoint y: 505, distance: 114.6
click at [555, 343] on p "Um , you really have some good insights and bringing them to the table . Um , a…" at bounding box center [578, 294] width 215 height 98
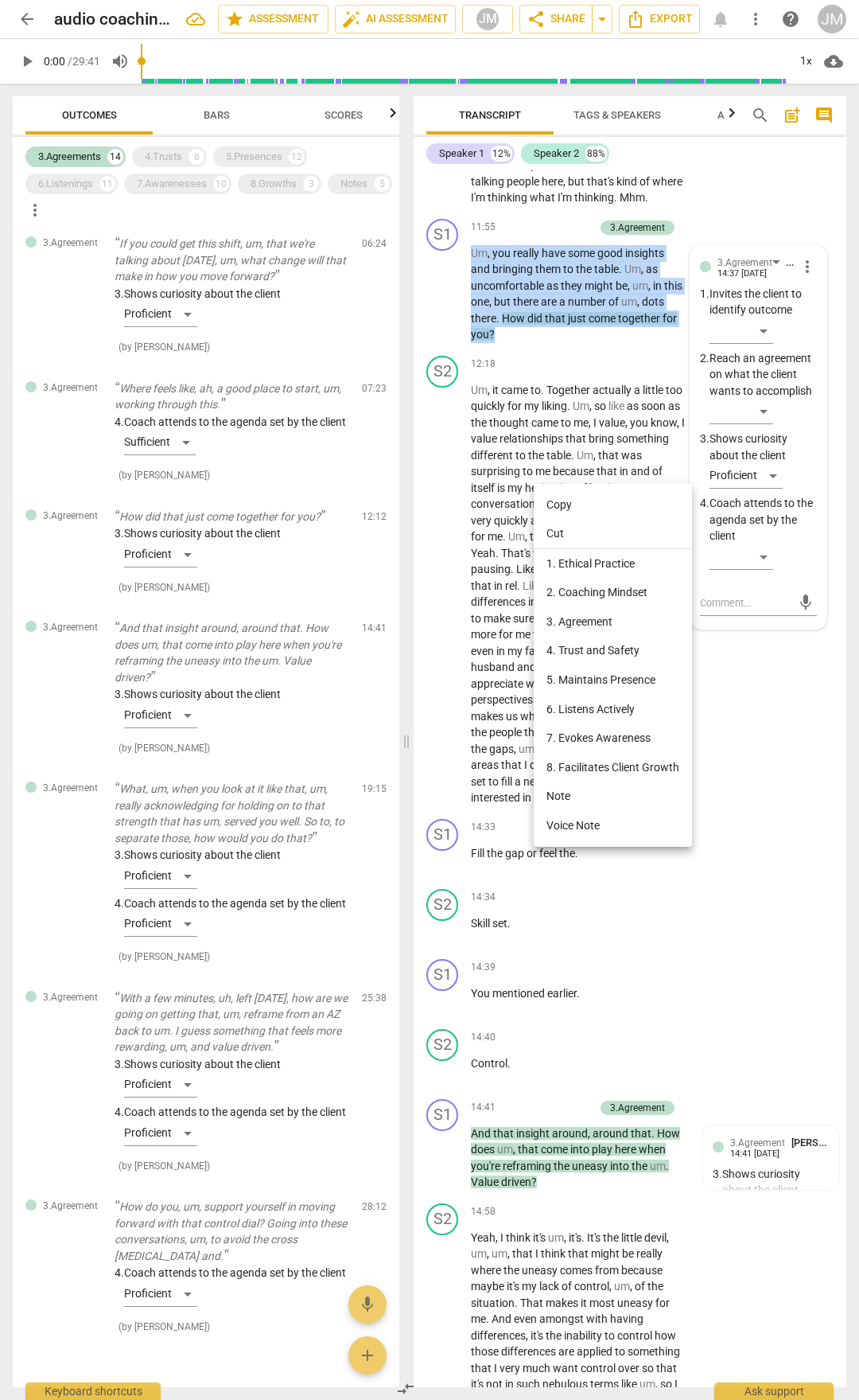
click at [566, 503] on li "Copy" at bounding box center [613, 504] width 159 height 29
copy p "Um , you really have some good insights and bringing them to the table . Um , a…"
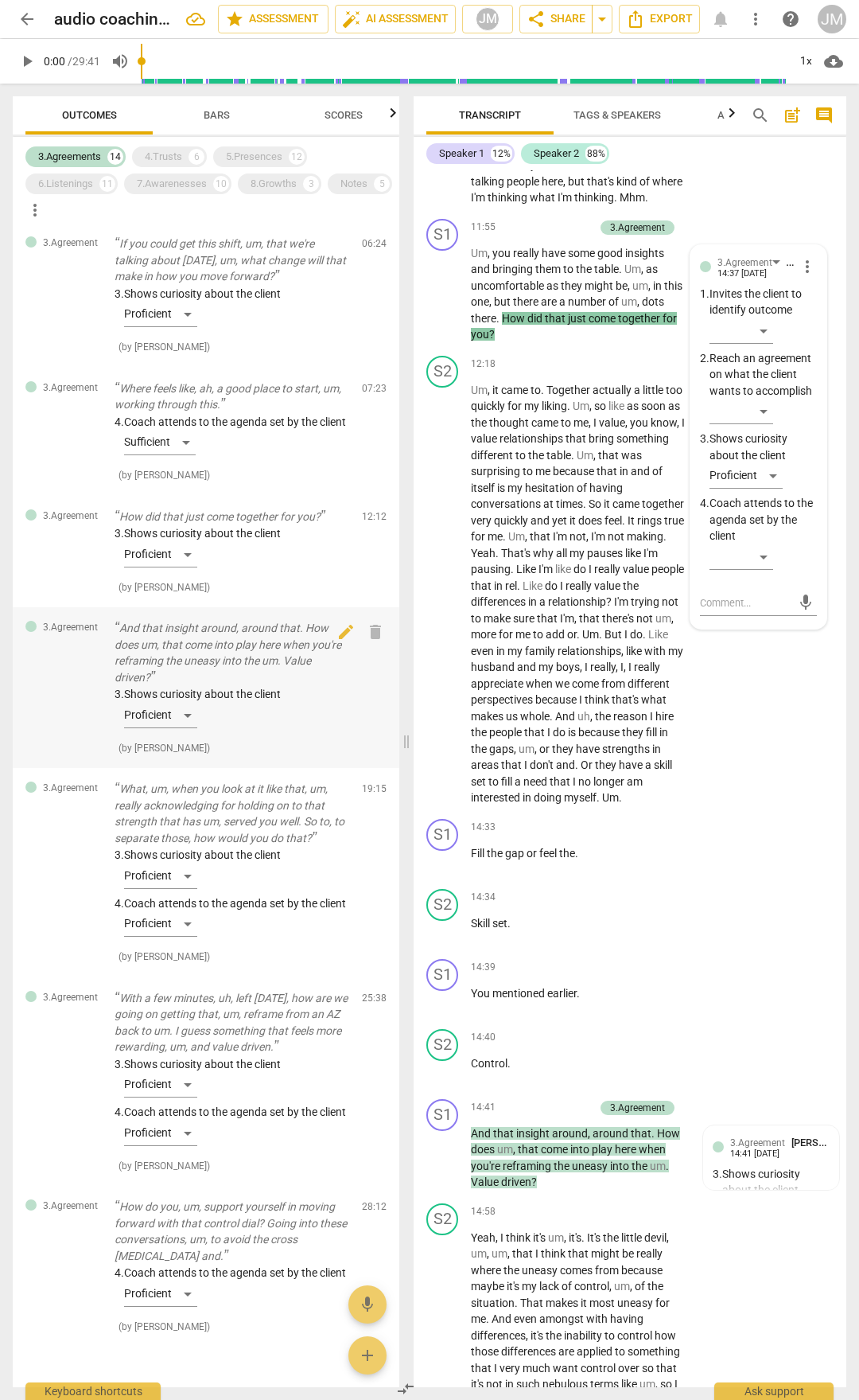
click at [198, 685] on p "And that insight around, around that. How does um, that come into play here whe…" at bounding box center [232, 652] width 234 height 65
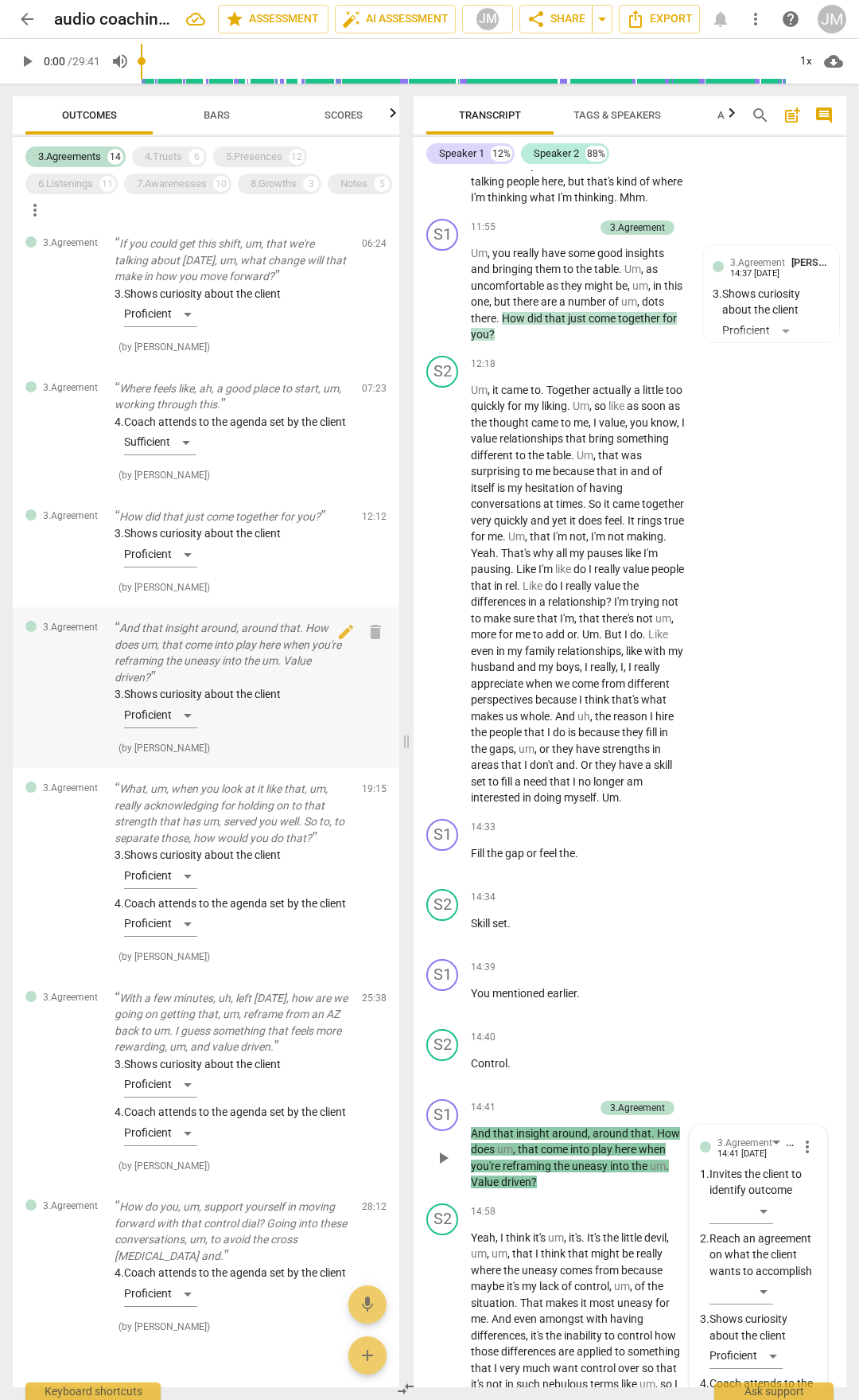
scroll to position [4198, 0]
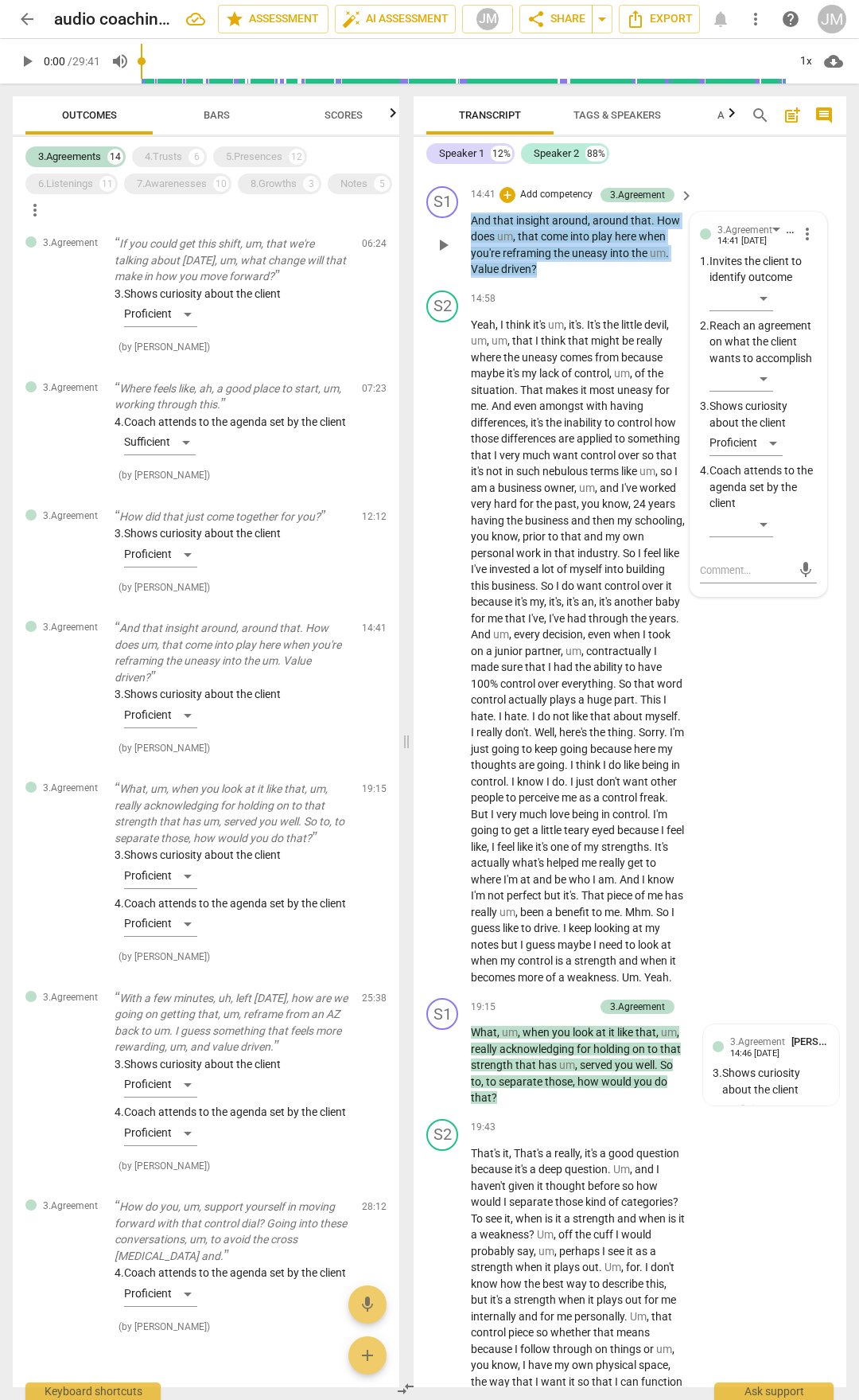
drag, startPoint x: 474, startPoint y: 425, endPoint x: 540, endPoint y: 471, distance: 80.4
click at [540, 278] on p "And that insight around , around that . How does um , that come into play here …" at bounding box center [578, 244] width 215 height 65
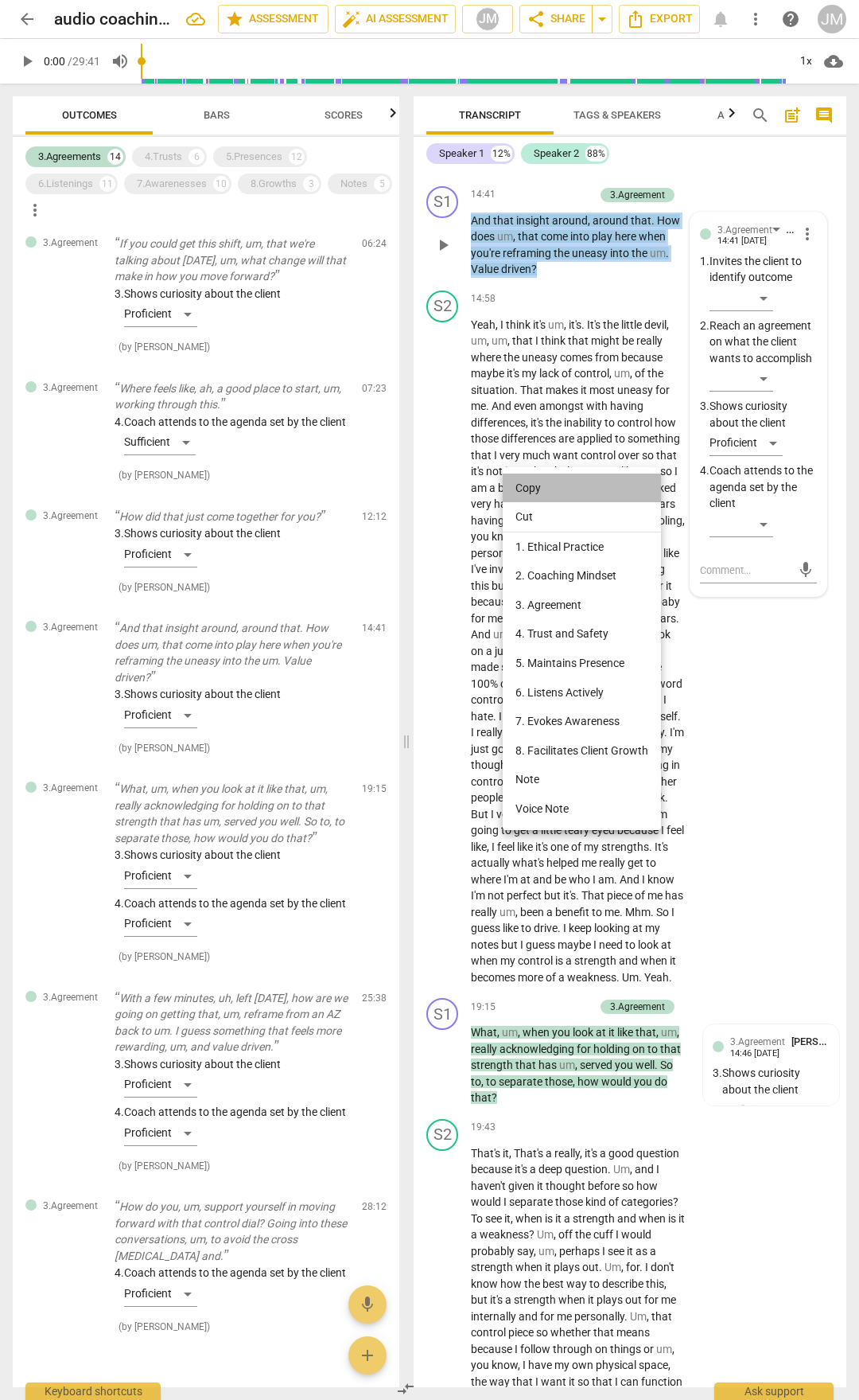
click at [536, 481] on li "Copy" at bounding box center [582, 487] width 159 height 29
copy p "And that insight around , around that . How does um , that come into play here …"
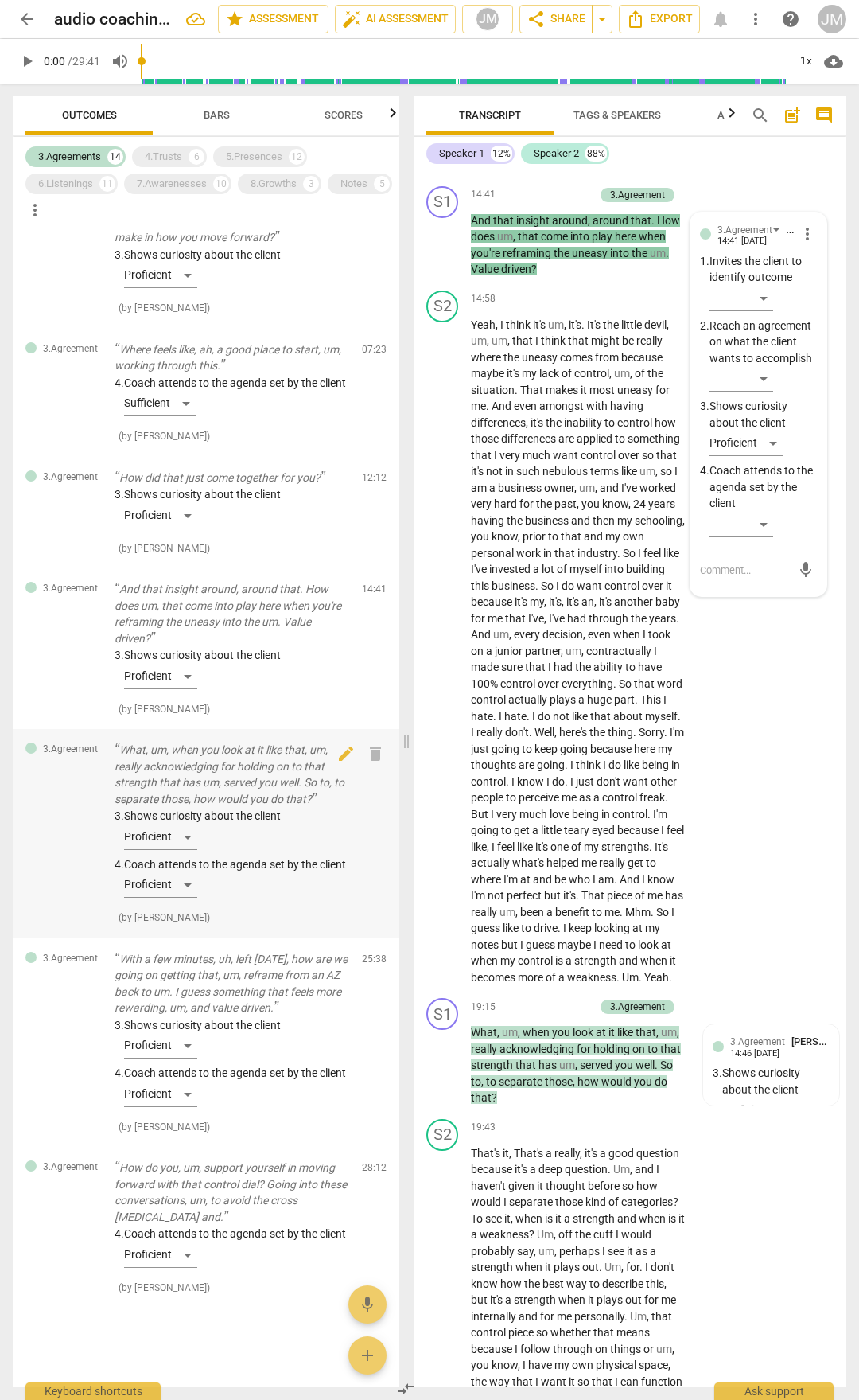
scroll to position [1348, 0]
click at [175, 731] on p "What, um, when you look at it like that, um, really acknowledging for holding o…" at bounding box center [232, 774] width 234 height 65
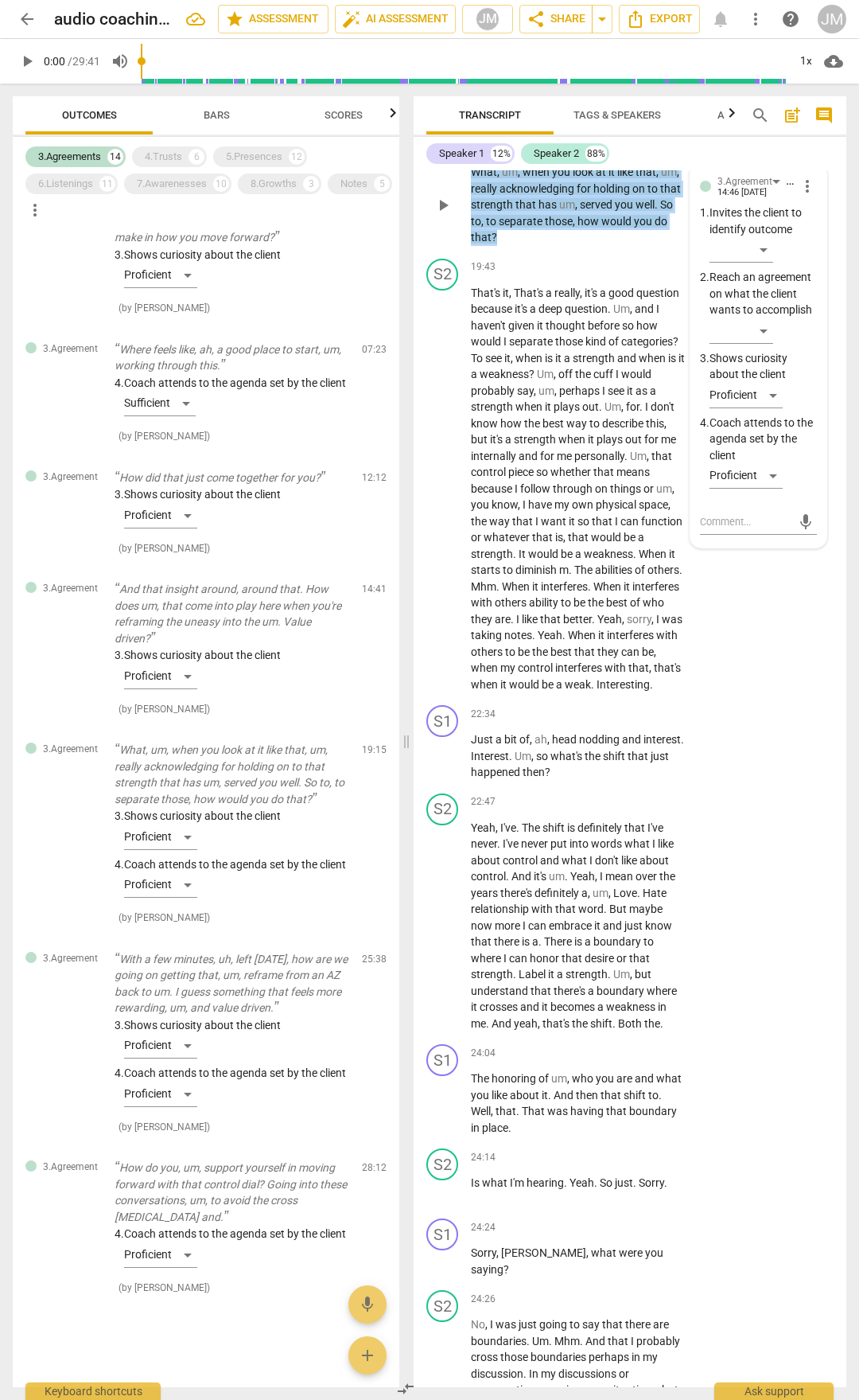
drag, startPoint x: 472, startPoint y: 425, endPoint x: 516, endPoint y: 492, distance: 80.2
click at [516, 246] on p "What , um , when you look at it like that , um , really acknowledging for holdi…" at bounding box center [578, 205] width 215 height 82
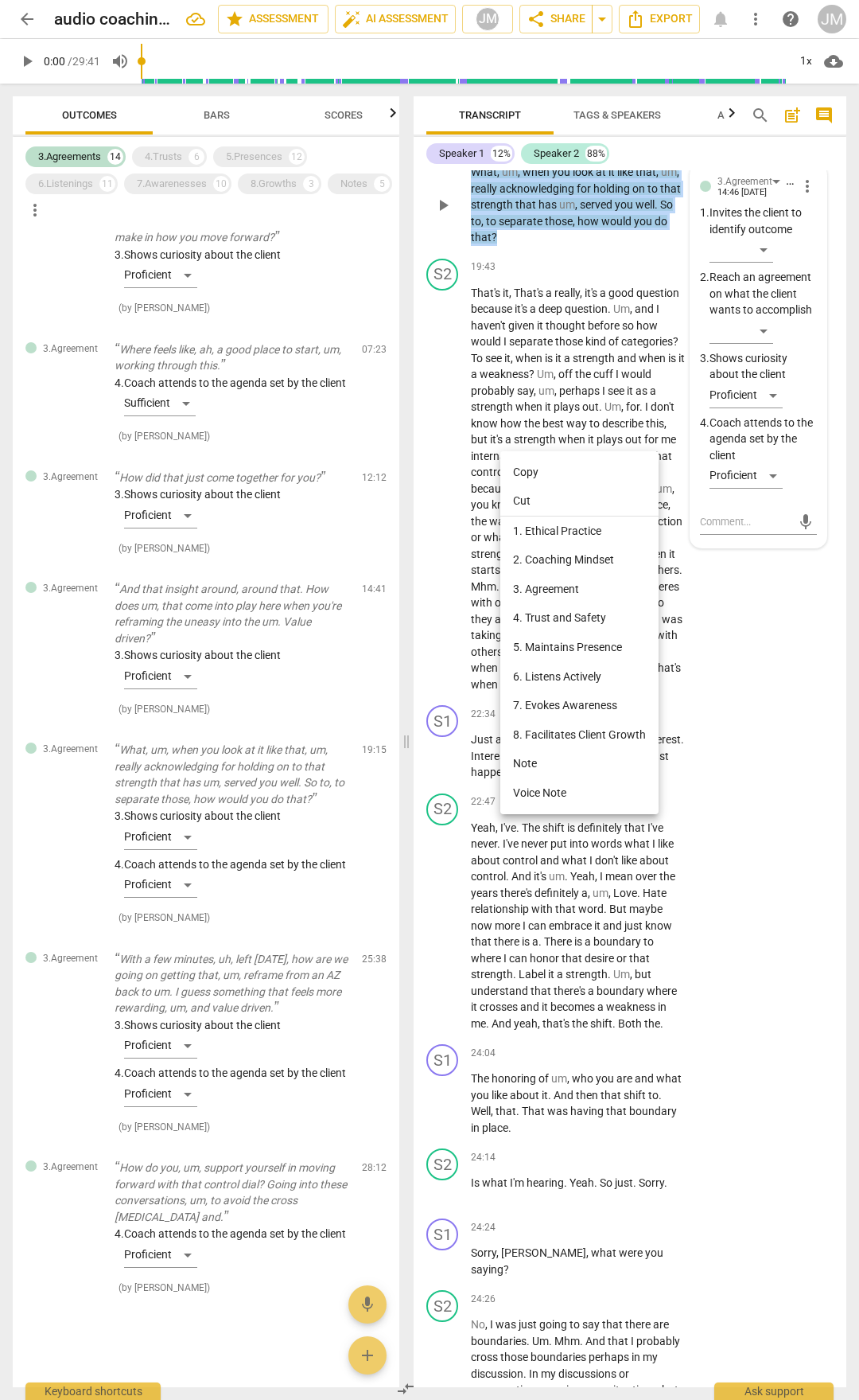
click at [529, 469] on li "Copy" at bounding box center [580, 471] width 159 height 29
copy p "What , um , when you look at it like that , um , really acknowledging for holdi…"
